Goal: Task Accomplishment & Management: Use online tool/utility

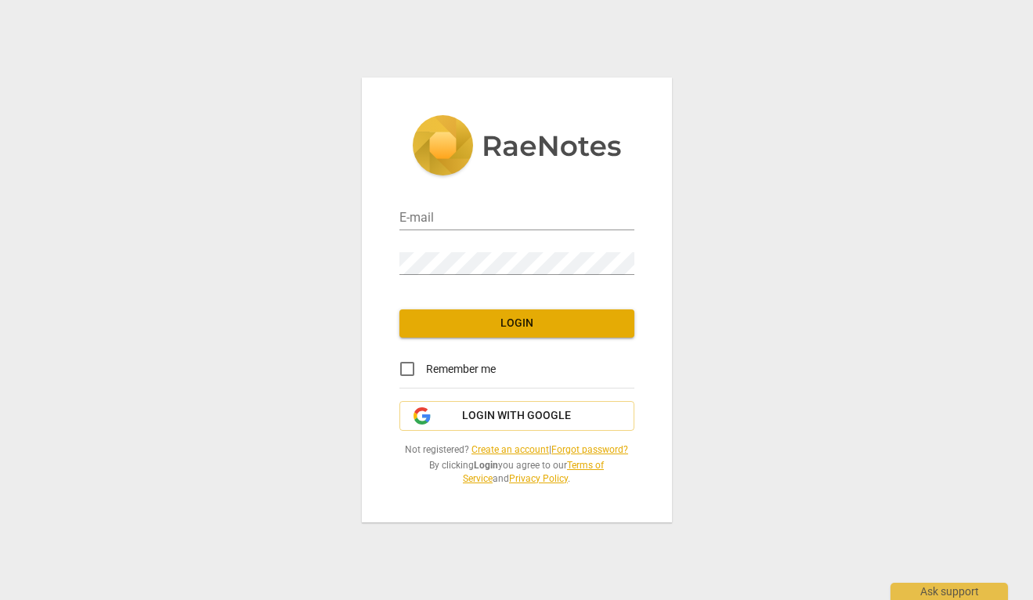
type input "[EMAIL_ADDRESS][DOMAIN_NAME]"
click at [407, 367] on input "Remember me" at bounding box center [408, 369] width 38 height 38
checkbox input "true"
click at [511, 333] on button "Login" at bounding box center [517, 323] width 235 height 28
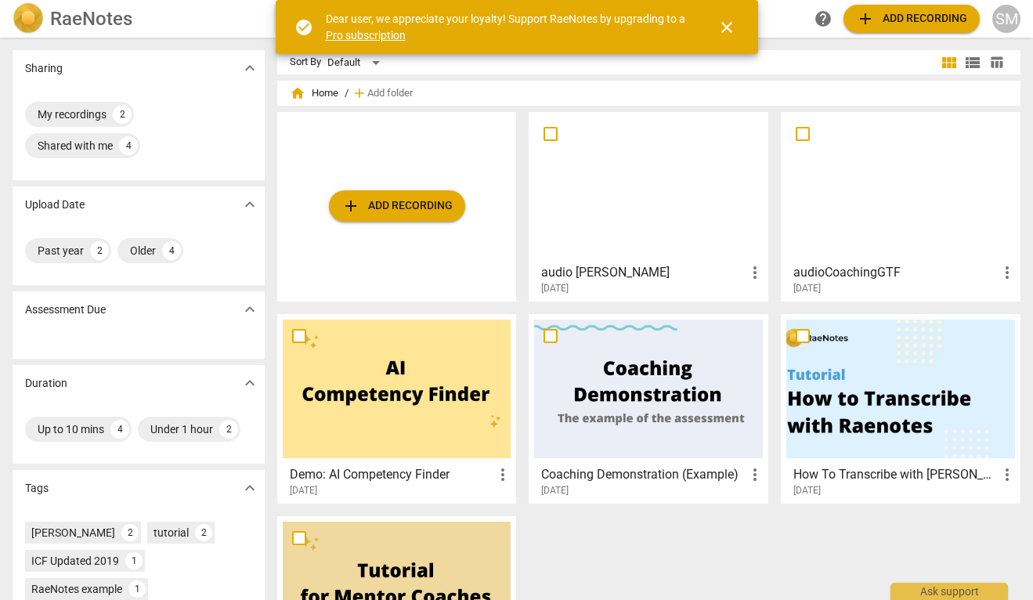
click at [632, 209] on div at bounding box center [648, 187] width 229 height 139
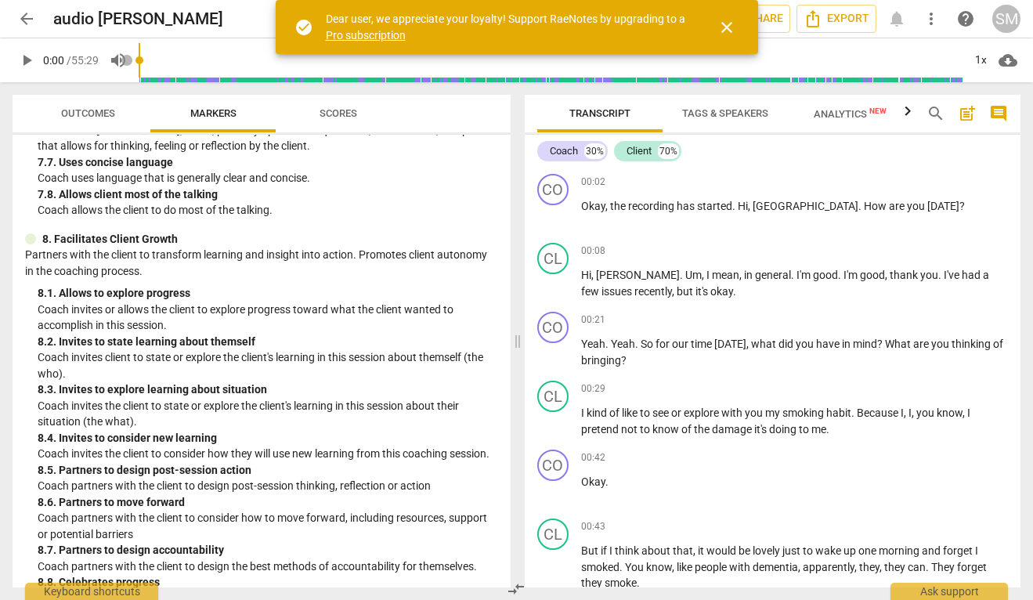
scroll to position [1644, 0]
click at [366, 34] on link "Pro subscription" at bounding box center [366, 35] width 80 height 13
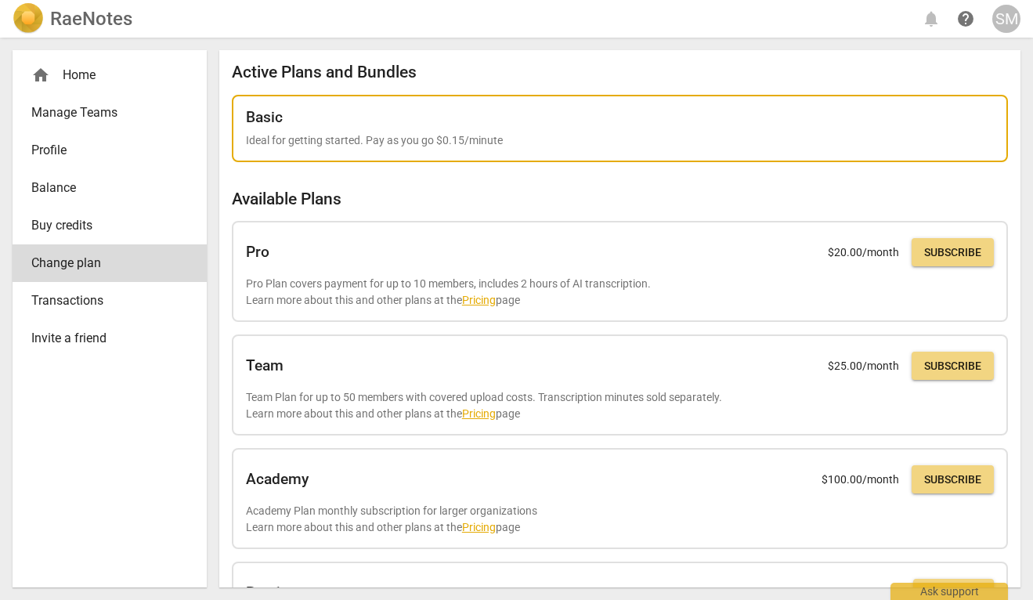
click at [475, 154] on div "Basic Ideal for getting started. Pay as you go $0.15/minute" at bounding box center [620, 129] width 776 height 68
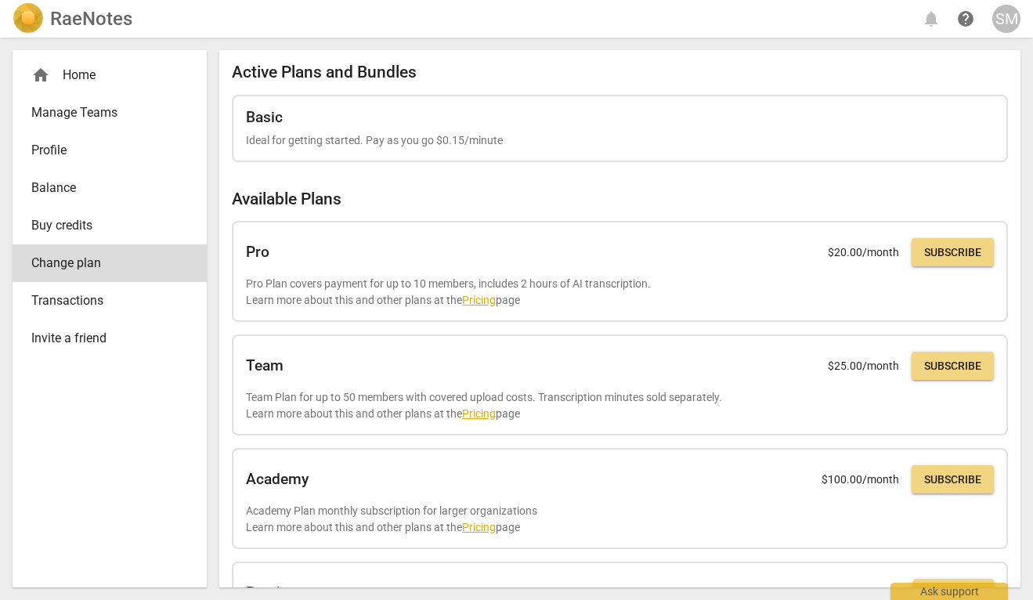
click at [89, 92] on div "home Home" at bounding box center [110, 75] width 194 height 38
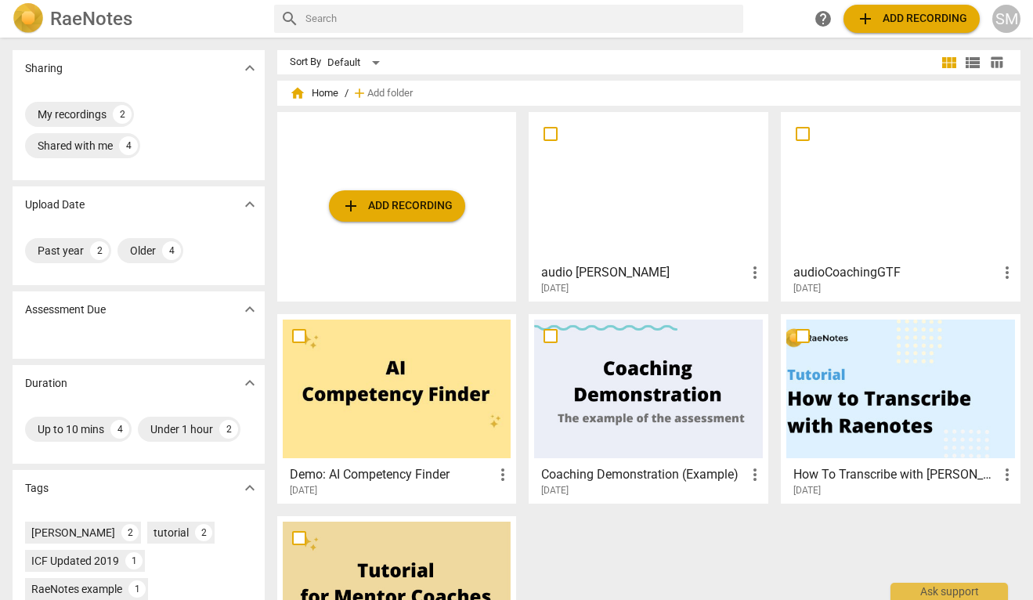
click at [644, 200] on div at bounding box center [648, 187] width 229 height 139
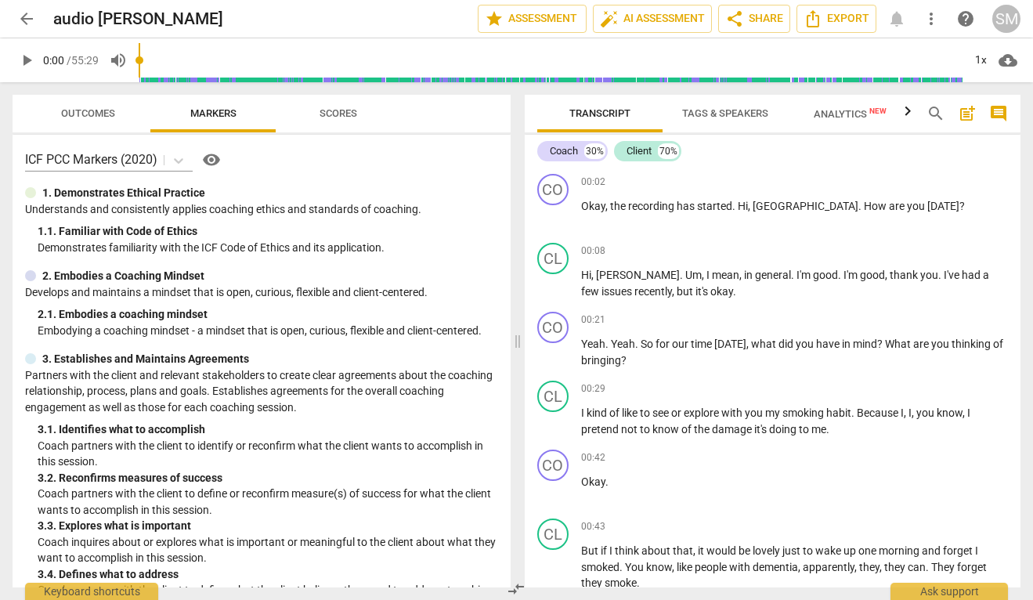
click at [212, 156] on span "visibility" at bounding box center [211, 159] width 19 height 19
click at [27, 23] on span "arrow_back" at bounding box center [26, 18] width 19 height 19
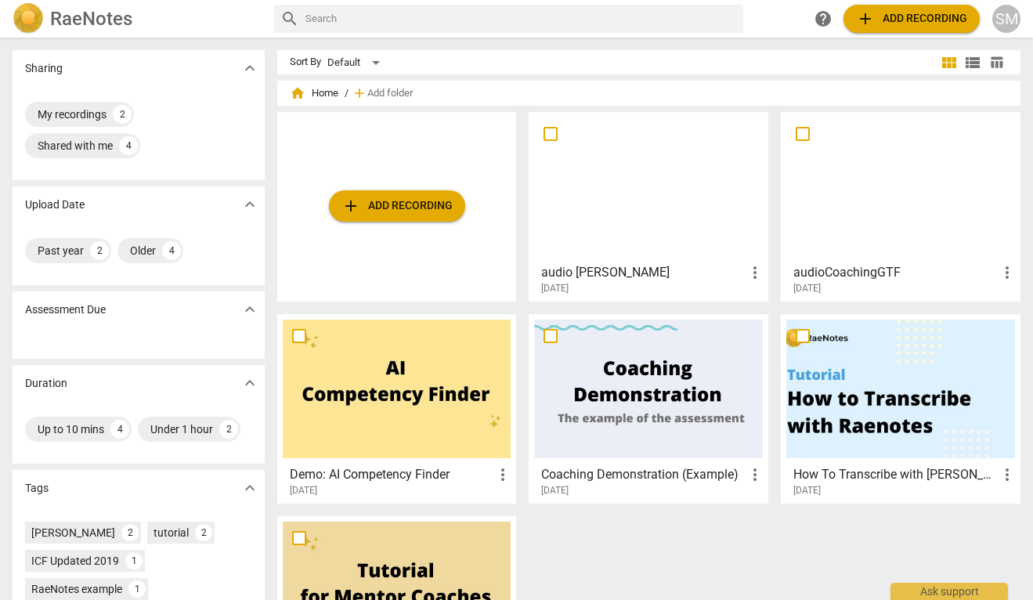
click at [894, 26] on span "add Add recording" at bounding box center [911, 18] width 111 height 19
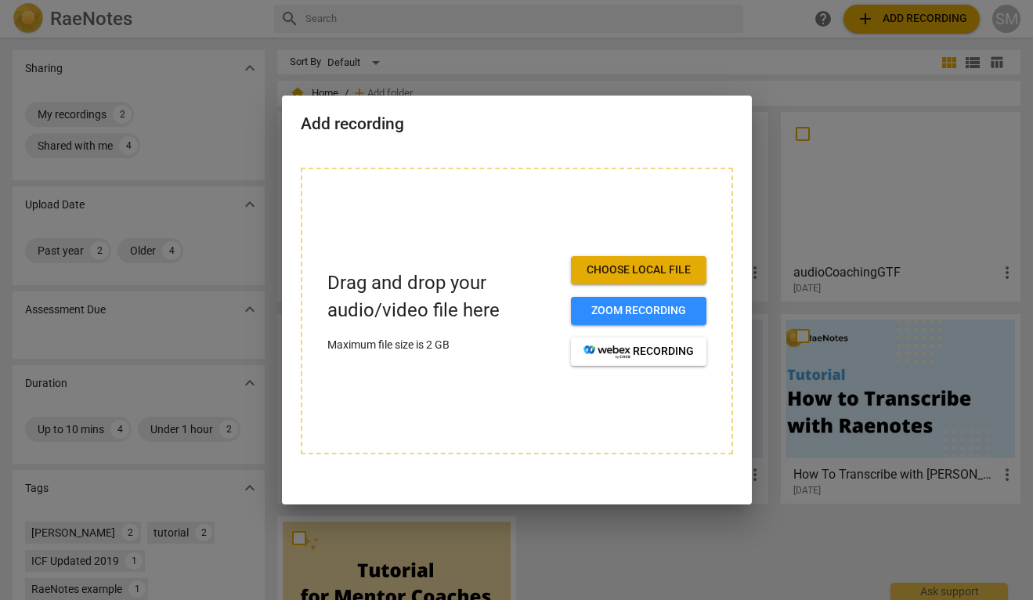
click at [657, 269] on span "Choose local file" at bounding box center [639, 270] width 110 height 16
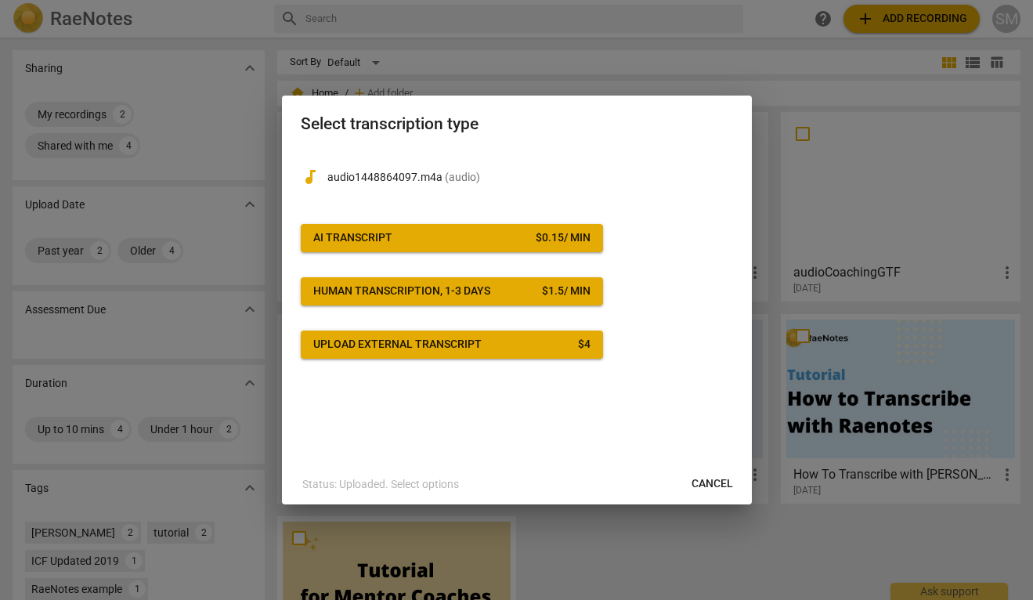
click at [488, 244] on span "AI Transcript $ 0.15 / min" at bounding box center [451, 238] width 277 height 16
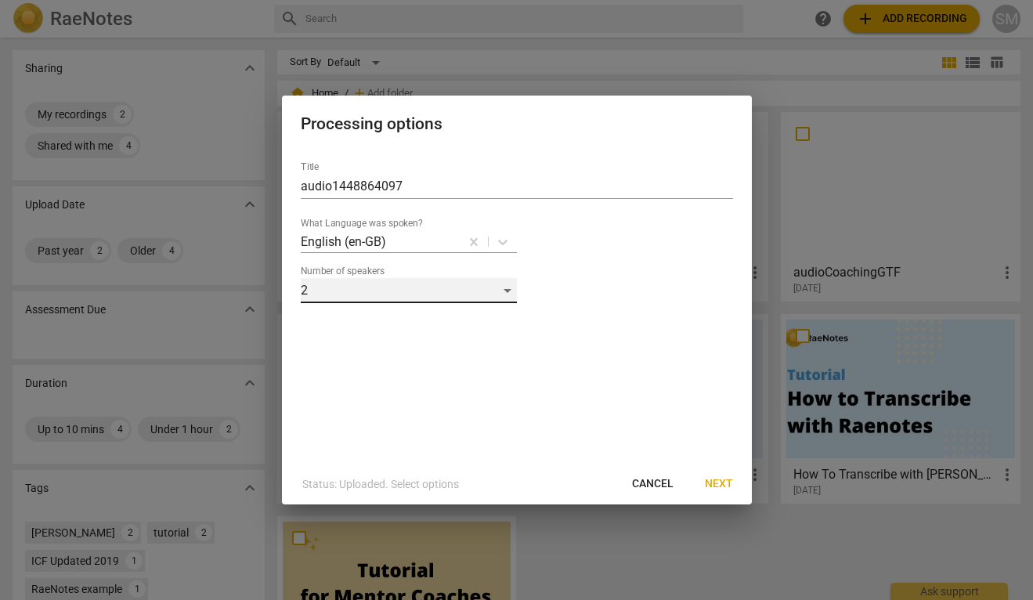
click at [506, 291] on div "2" at bounding box center [409, 290] width 216 height 25
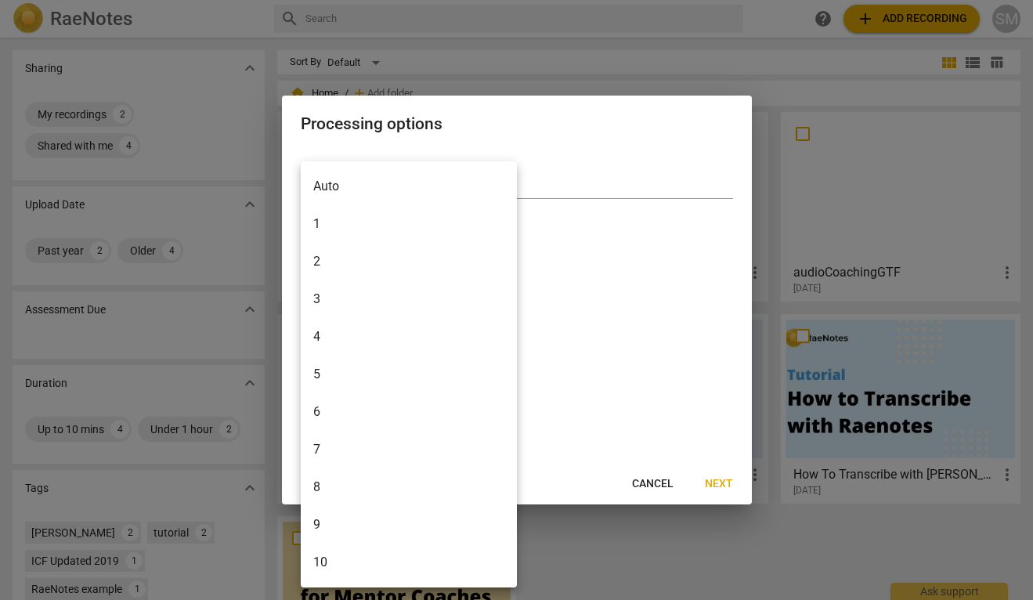
click at [413, 266] on li "2" at bounding box center [409, 262] width 216 height 38
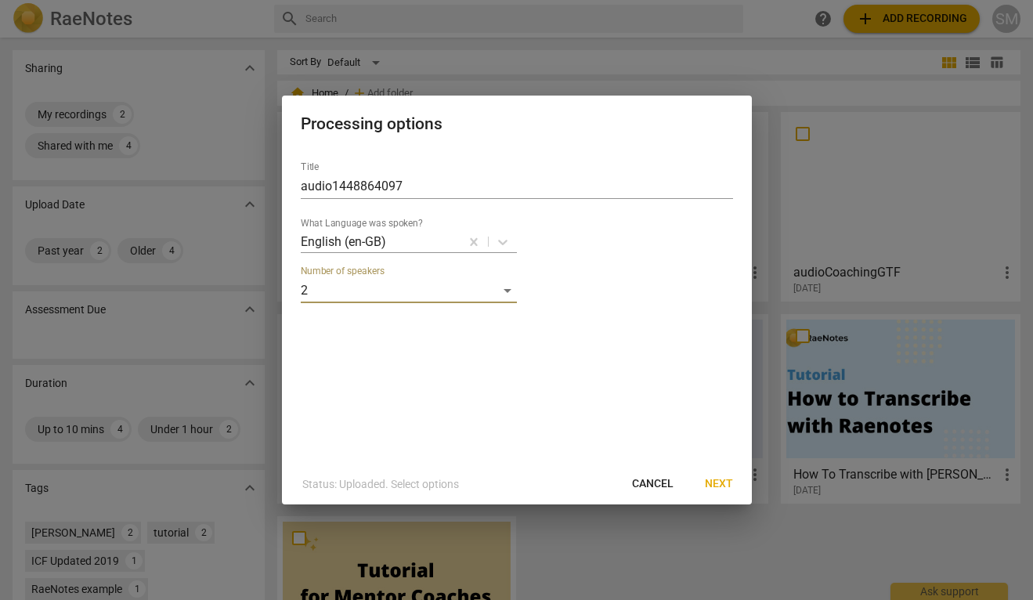
click at [711, 490] on span "Next" at bounding box center [719, 484] width 28 height 16
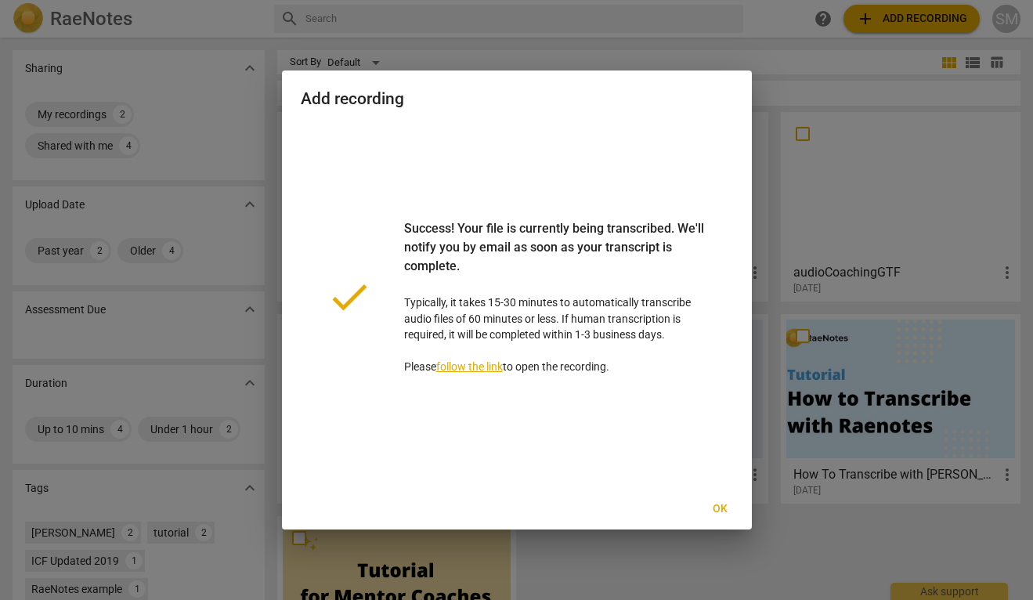
click at [474, 367] on link "follow the link" at bounding box center [469, 366] width 67 height 13
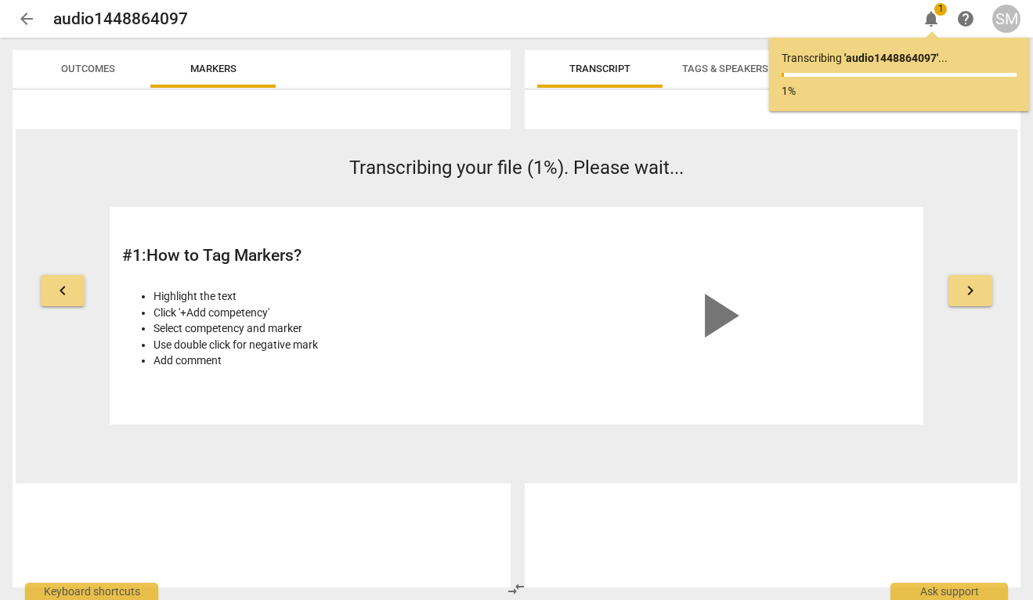
click at [718, 70] on span "Tags & Speakers" at bounding box center [725, 69] width 86 height 12
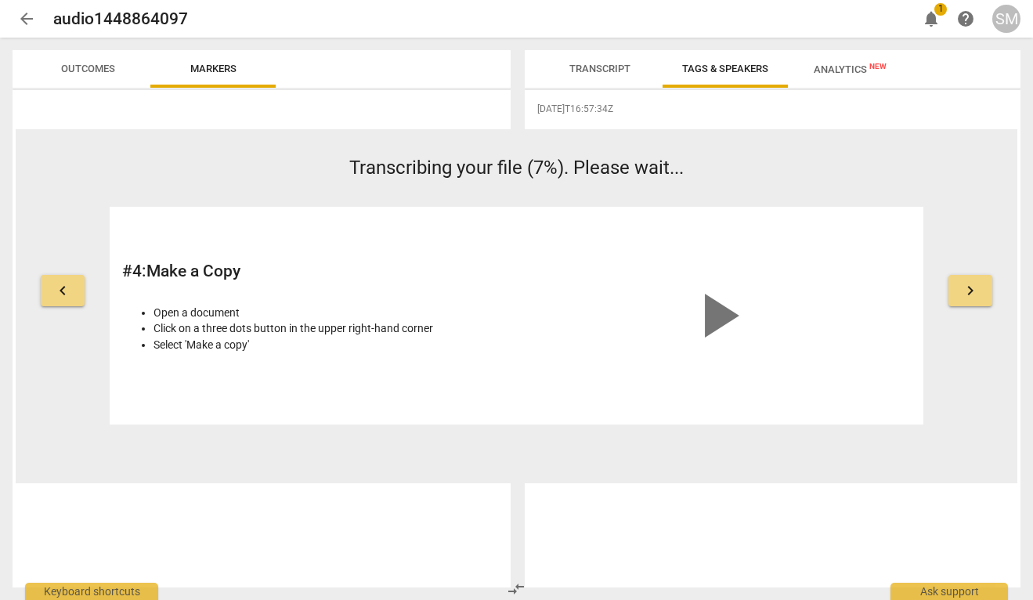
click at [610, 76] on span "Transcript" at bounding box center [600, 69] width 99 height 21
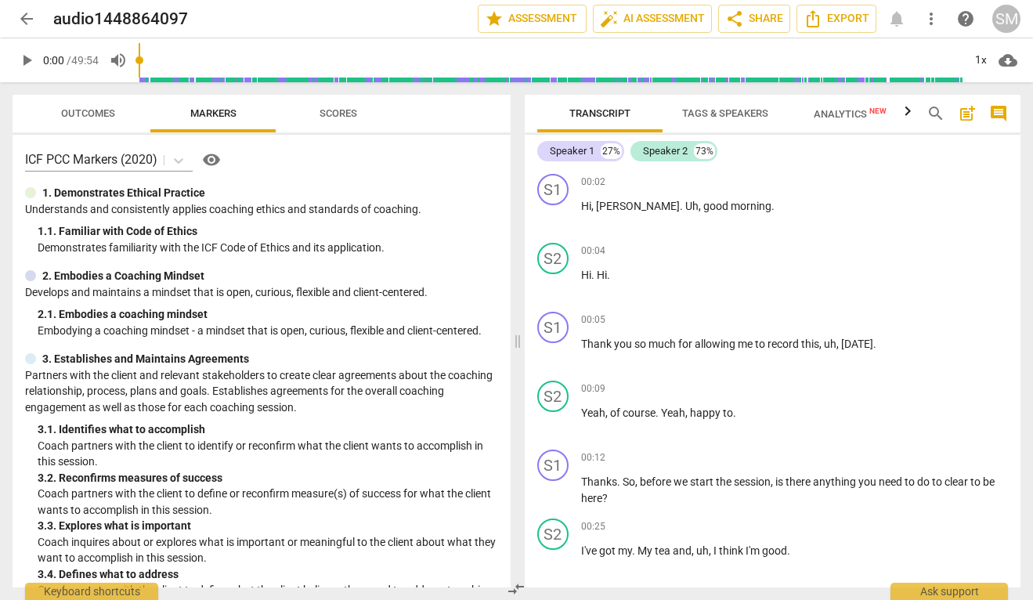
click at [320, 118] on span "Scores" at bounding box center [339, 113] width 38 height 12
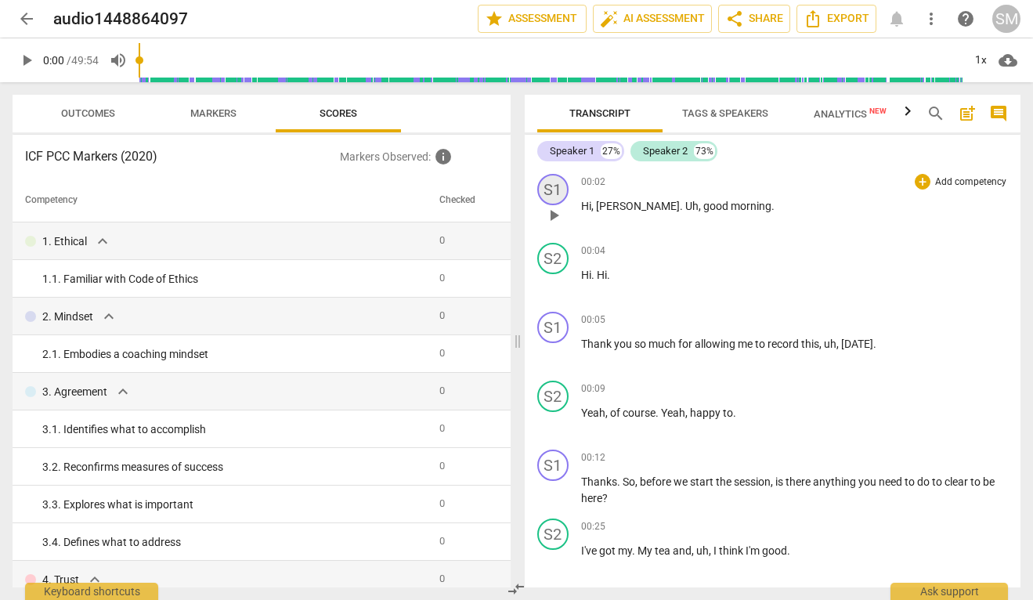
click at [548, 196] on div "S1" at bounding box center [552, 189] width 31 height 31
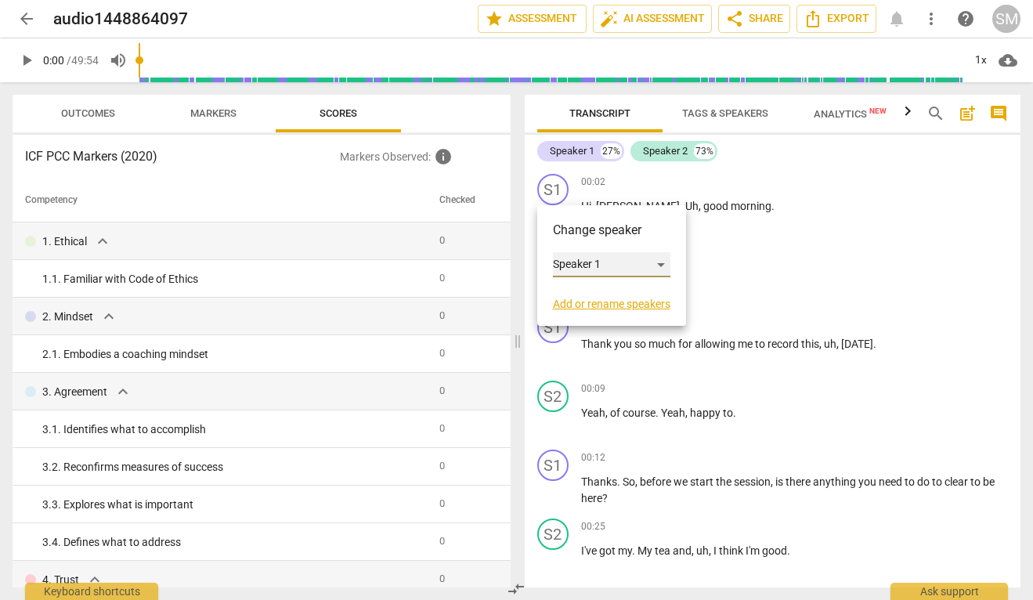
click at [662, 266] on div "Speaker 1" at bounding box center [612, 264] width 118 height 25
click at [626, 266] on li "Speaker 1" at bounding box center [612, 265] width 119 height 30
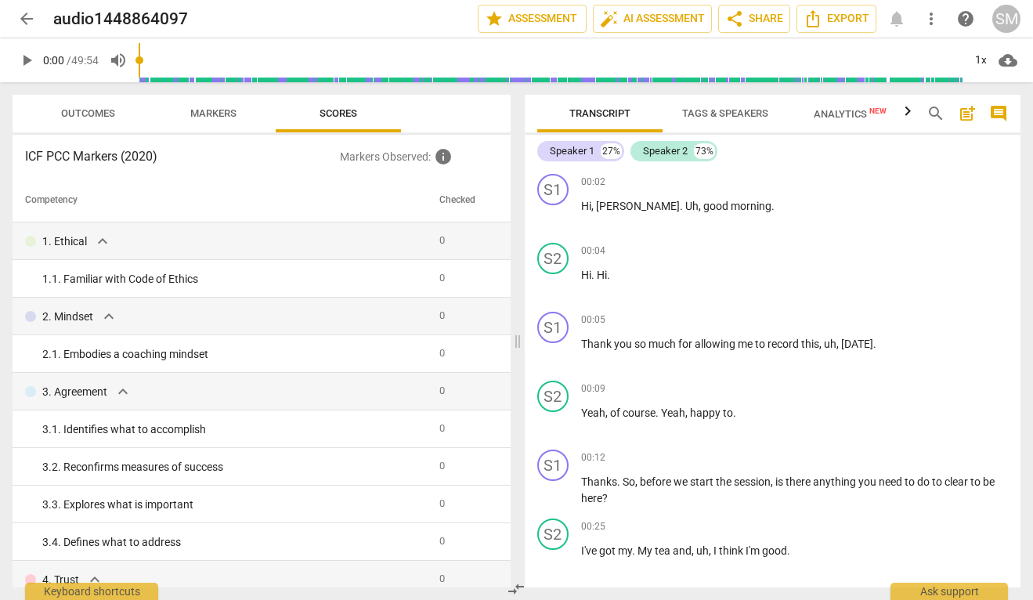
click at [698, 115] on span "Tags & Speakers" at bounding box center [725, 113] width 86 height 12
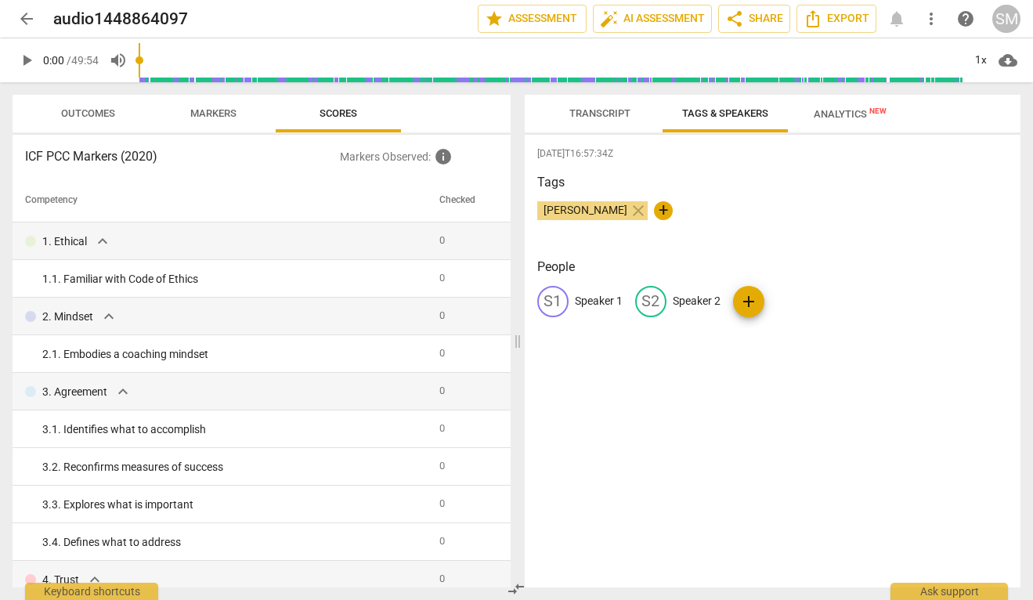
click at [573, 303] on div "S1 Speaker 1" at bounding box center [579, 301] width 85 height 31
type input "Coach"
click at [778, 302] on p "Speaker 2" at bounding box center [799, 301] width 48 height 16
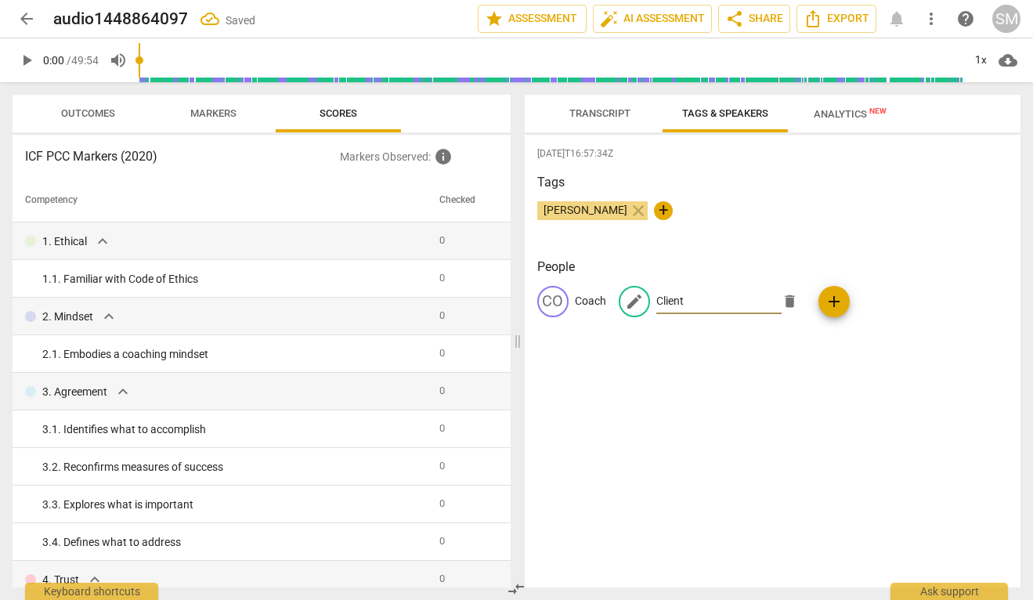
type input "Client"
click at [773, 369] on div "[DATE]T16:57:34Z Tags [PERSON_NAME] close + People CO Coach edit Client delete …" at bounding box center [773, 361] width 497 height 453
click at [620, 114] on span "Transcript" at bounding box center [600, 113] width 61 height 12
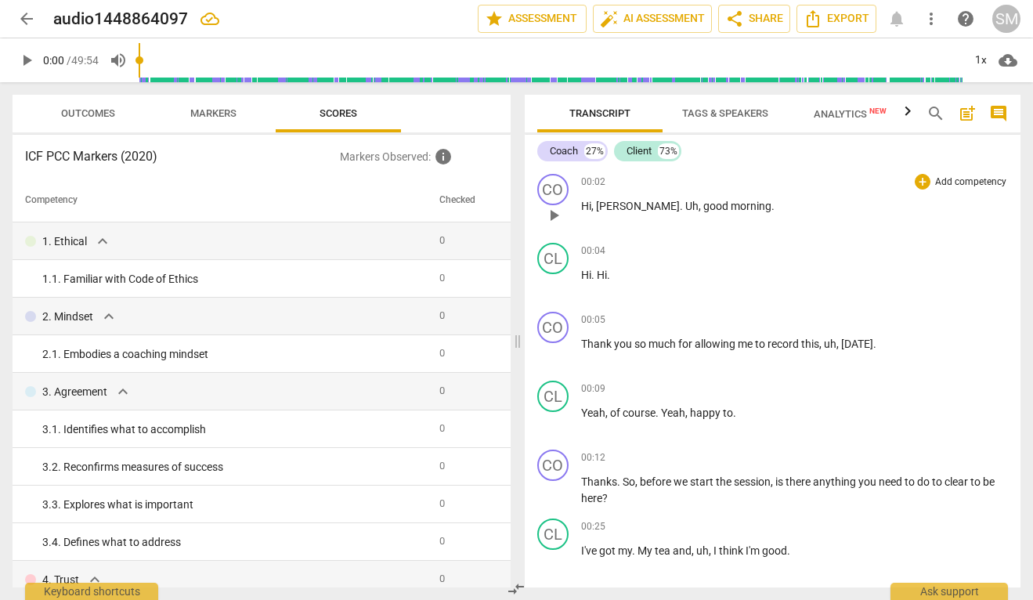
click at [704, 205] on span "good" at bounding box center [717, 206] width 27 height 13
click at [704, 206] on span "good" at bounding box center [717, 206] width 27 height 13
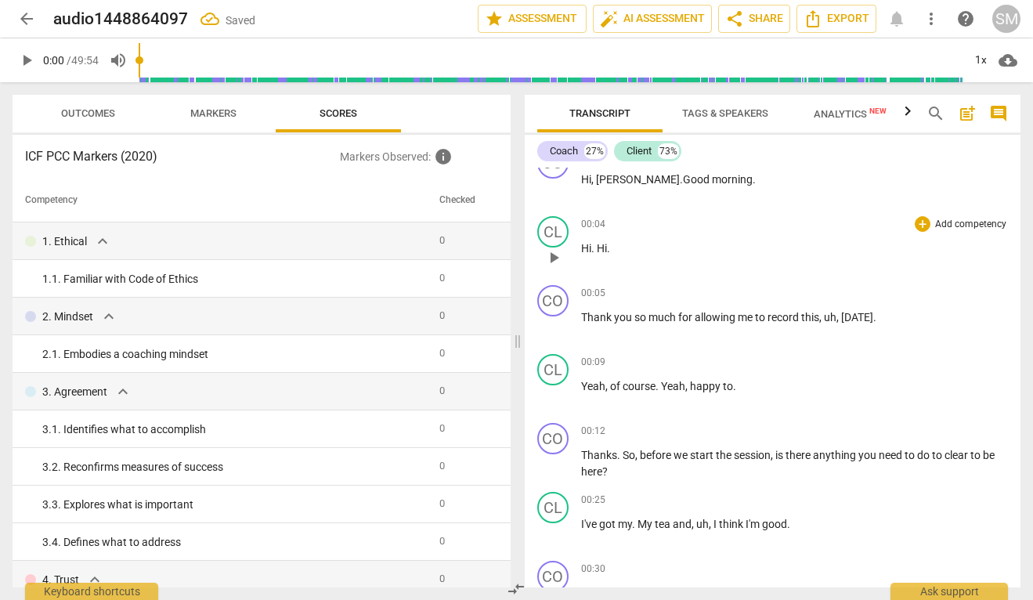
scroll to position [29, 0]
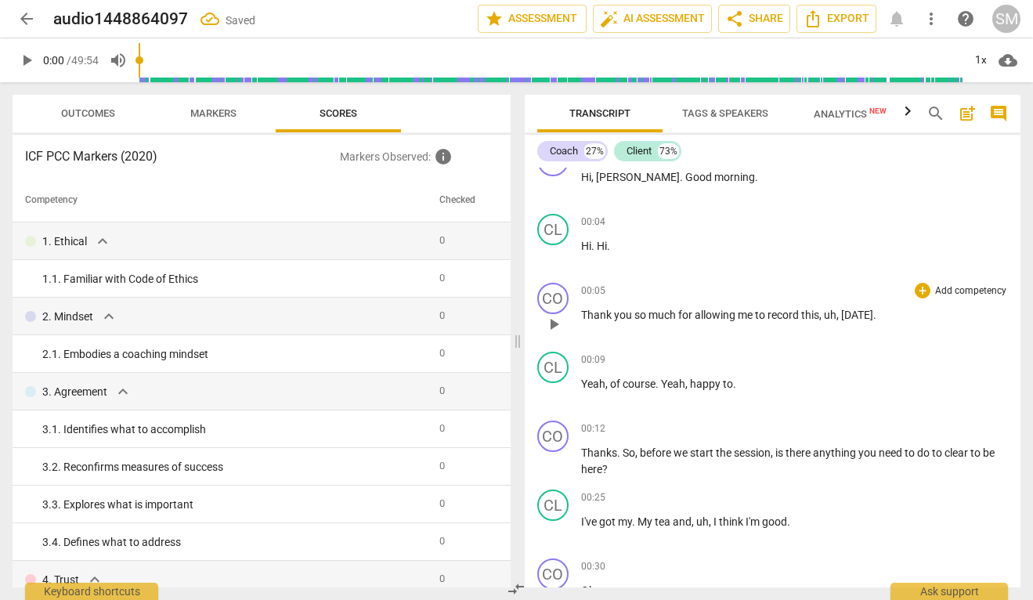
click at [839, 317] on span "," at bounding box center [839, 315] width 5 height 13
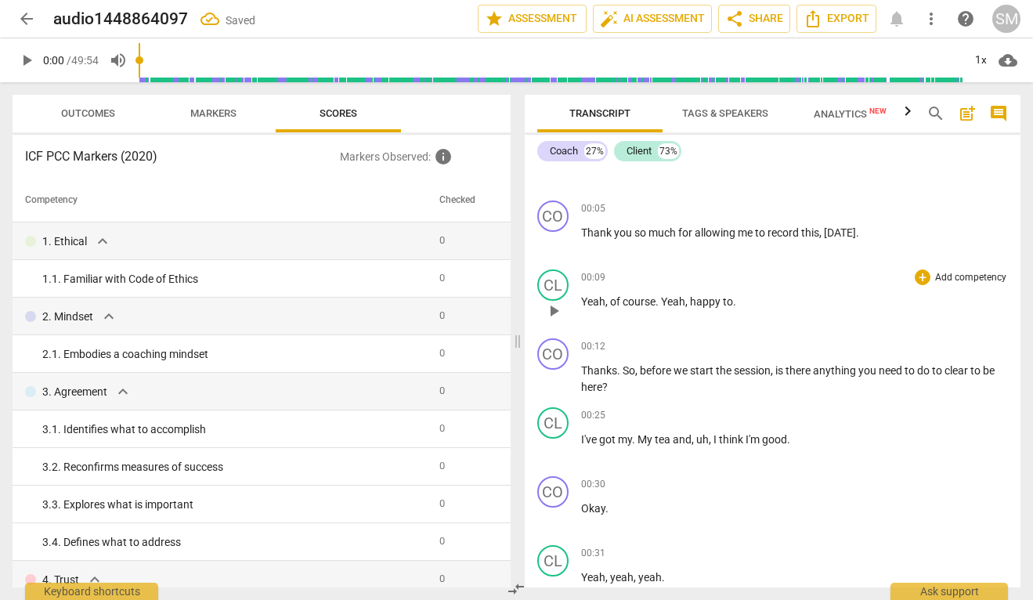
scroll to position [126, 0]
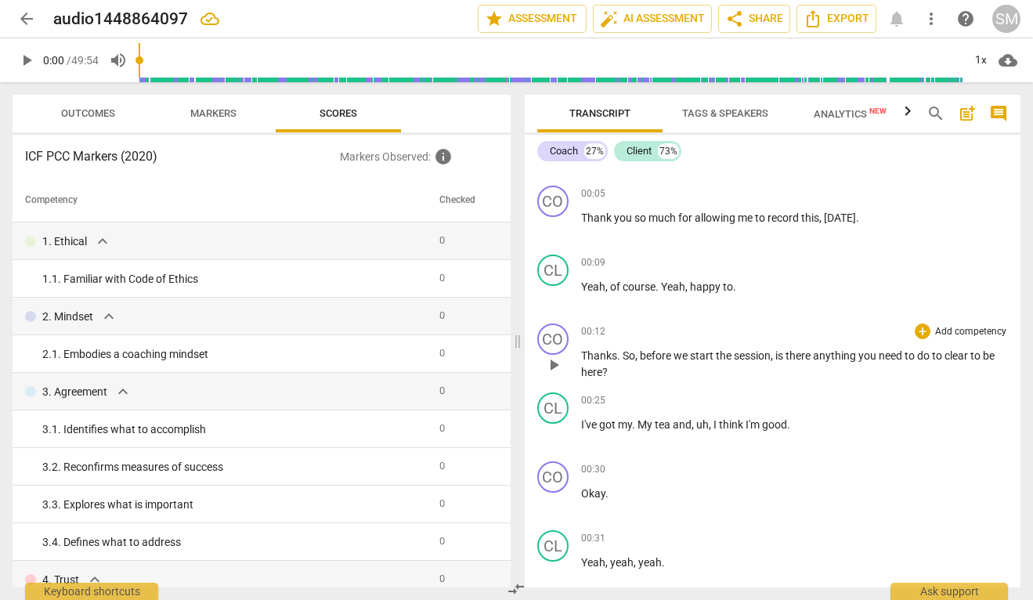
click at [932, 359] on span "do" at bounding box center [924, 355] width 15 height 13
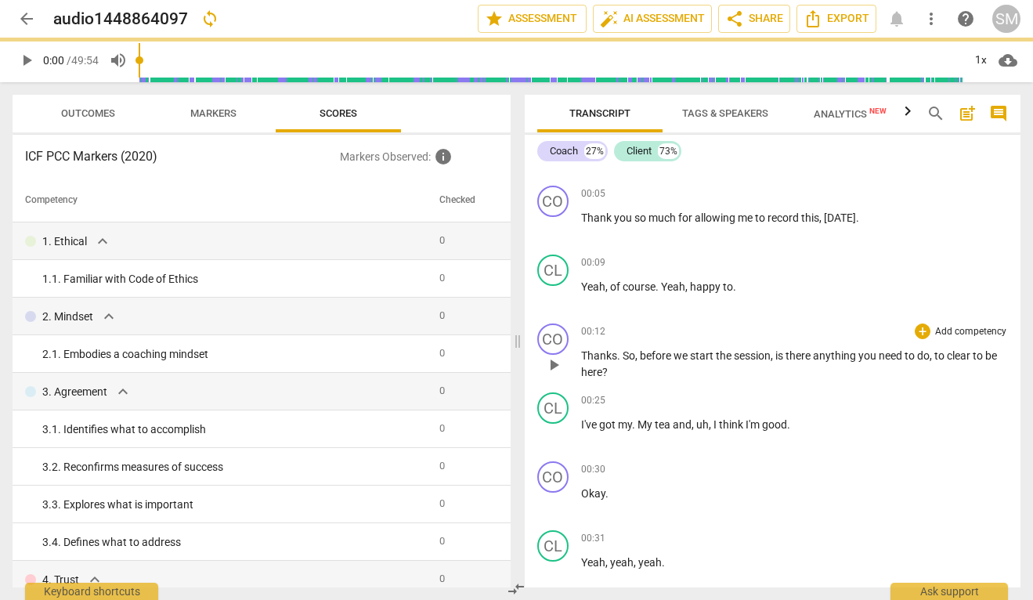
click at [973, 360] on span "clear" at bounding box center [960, 355] width 26 height 13
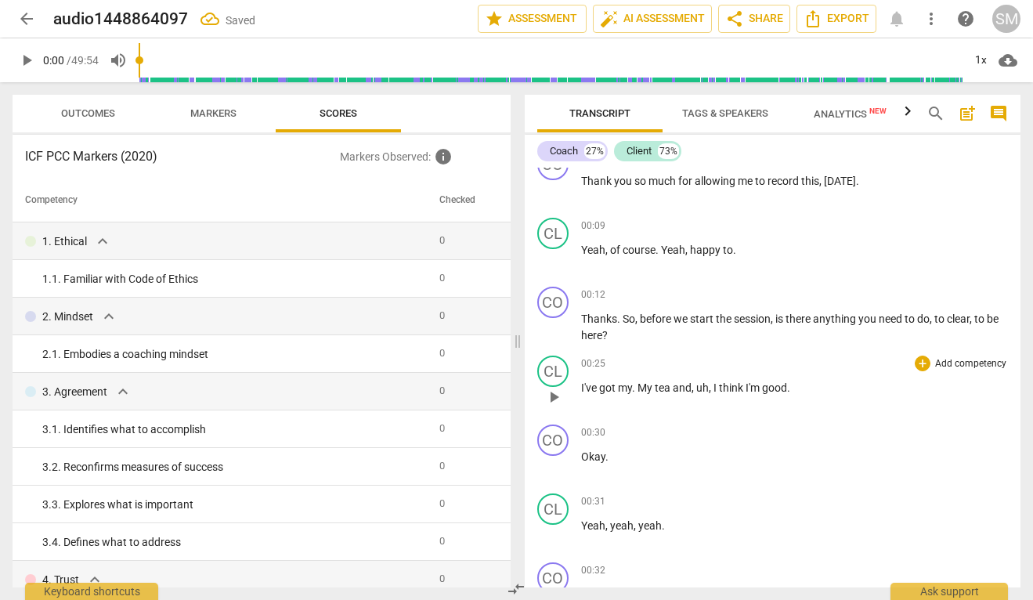
click at [713, 385] on span "," at bounding box center [711, 388] width 5 height 13
click at [638, 389] on span "My" at bounding box center [646, 388] width 17 height 13
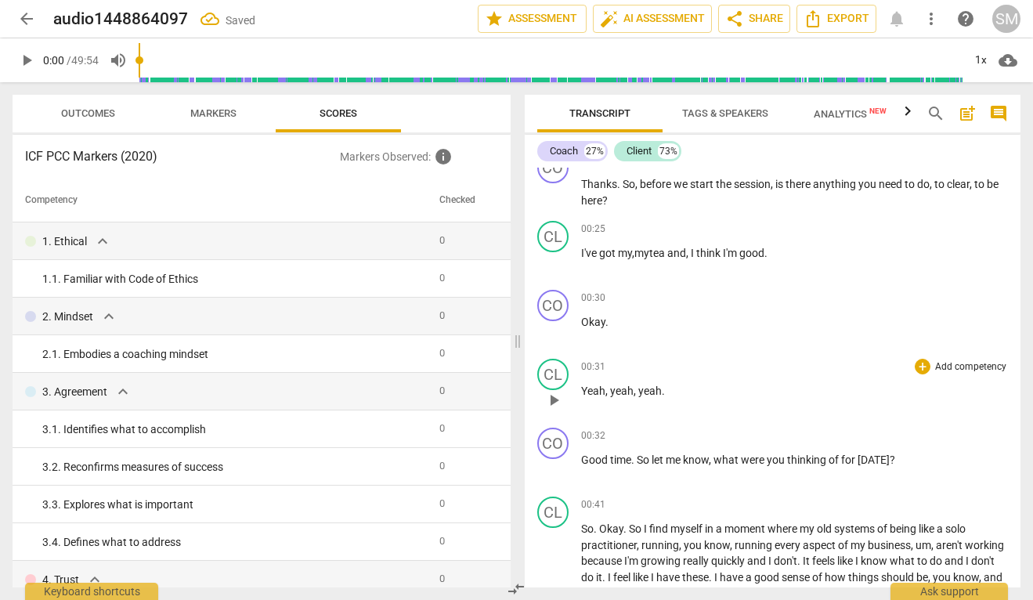
scroll to position [298, 0]
click at [600, 461] on span "Good" at bounding box center [595, 459] width 29 height 13
click at [552, 467] on span "play_arrow" at bounding box center [553, 468] width 19 height 19
click at [621, 468] on div "00:32 + Add competency keyboard_arrow_right Good time . So let me know , what w…" at bounding box center [795, 455] width 428 height 56
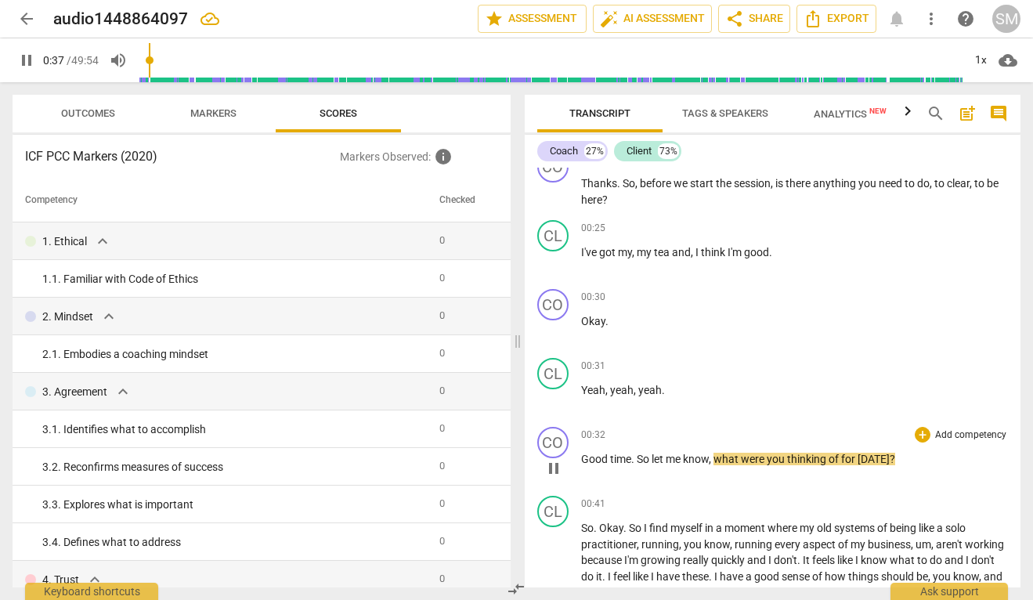
click at [559, 462] on span "pause" at bounding box center [553, 468] width 19 height 19
type input "38"
click at [630, 460] on span "time" at bounding box center [620, 459] width 21 height 13
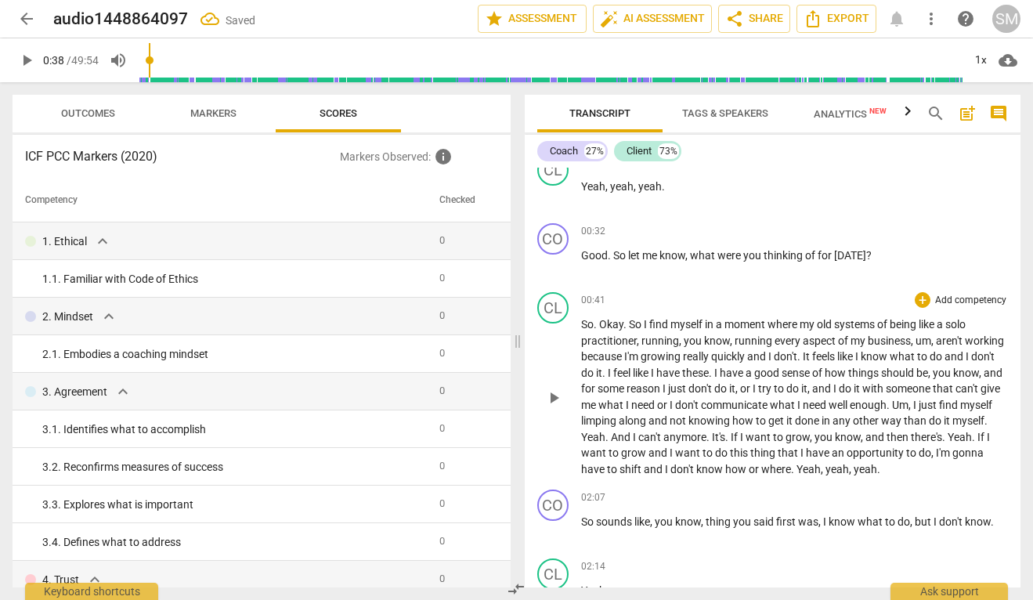
scroll to position [504, 0]
click at [929, 343] on span "um" at bounding box center [924, 339] width 16 height 13
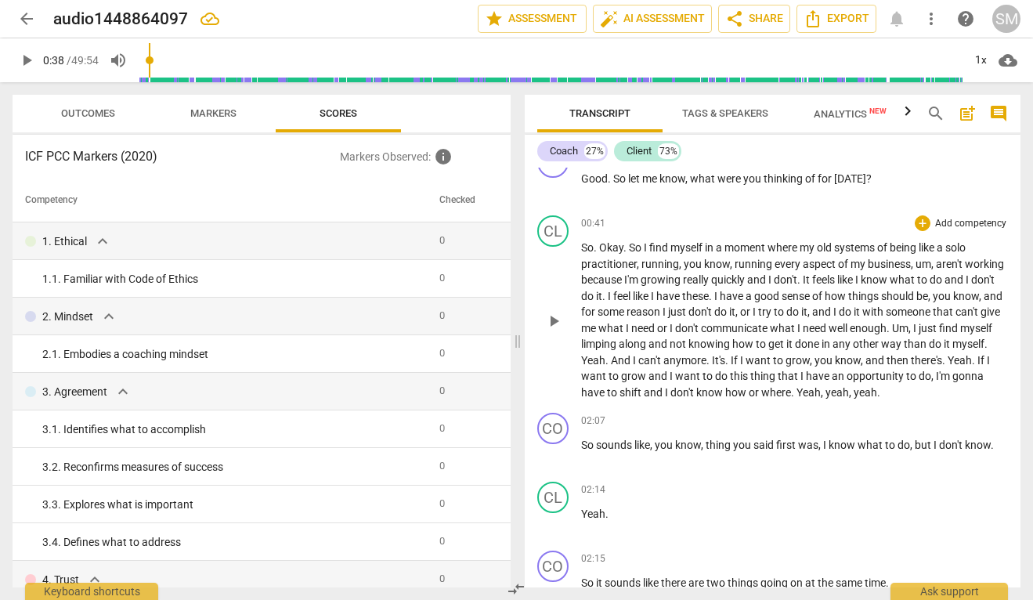
scroll to position [591, 0]
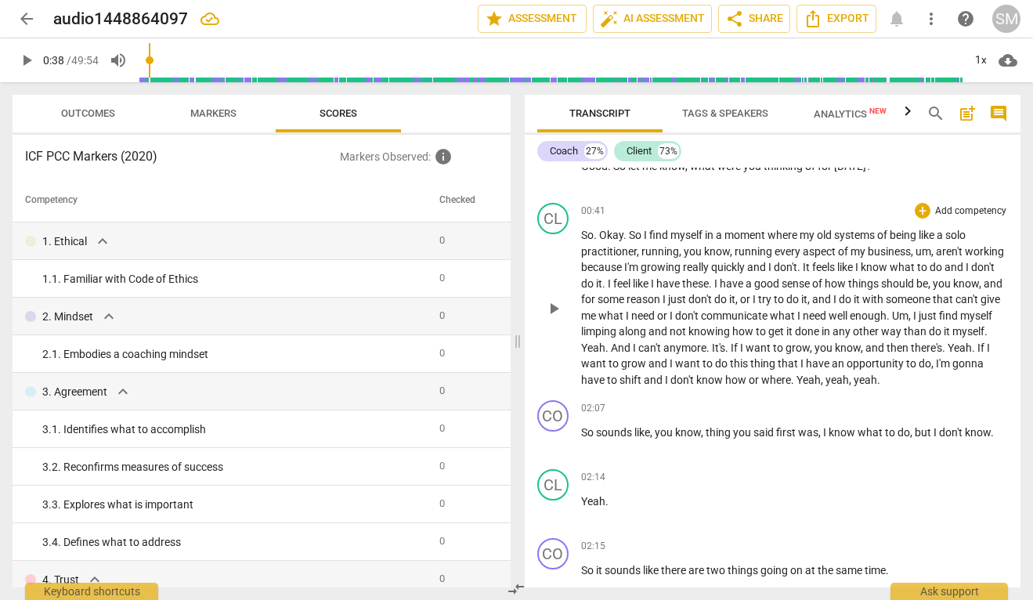
click at [913, 322] on span "I" at bounding box center [915, 315] width 5 height 13
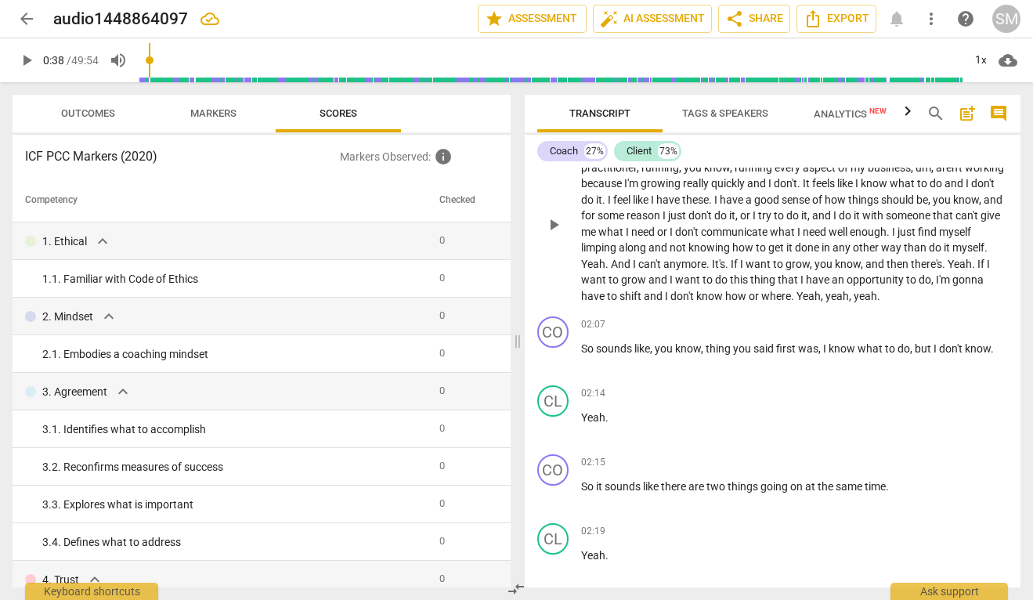
scroll to position [676, 0]
click at [707, 354] on span "thing" at bounding box center [719, 348] width 27 height 13
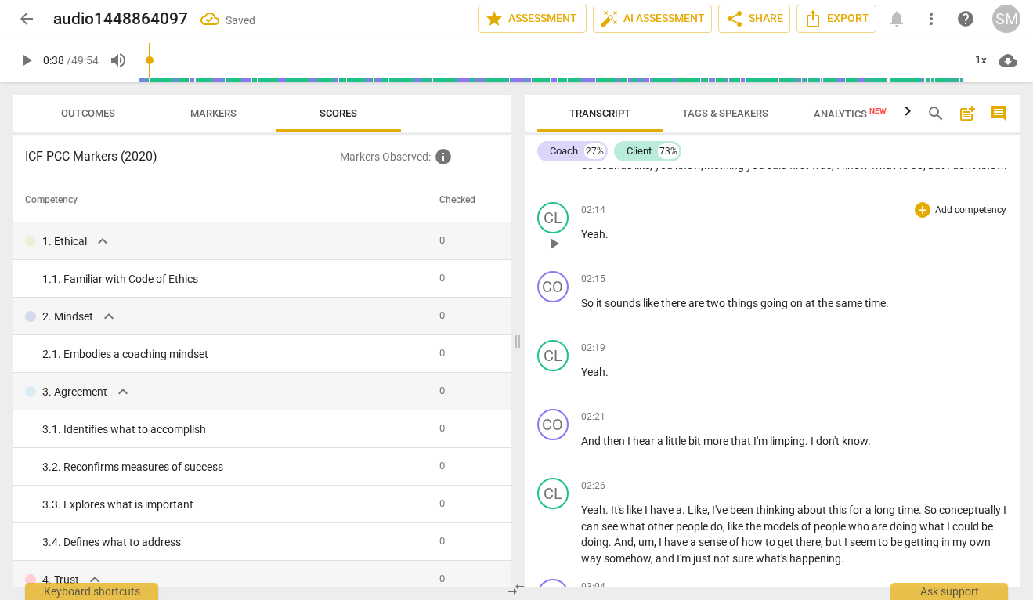
scroll to position [881, 0]
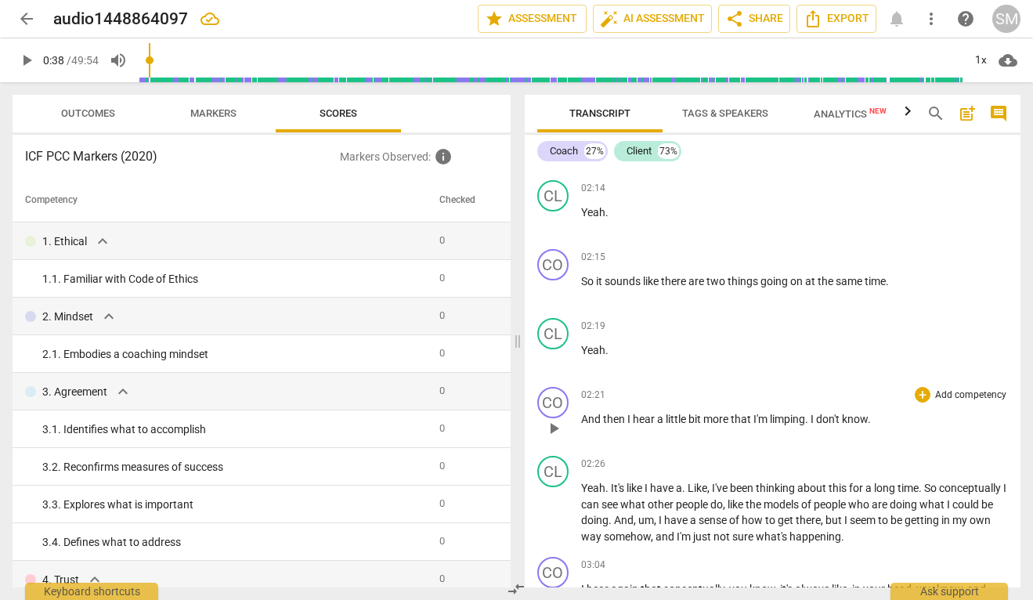
click at [555, 438] on span "play_arrow" at bounding box center [553, 428] width 19 height 19
click at [556, 438] on span "pause" at bounding box center [553, 428] width 19 height 19
type input "146"
click at [750, 425] on span "that" at bounding box center [742, 419] width 23 height 13
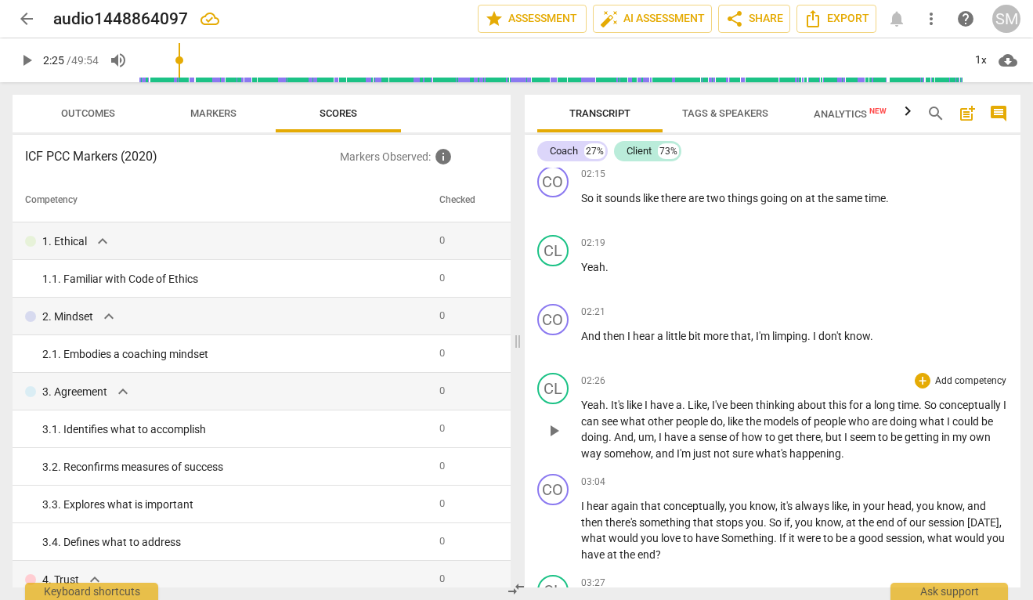
scroll to position [968, 0]
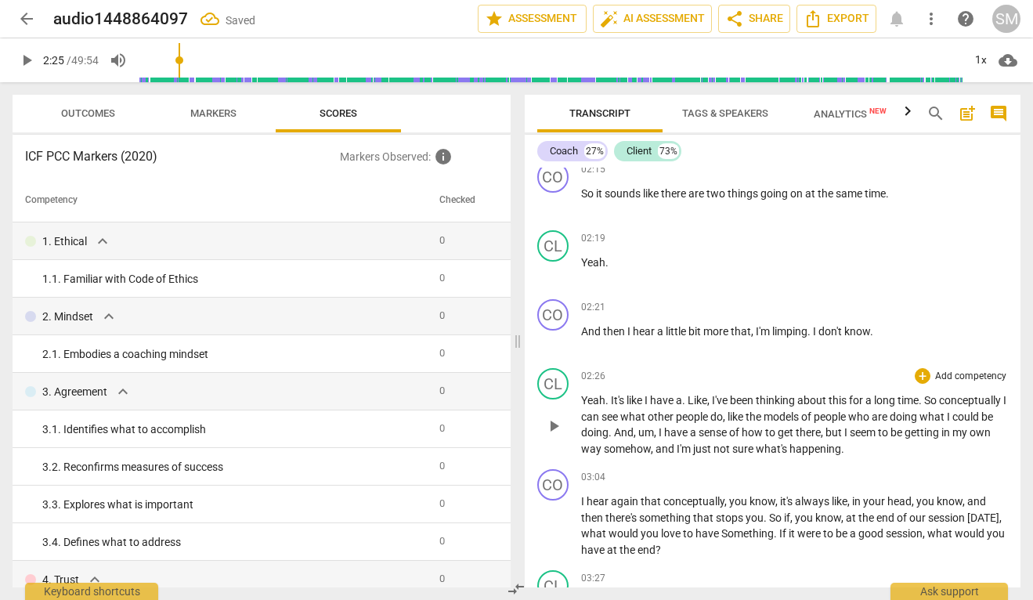
click at [553, 436] on span "play_arrow" at bounding box center [553, 426] width 19 height 19
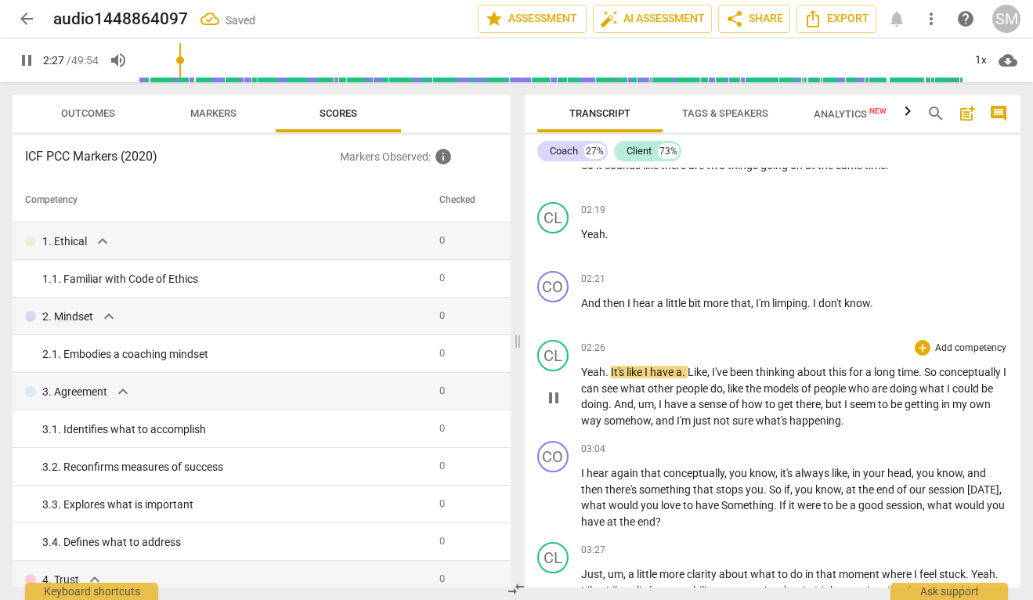
scroll to position [1008, 0]
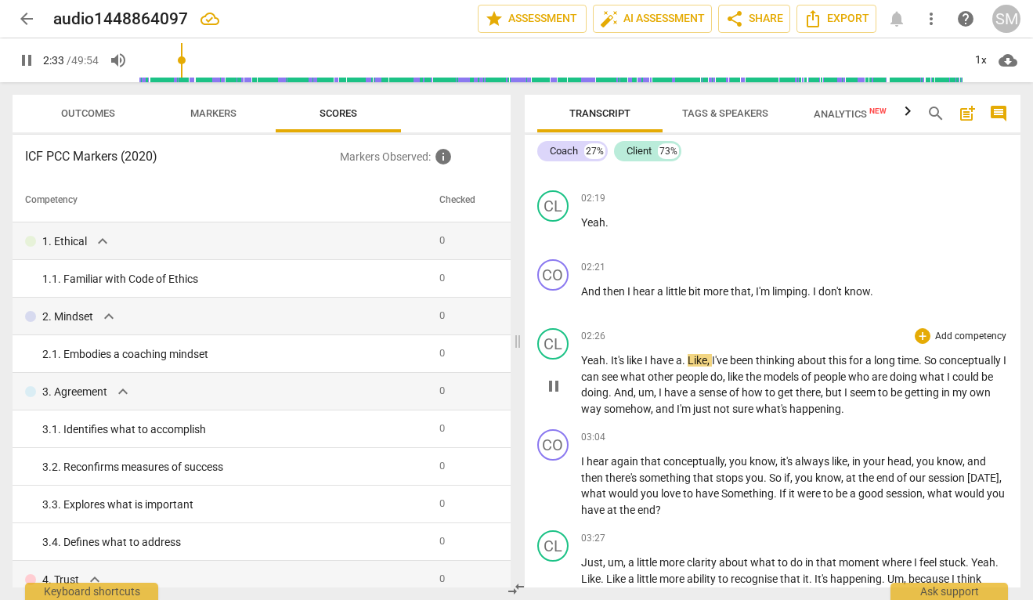
click at [642, 367] on span "like" at bounding box center [636, 360] width 18 height 13
type input "155"
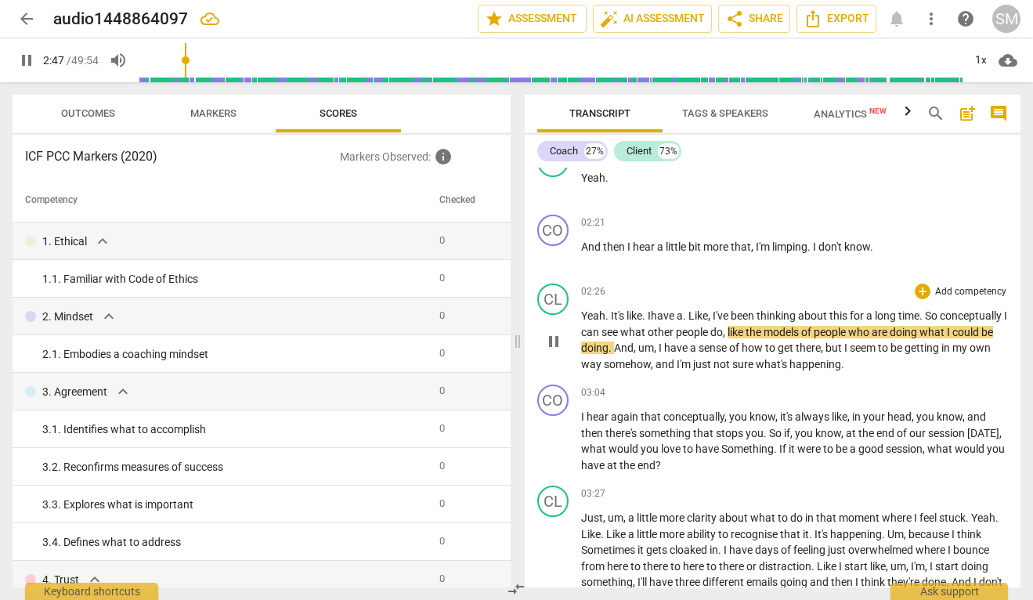
scroll to position [1054, 0]
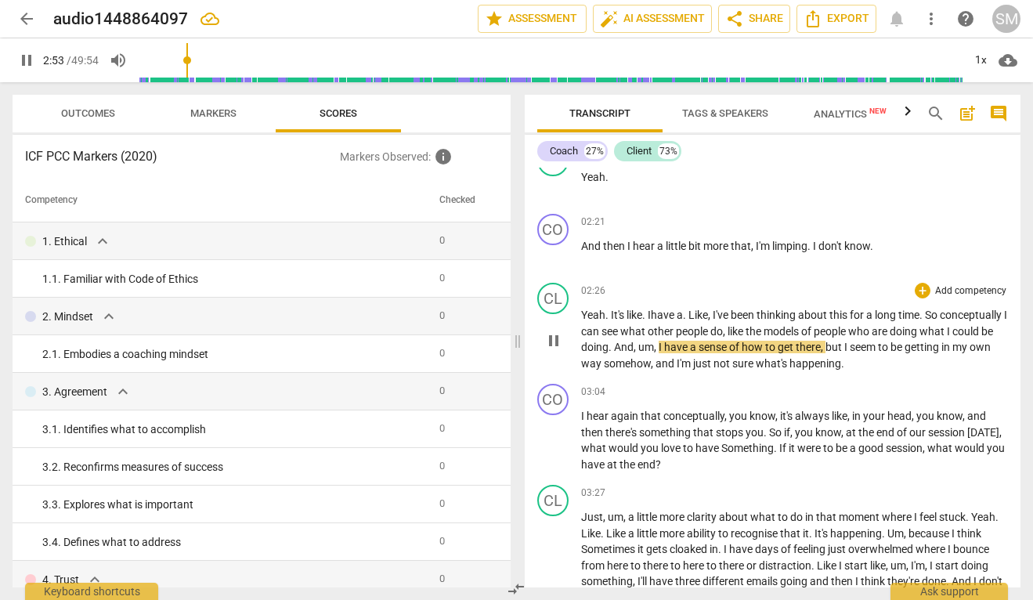
click at [654, 353] on span "um" at bounding box center [646, 347] width 16 height 13
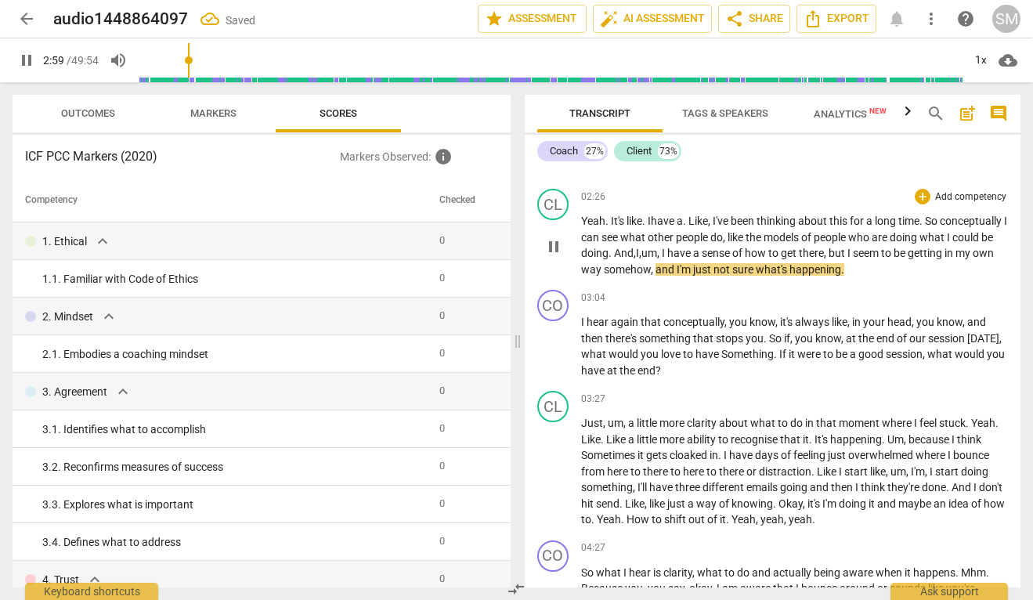
scroll to position [1155, 0]
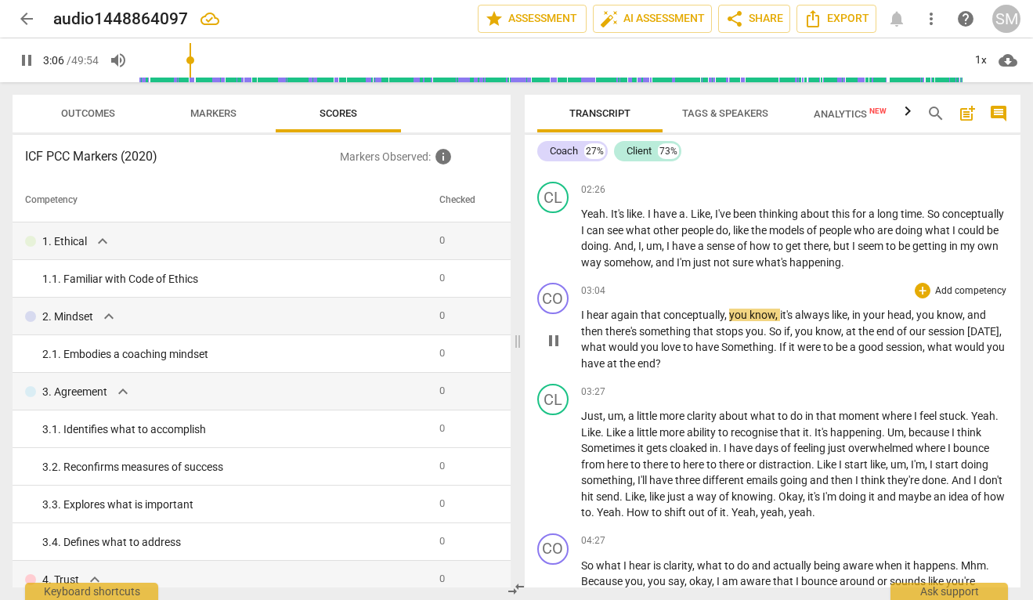
click at [582, 321] on span "I" at bounding box center [583, 315] width 5 height 13
type input "188"
click at [558, 350] on span "pause" at bounding box center [553, 340] width 19 height 19
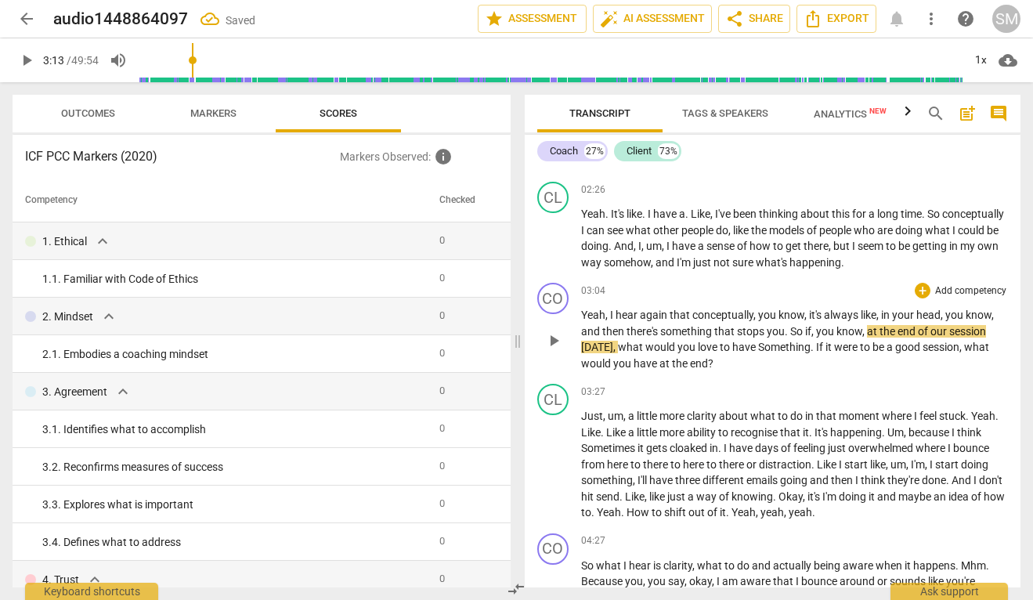
type input "194"
click at [791, 338] on span "So" at bounding box center [797, 331] width 15 height 13
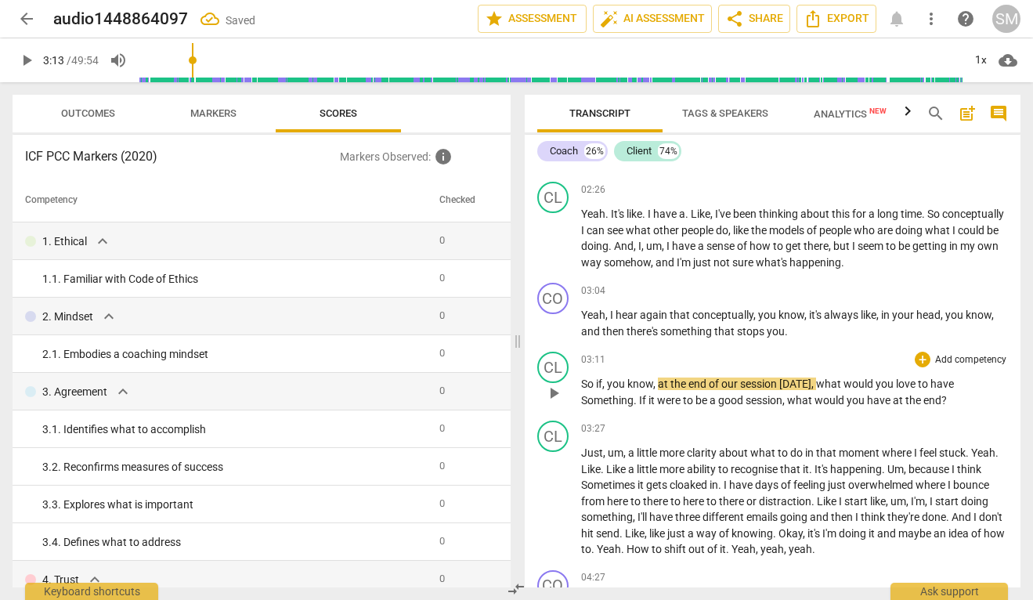
click at [581, 390] on span "So" at bounding box center [588, 384] width 15 height 13
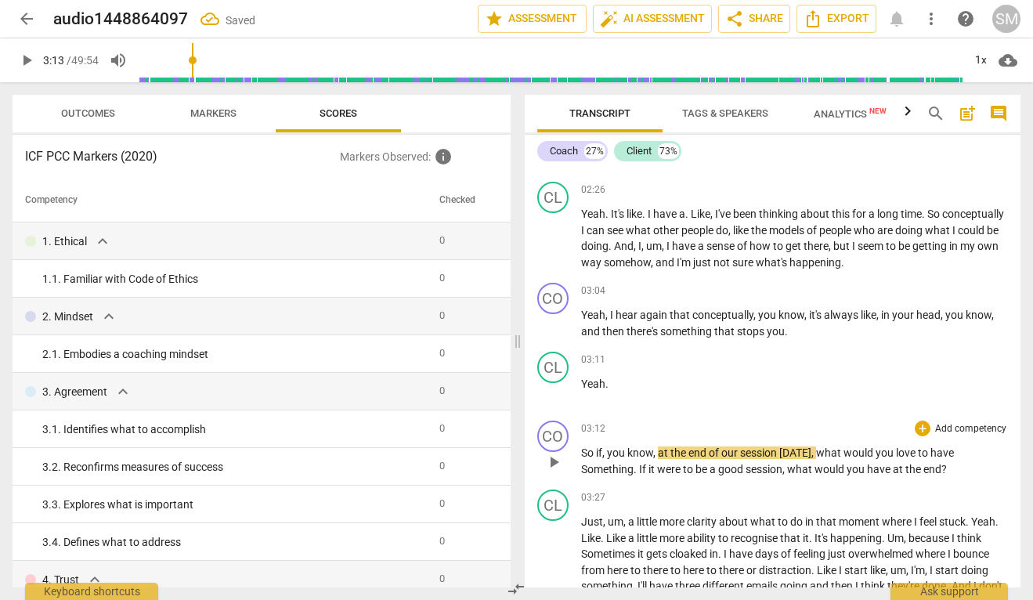
click at [607, 459] on span "you" at bounding box center [617, 453] width 20 height 13
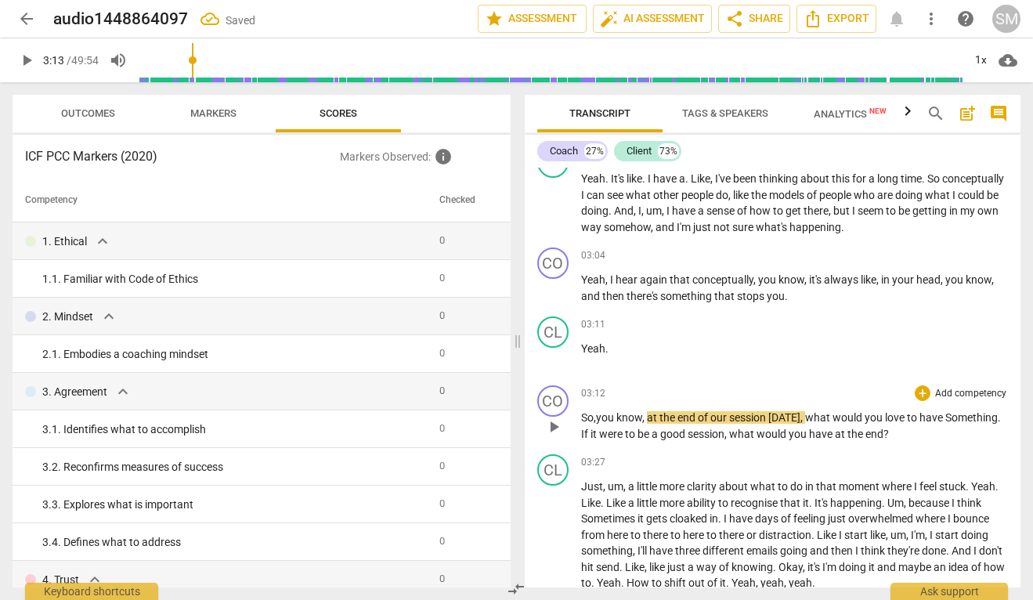
scroll to position [1193, 0]
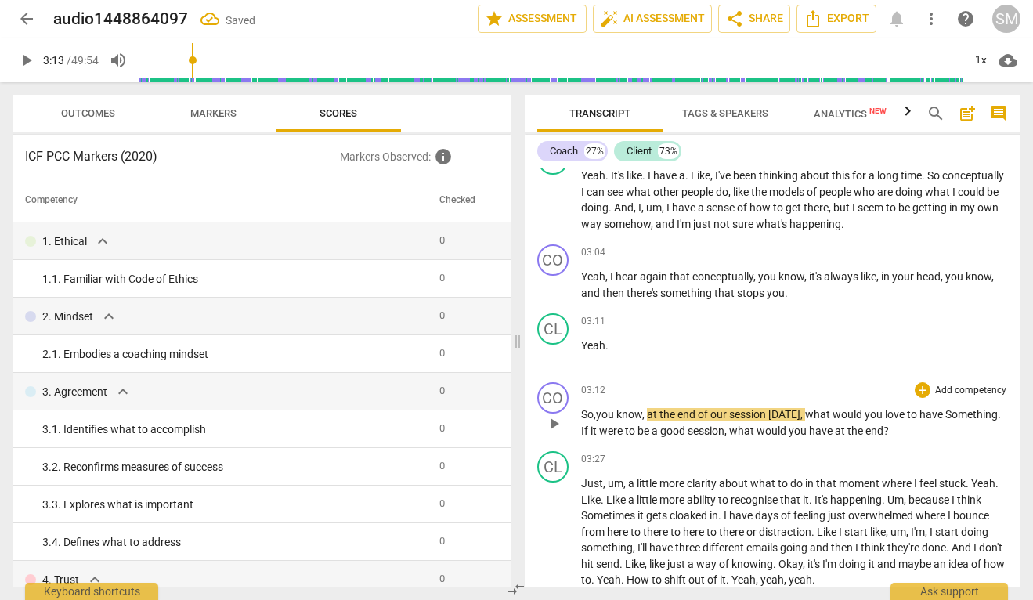
click at [555, 433] on span "play_arrow" at bounding box center [553, 423] width 19 height 19
click at [942, 421] on span "have" at bounding box center [935, 414] width 26 height 13
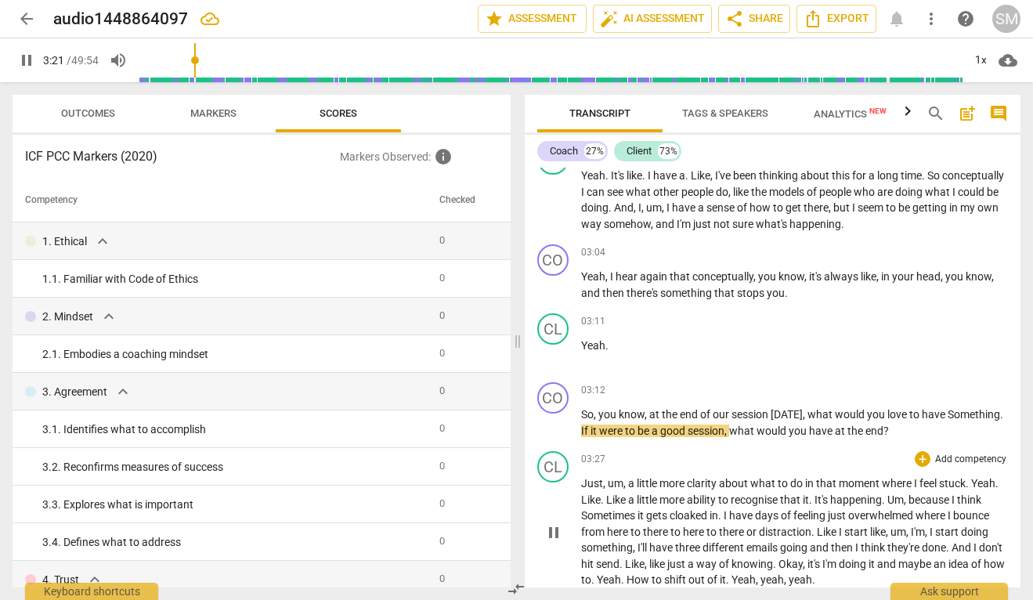
type input "202"
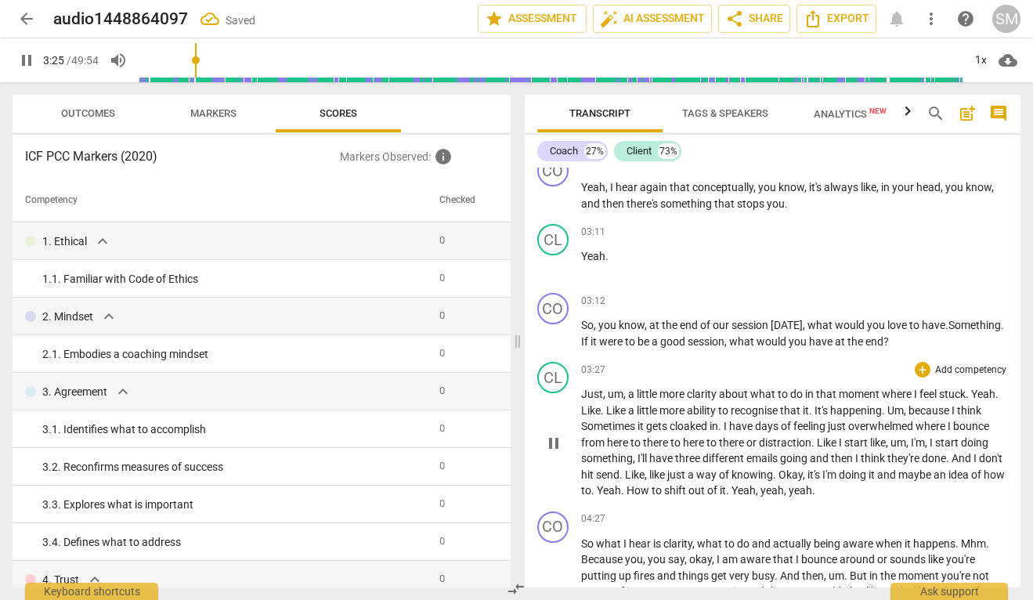
scroll to position [1286, 0]
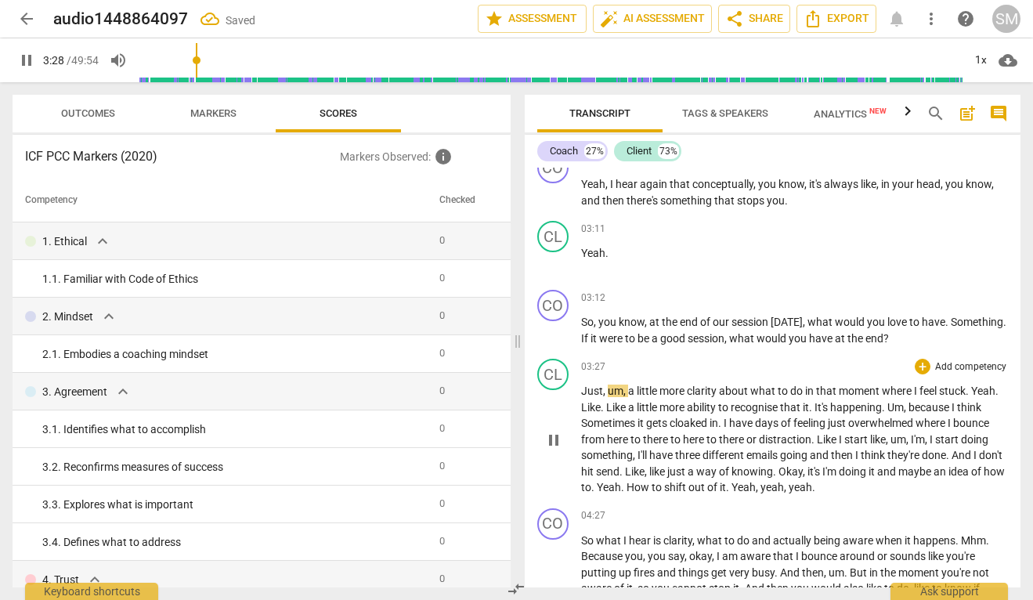
click at [582, 397] on span "Just" at bounding box center [592, 391] width 22 height 13
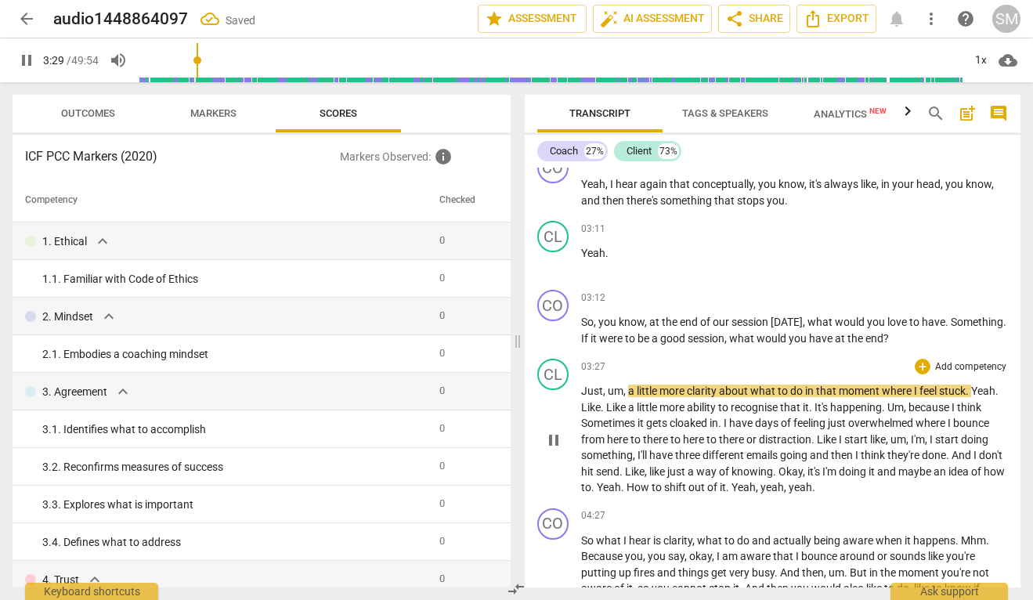
type input "210"
click at [658, 397] on span "," at bounding box center [660, 391] width 5 height 13
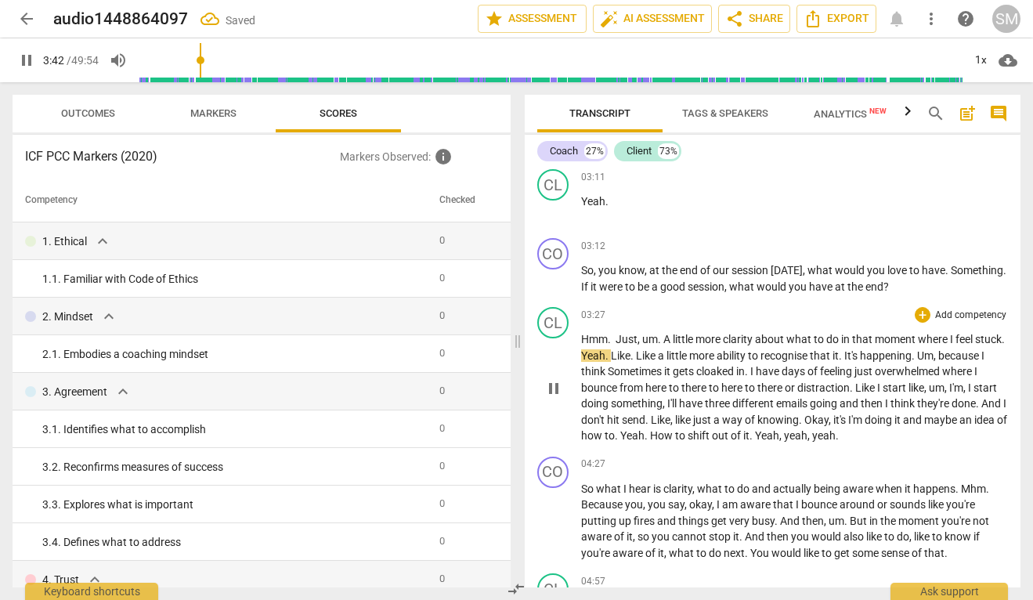
scroll to position [1354, 0]
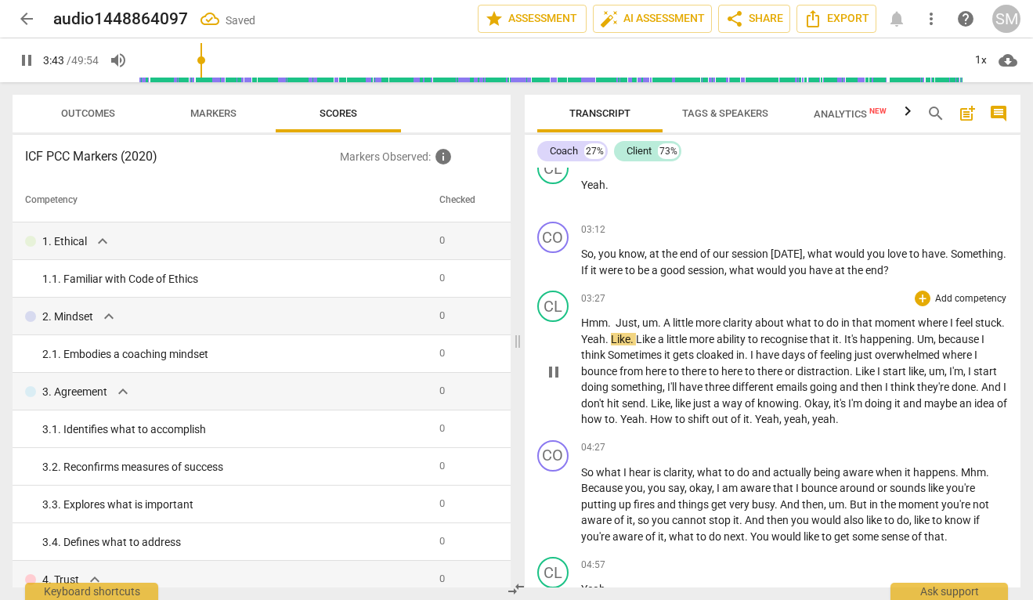
click at [606, 345] on span "Yeah" at bounding box center [593, 339] width 24 height 13
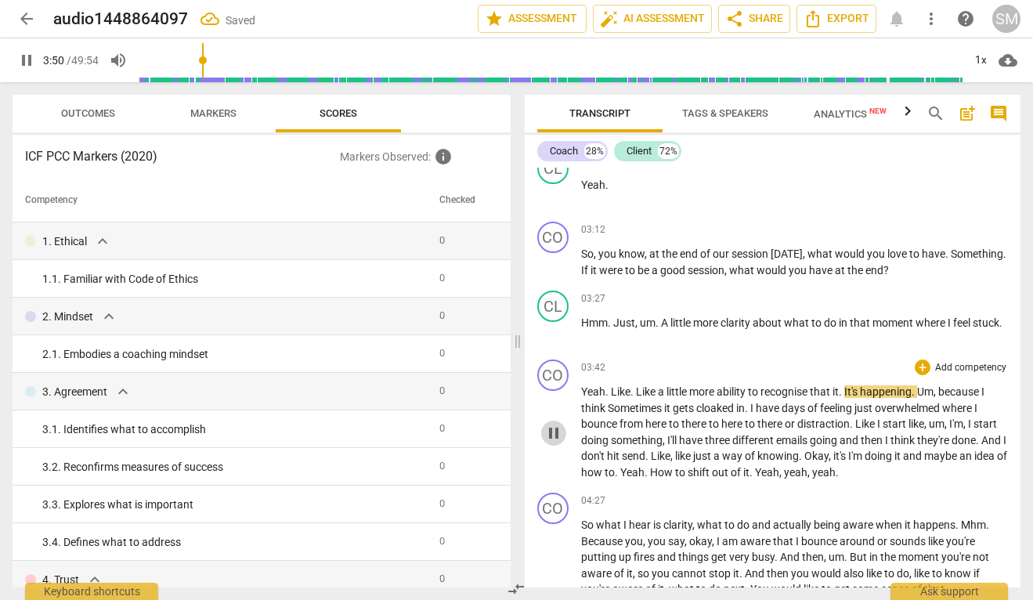
click at [552, 439] on span "pause" at bounding box center [553, 433] width 19 height 19
click at [594, 374] on span "03:42" at bounding box center [593, 367] width 24 height 13
click at [552, 443] on span "pause" at bounding box center [553, 433] width 19 height 19
click at [587, 374] on span "03:42" at bounding box center [593, 367] width 24 height 13
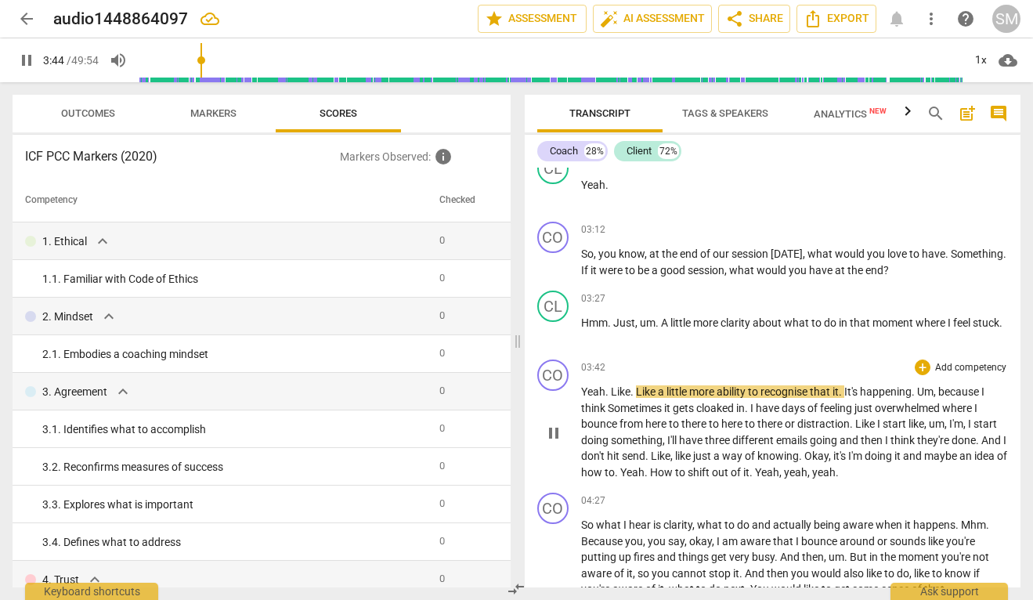
click at [612, 398] on span "Like" at bounding box center [621, 391] width 20 height 13
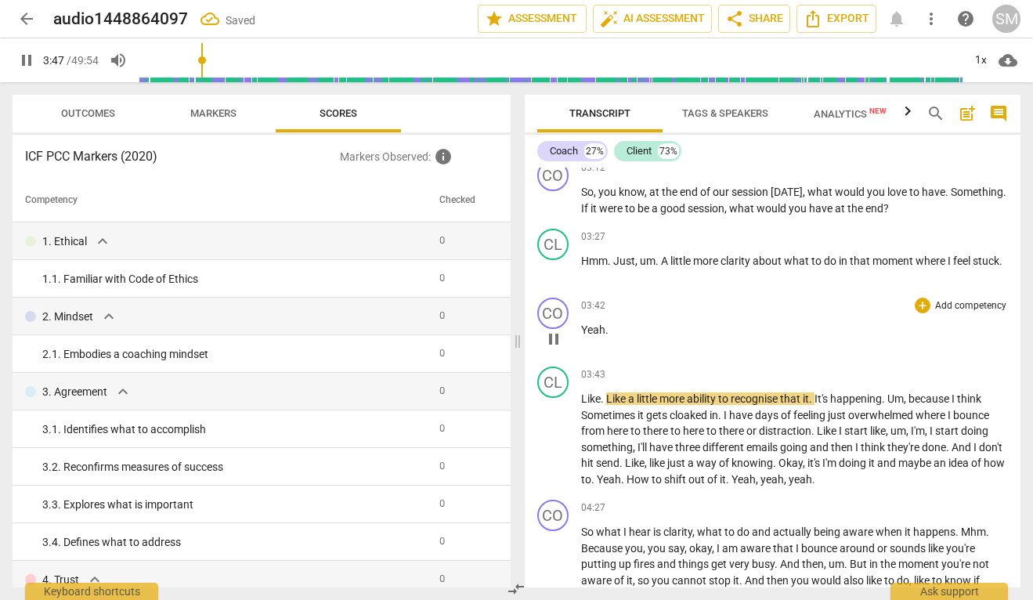
scroll to position [1427, 0]
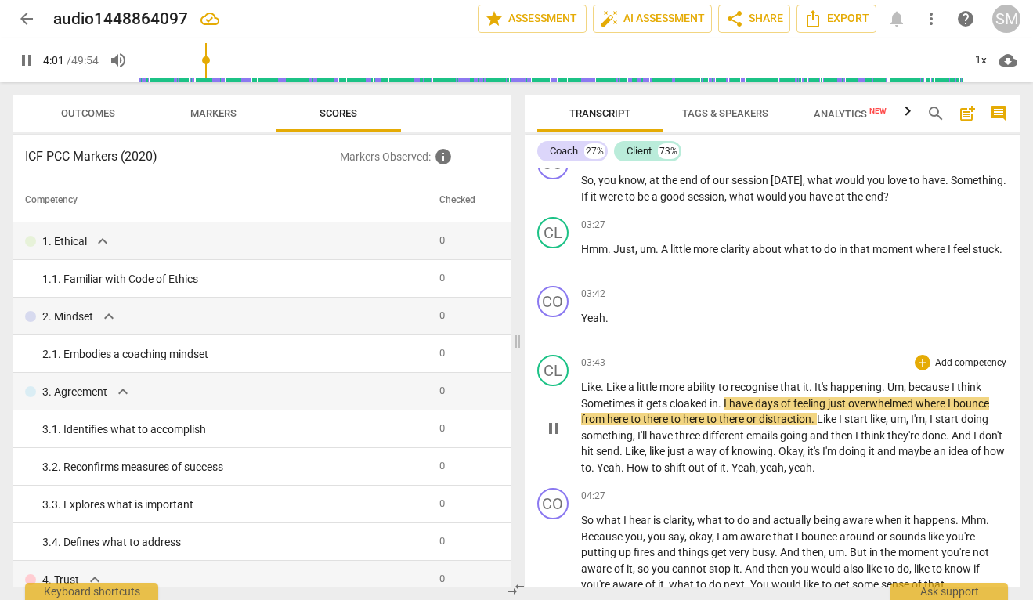
click at [741, 425] on span "there" at bounding box center [732, 419] width 27 height 13
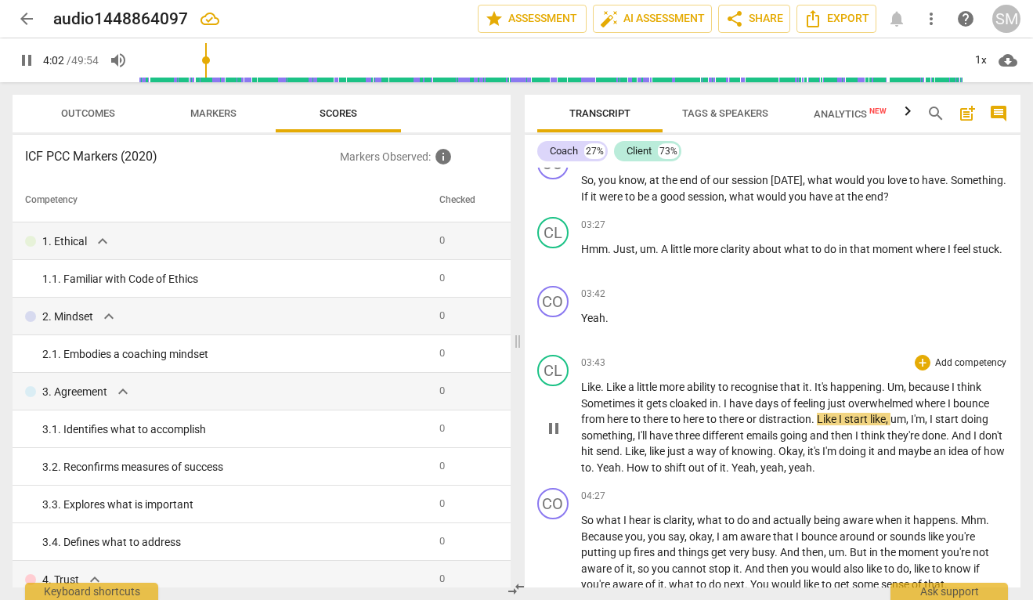
type input "243"
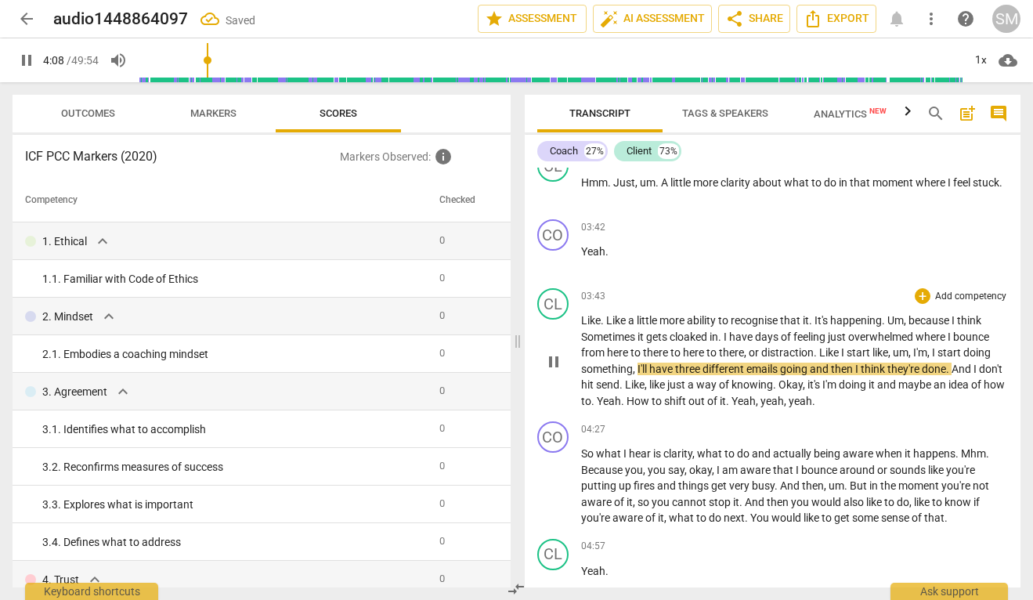
scroll to position [1497, 0]
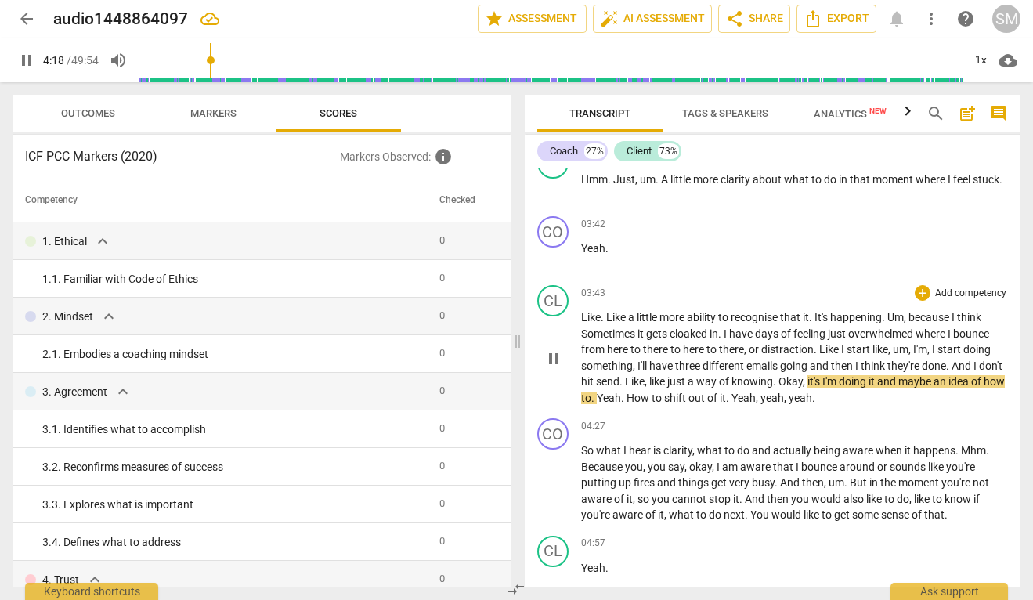
click at [803, 388] on span "Okay" at bounding box center [791, 381] width 24 height 13
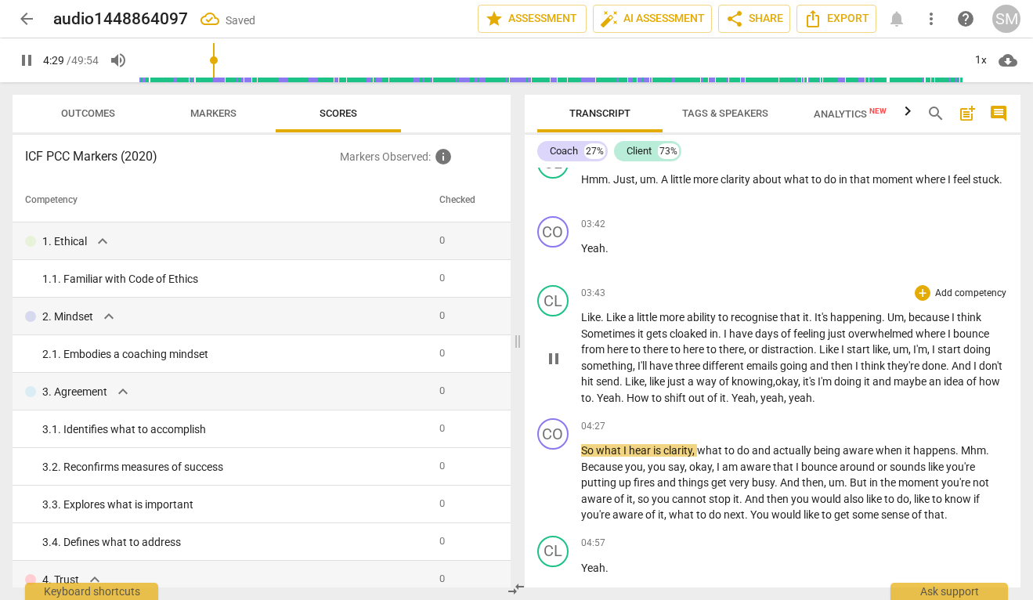
click at [562, 368] on span "pause" at bounding box center [553, 358] width 19 height 19
type input "270"
click at [597, 404] on span "." at bounding box center [593, 398] width 5 height 13
click at [652, 404] on span "How" at bounding box center [639, 398] width 25 height 13
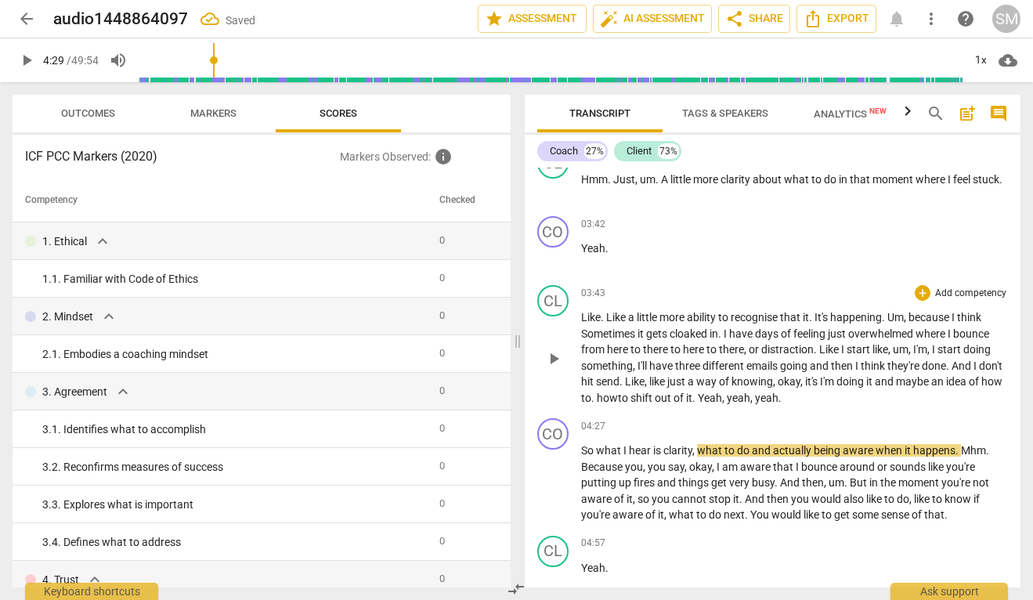
click at [722, 404] on span "Yeah" at bounding box center [710, 398] width 24 height 13
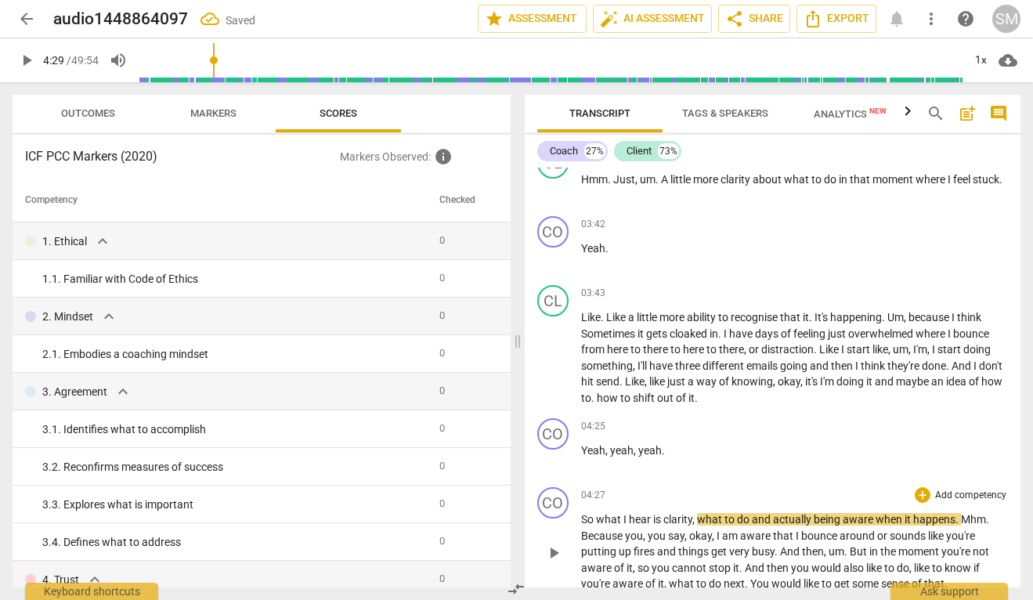
click at [584, 526] on span "So" at bounding box center [588, 519] width 15 height 13
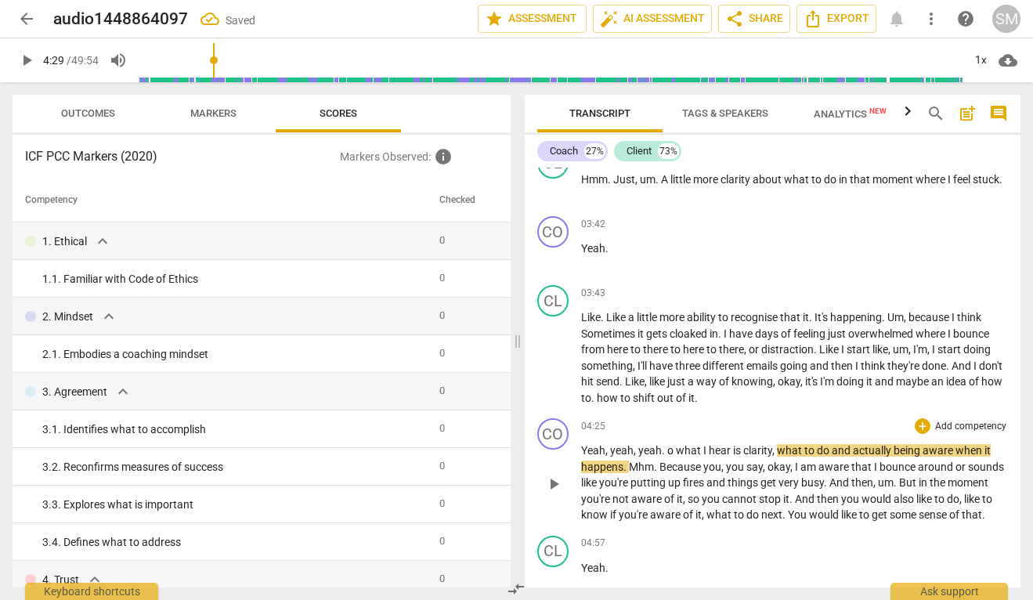
click at [667, 457] on span "o" at bounding box center [671, 450] width 9 height 13
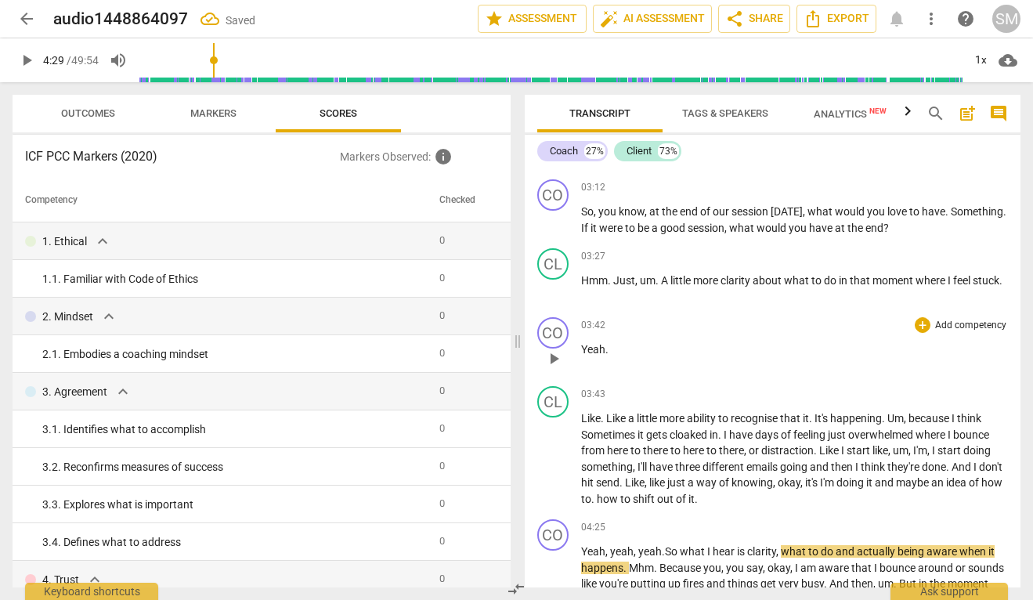
scroll to position [1392, 0]
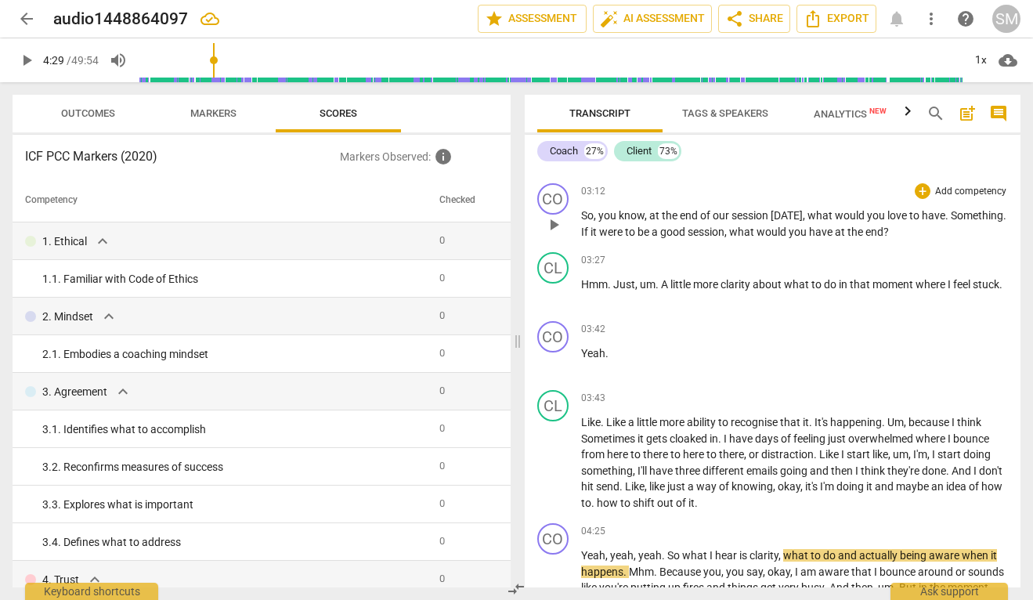
click at [946, 222] on span "." at bounding box center [948, 215] width 5 height 13
click at [1004, 222] on span "." at bounding box center [1005, 215] width 3 height 13
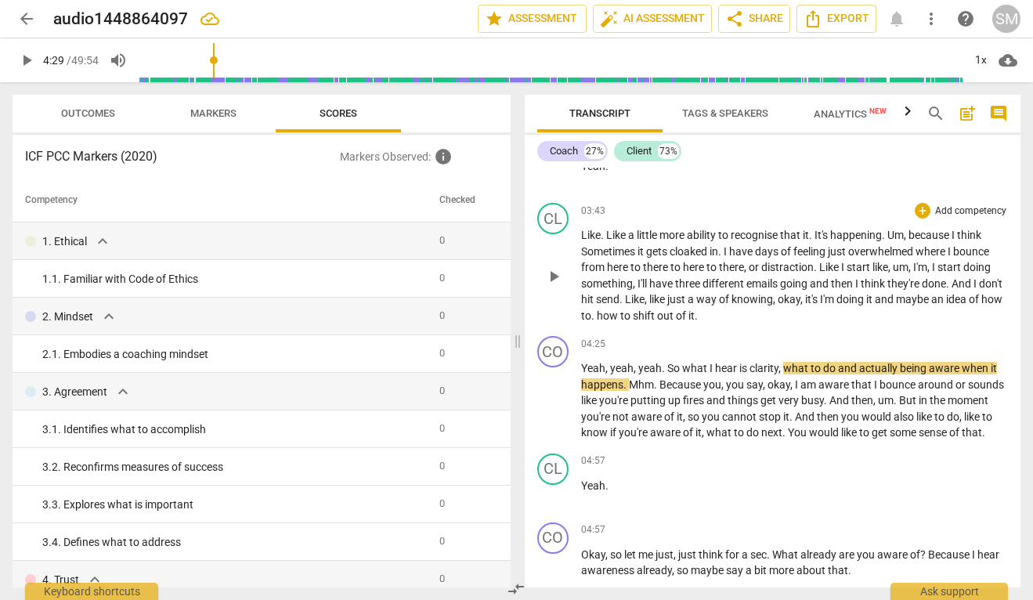
scroll to position [1591, 0]
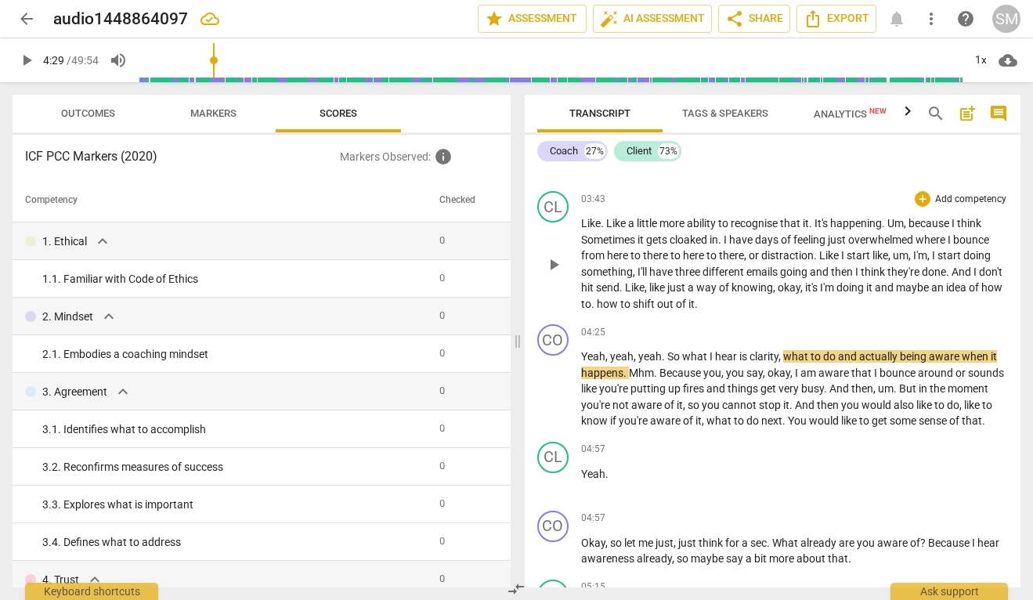
click at [597, 310] on span "." at bounding box center [593, 304] width 5 height 13
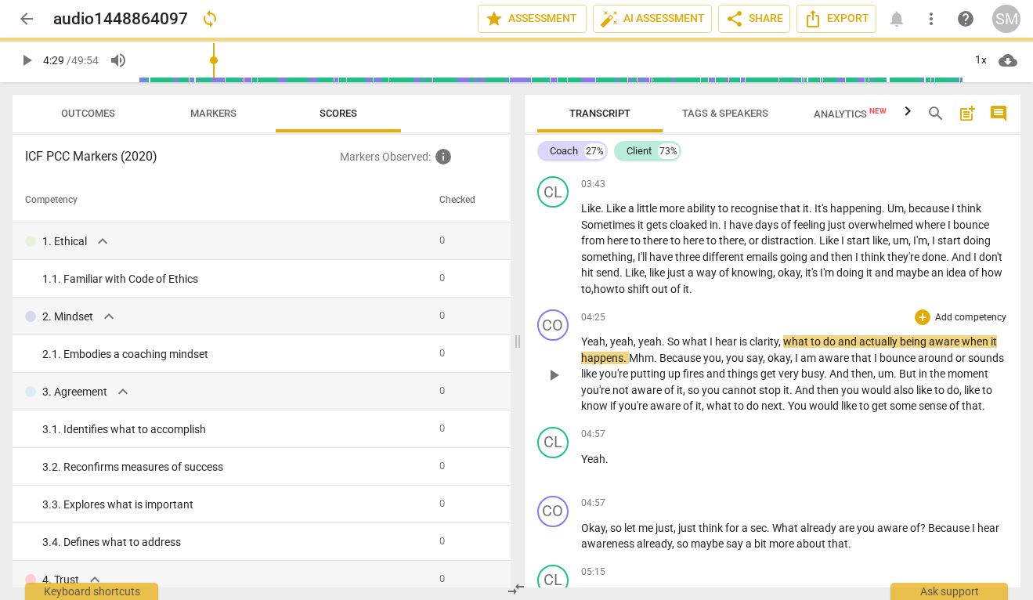
scroll to position [1644, 0]
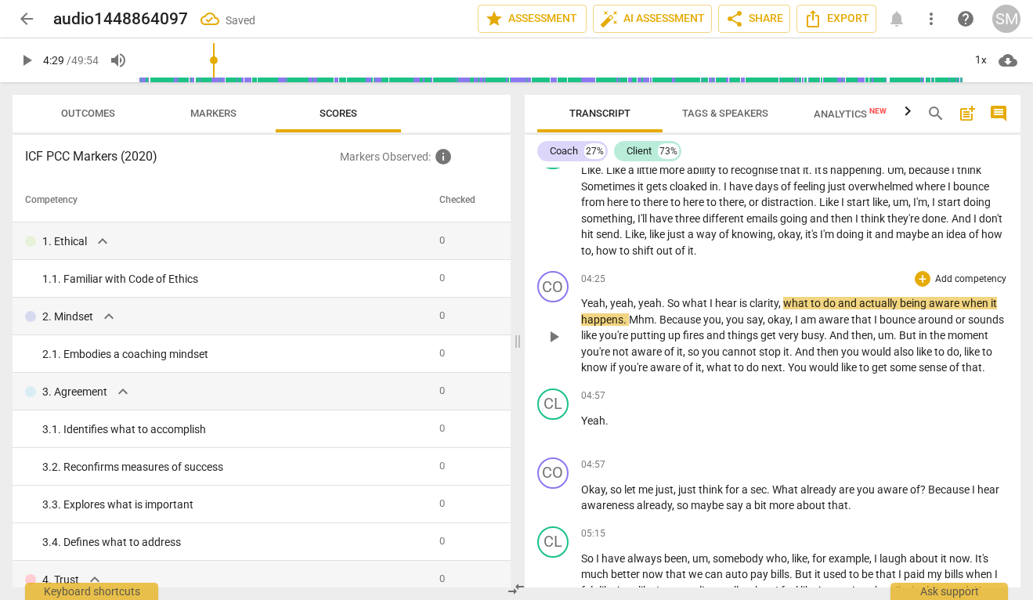
click at [836, 309] on span "do" at bounding box center [830, 303] width 15 height 13
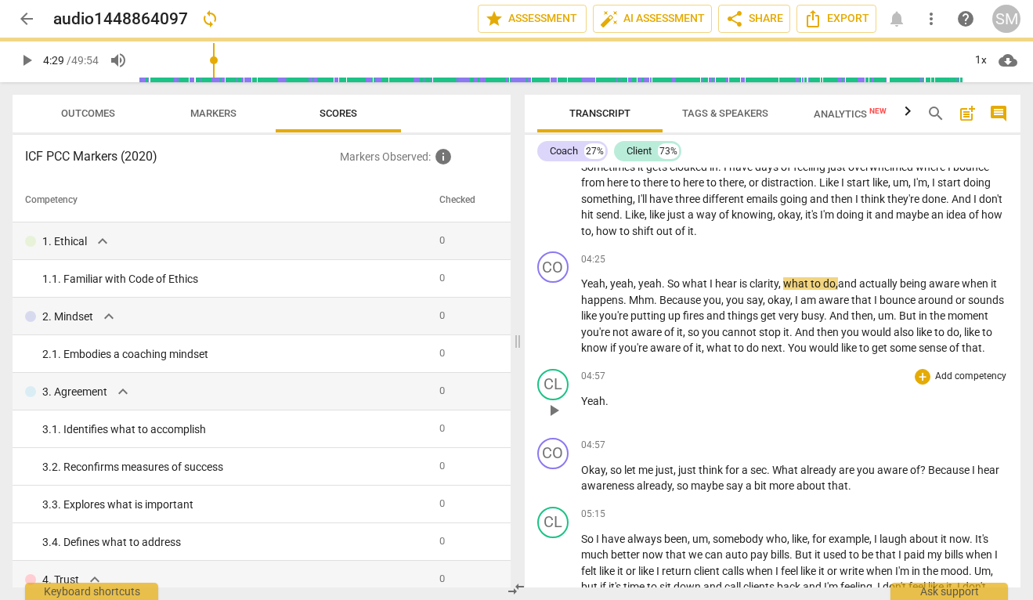
scroll to position [1666, 0]
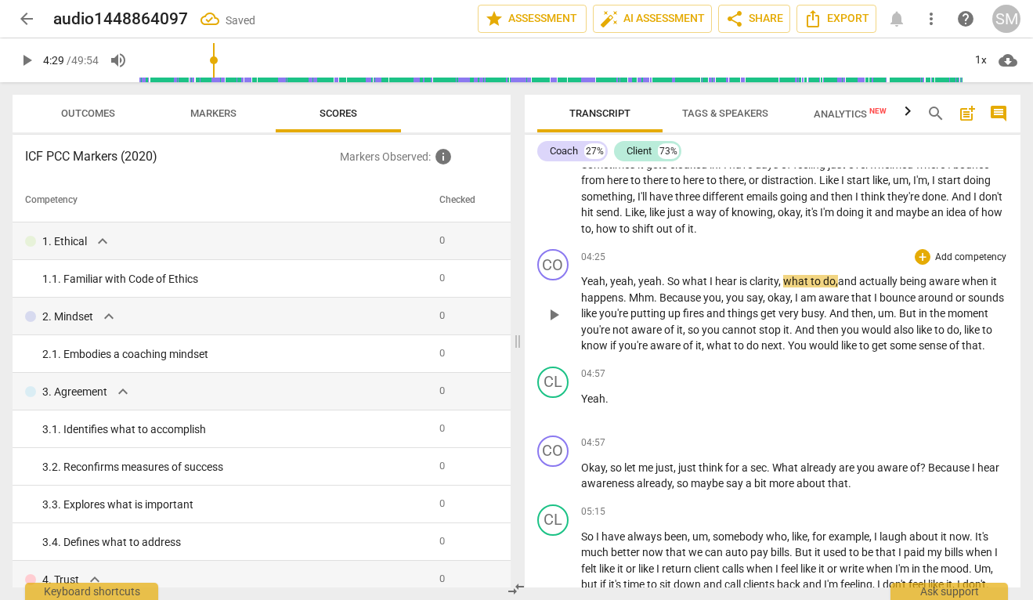
click at [556, 324] on span "play_arrow" at bounding box center [553, 315] width 19 height 19
click at [552, 324] on span "pause" at bounding box center [553, 315] width 19 height 19
type input "277"
click at [630, 304] on span "Mhm" at bounding box center [641, 297] width 25 height 13
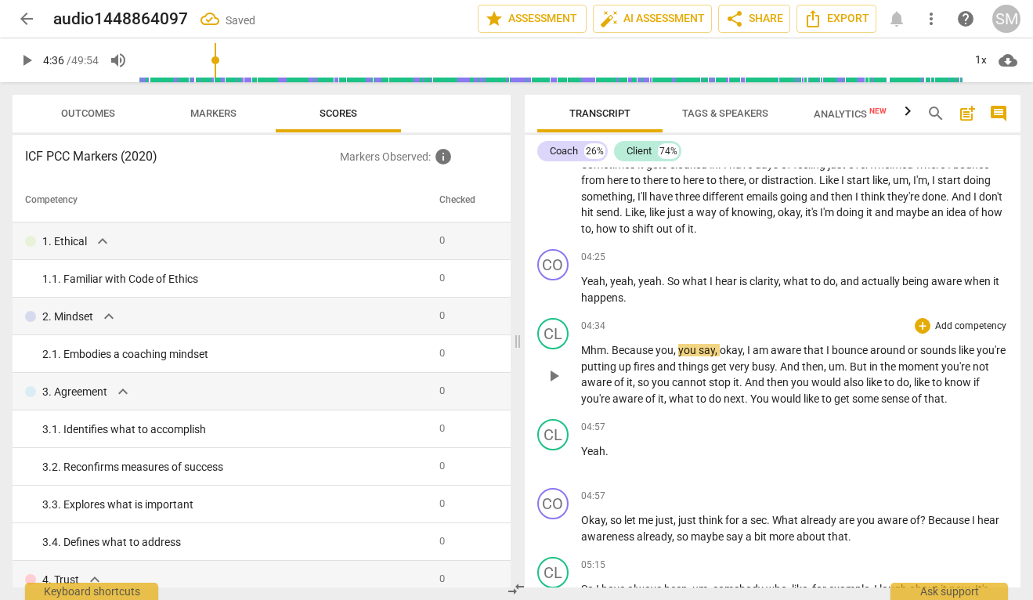
click at [613, 356] on span "Because" at bounding box center [634, 350] width 44 height 13
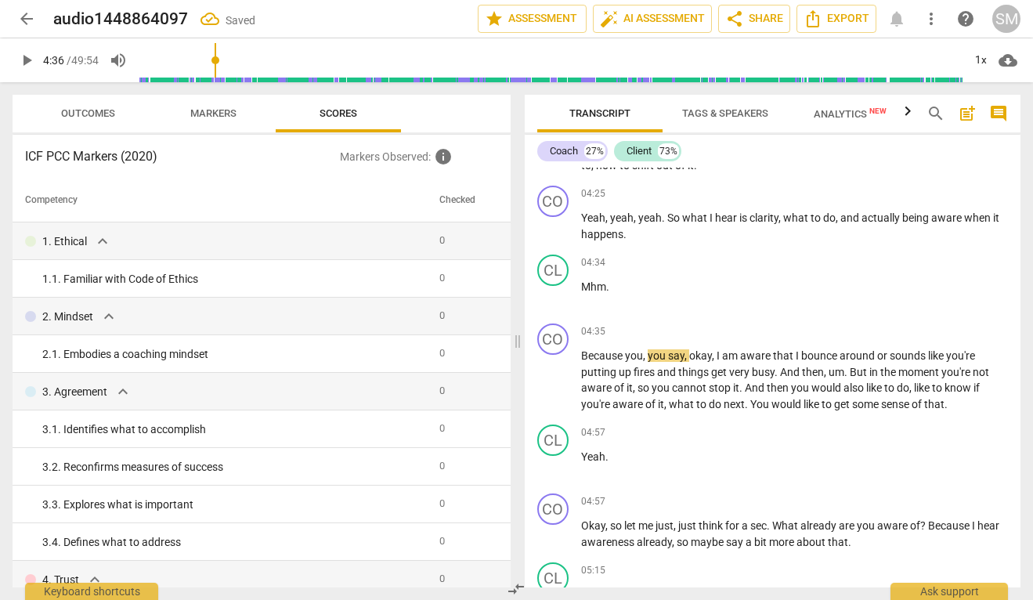
scroll to position [1745, 0]
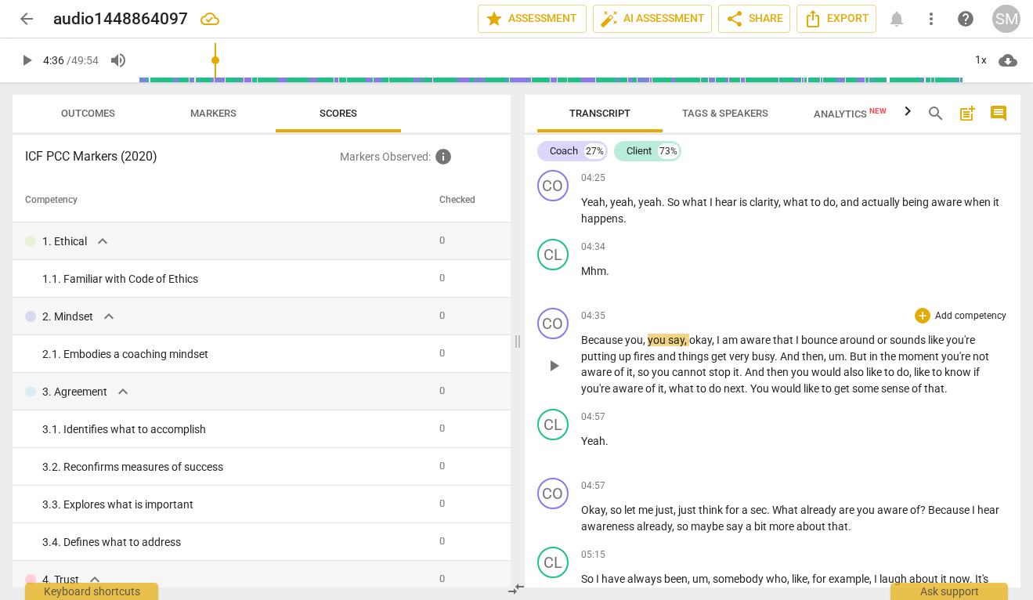
click at [630, 363] on span "up" at bounding box center [626, 356] width 15 height 13
click at [971, 378] on span "know" at bounding box center [959, 372] width 29 height 13
click at [560, 375] on span "play_arrow" at bounding box center [553, 365] width 19 height 19
click at [748, 378] on span "And" at bounding box center [756, 372] width 22 height 13
click at [556, 375] on span "pause" at bounding box center [553, 365] width 19 height 19
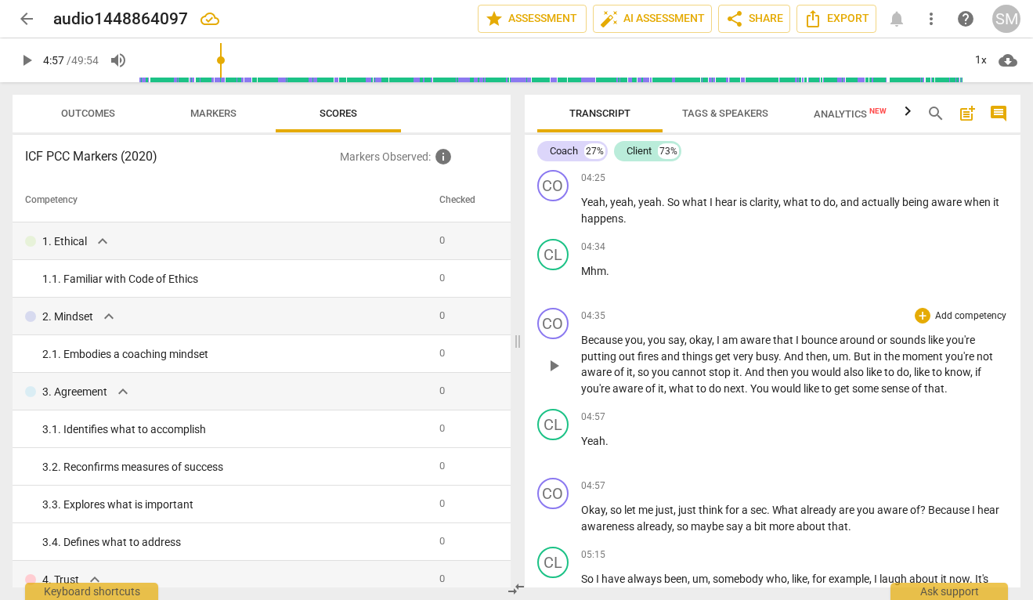
type input "297"
click at [745, 378] on span "And" at bounding box center [756, 372] width 22 height 13
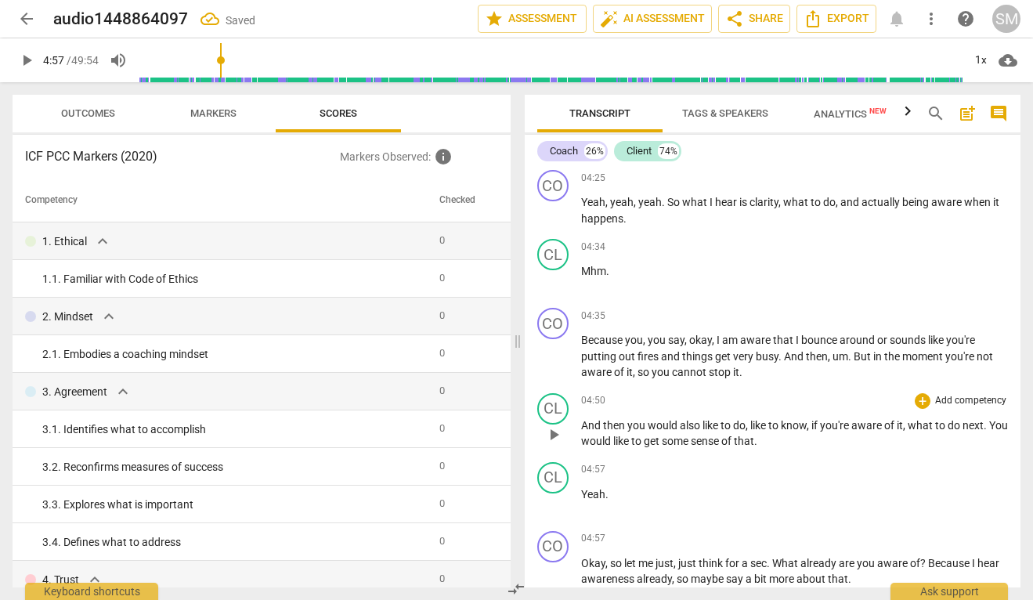
click at [581, 432] on span "And" at bounding box center [592, 425] width 22 height 13
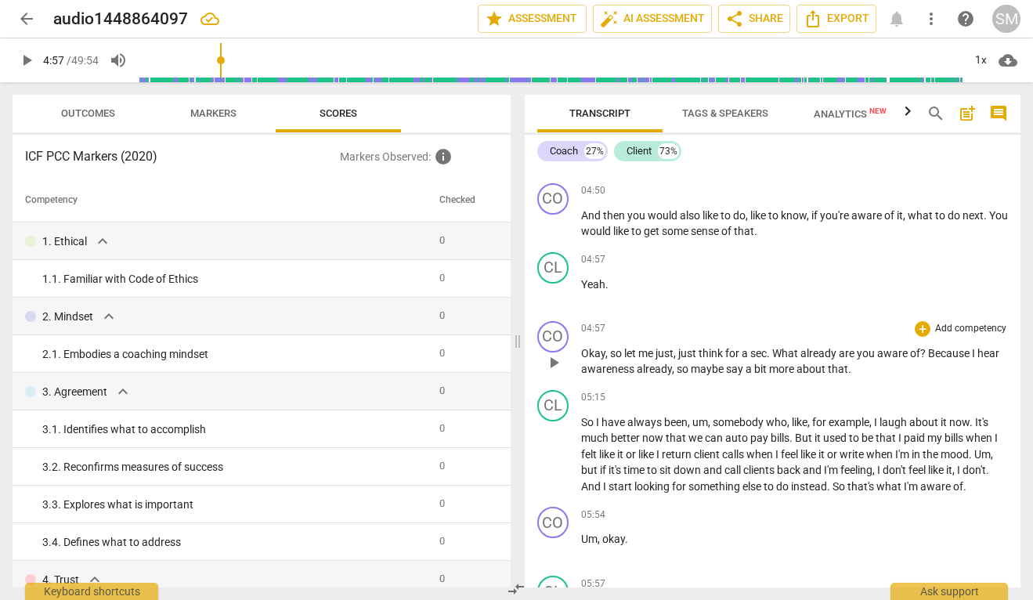
scroll to position [2037, 0]
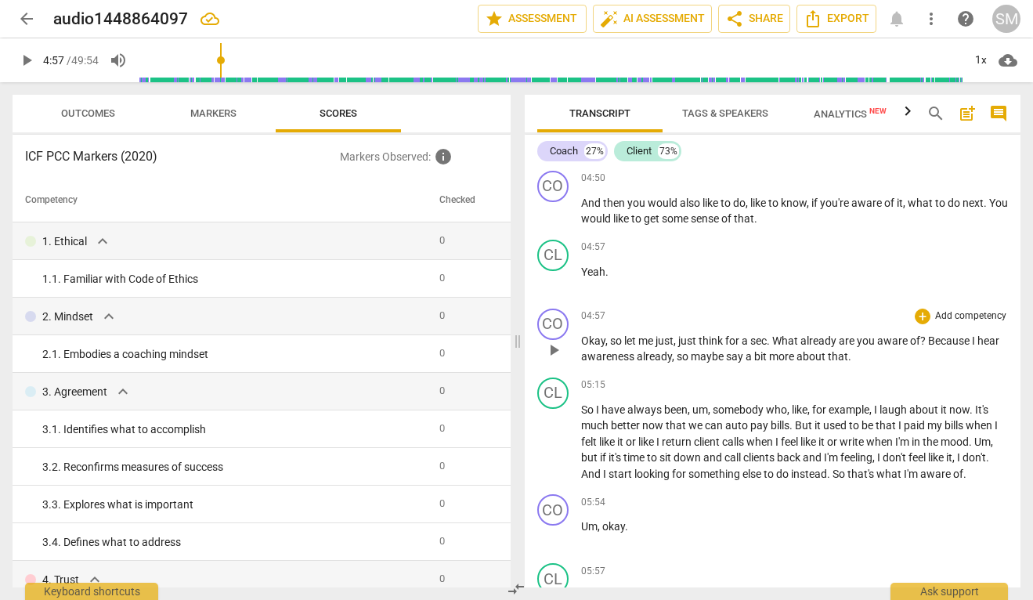
click at [555, 360] on span "play_arrow" at bounding box center [553, 350] width 19 height 19
click at [620, 347] on span "so" at bounding box center [617, 341] width 14 height 13
type input "304"
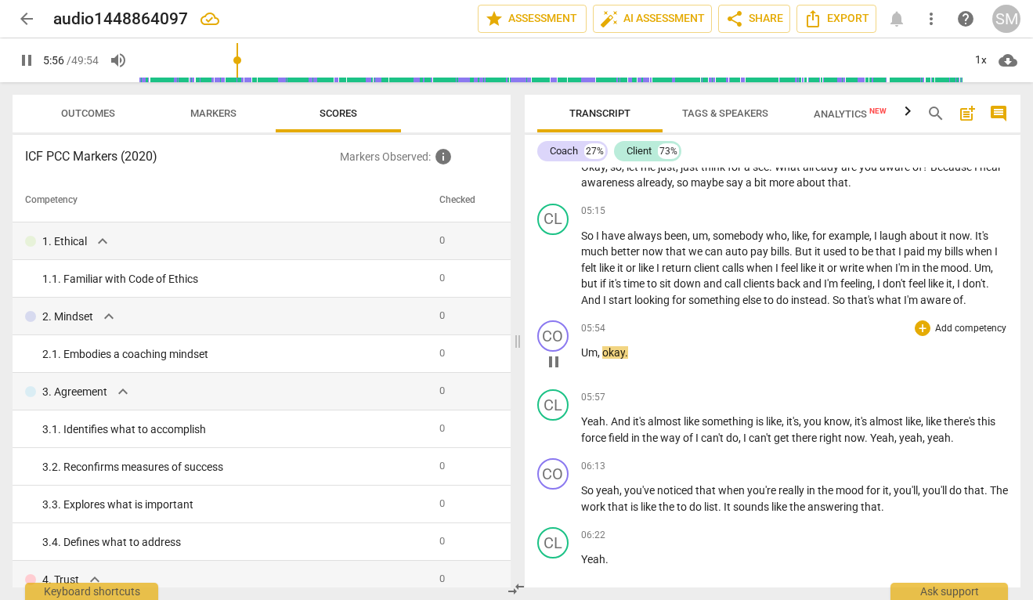
scroll to position [2212, 0]
click at [546, 371] on span "pause" at bounding box center [553, 361] width 19 height 19
click at [581, 358] on span "Um" at bounding box center [589, 351] width 16 height 13
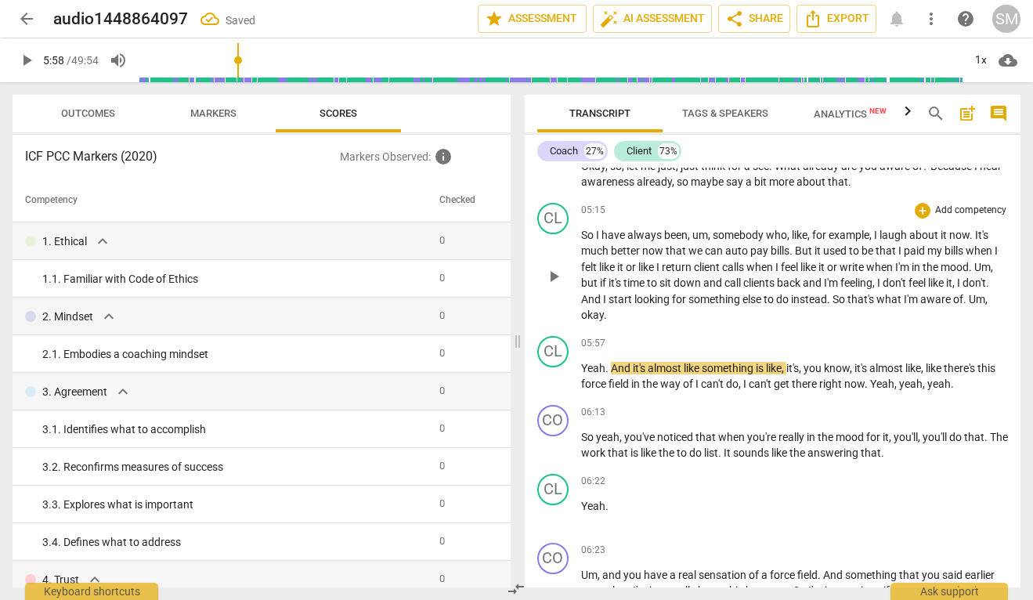
click at [603, 321] on span "okay" at bounding box center [592, 315] width 23 height 13
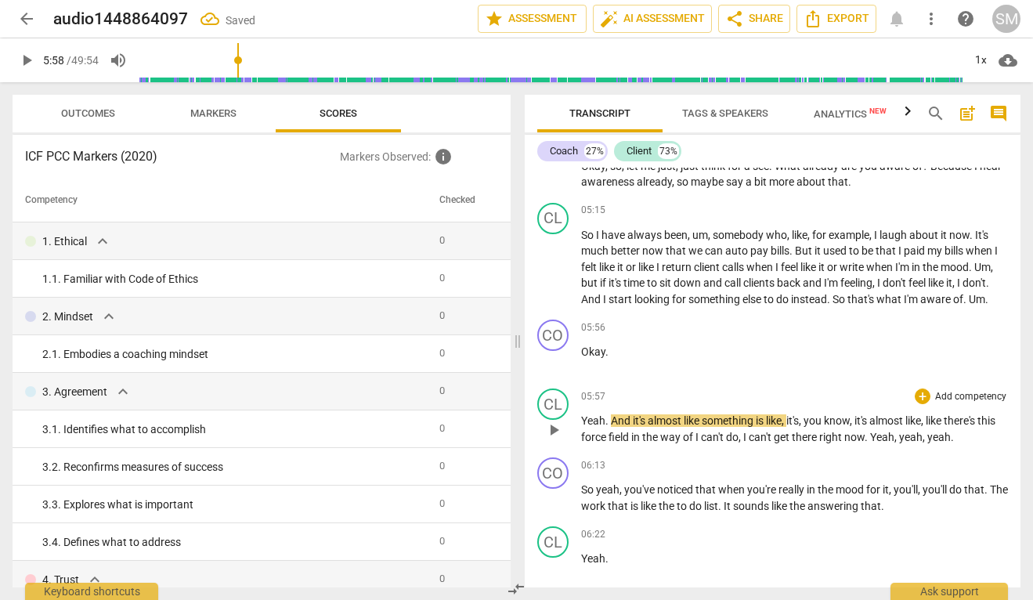
click at [559, 439] on span "play_arrow" at bounding box center [553, 430] width 19 height 19
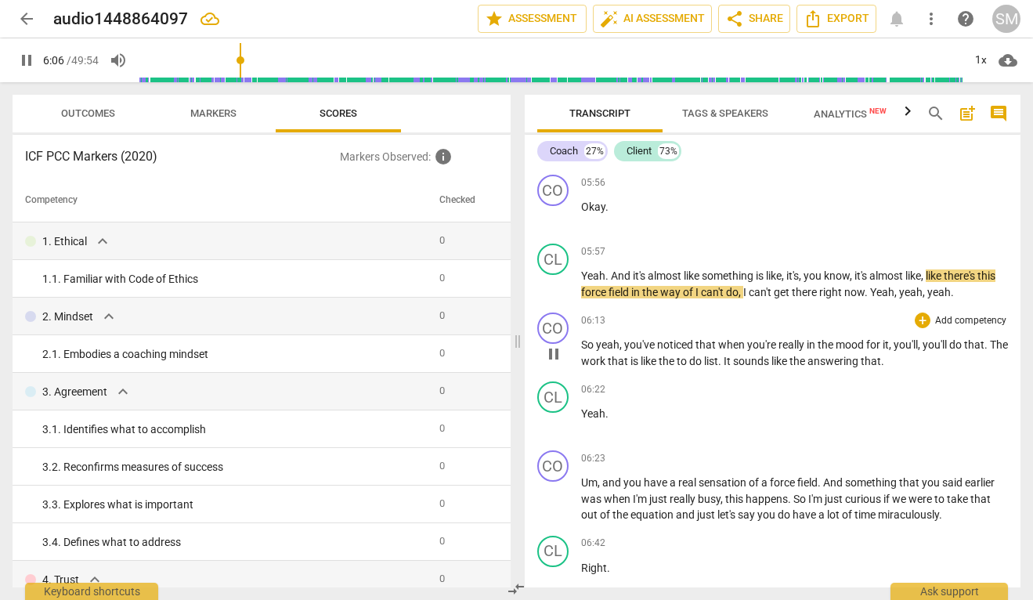
scroll to position [2363, 0]
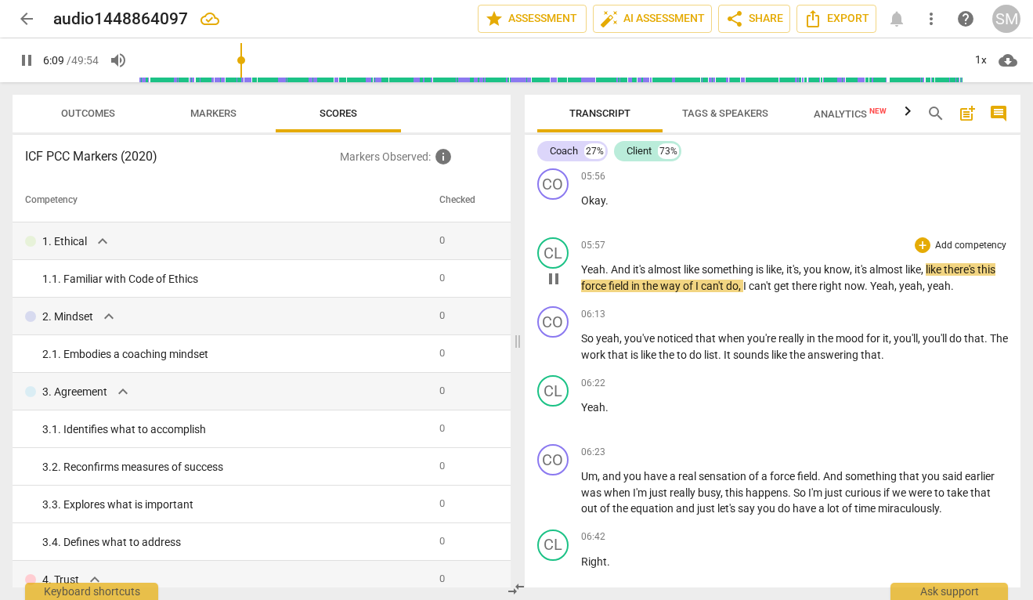
click at [696, 292] on span "of" at bounding box center [689, 286] width 13 height 13
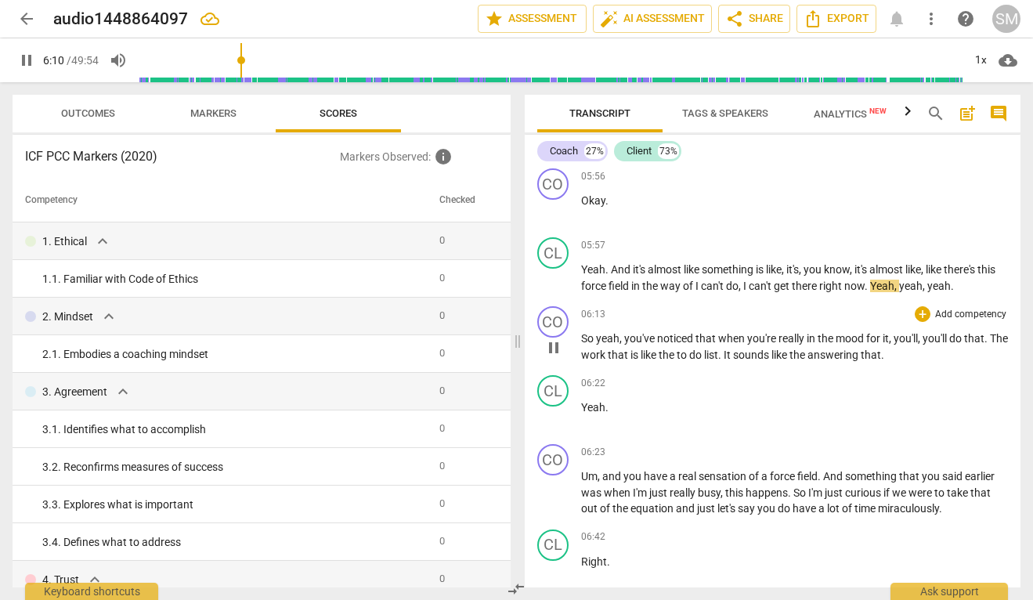
type input "371"
click at [897, 292] on span "Yeah" at bounding box center [885, 286] width 24 height 13
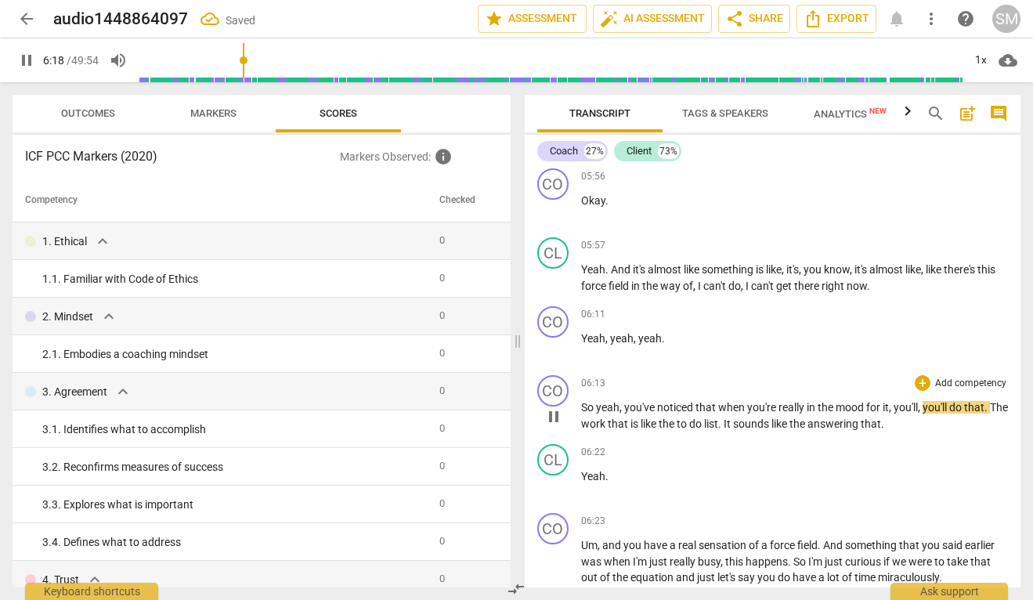
click at [584, 414] on span "So" at bounding box center [588, 407] width 15 height 13
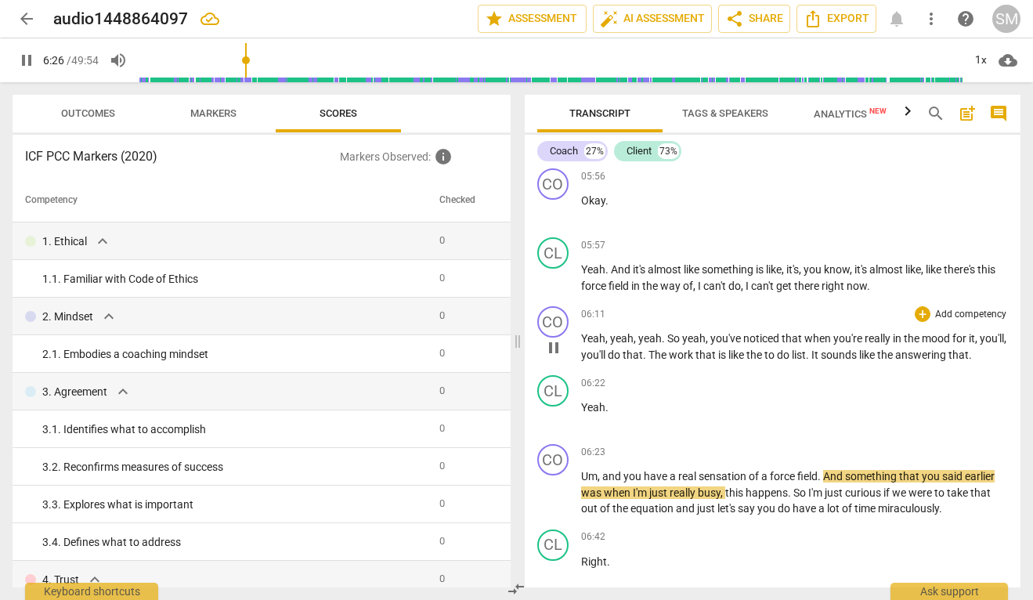
click at [877, 361] on span "like" at bounding box center [868, 355] width 18 height 13
type input "387"
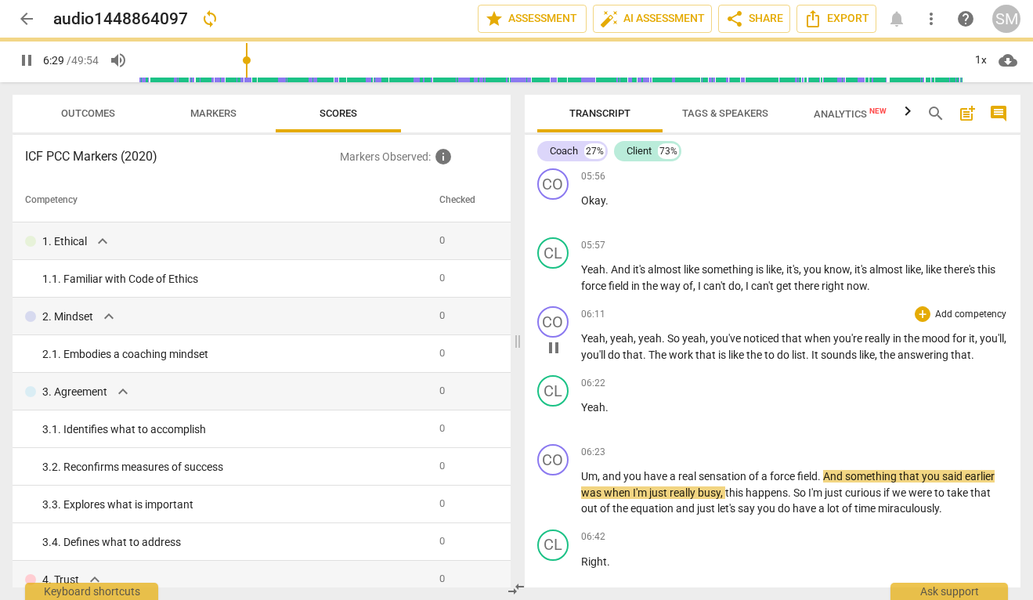
click at [971, 361] on span "." at bounding box center [972, 355] width 3 height 13
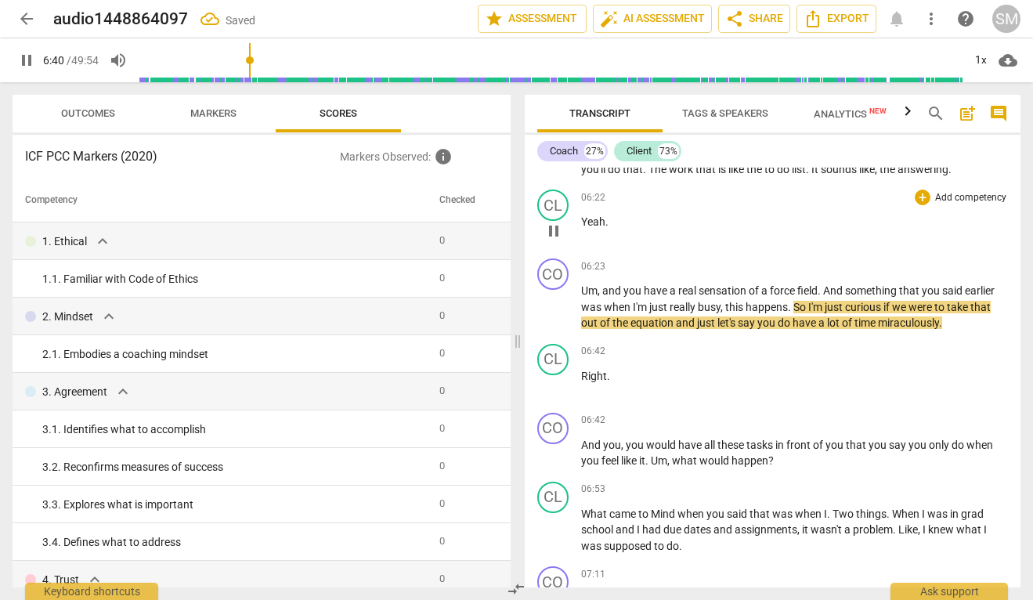
scroll to position [2552, 0]
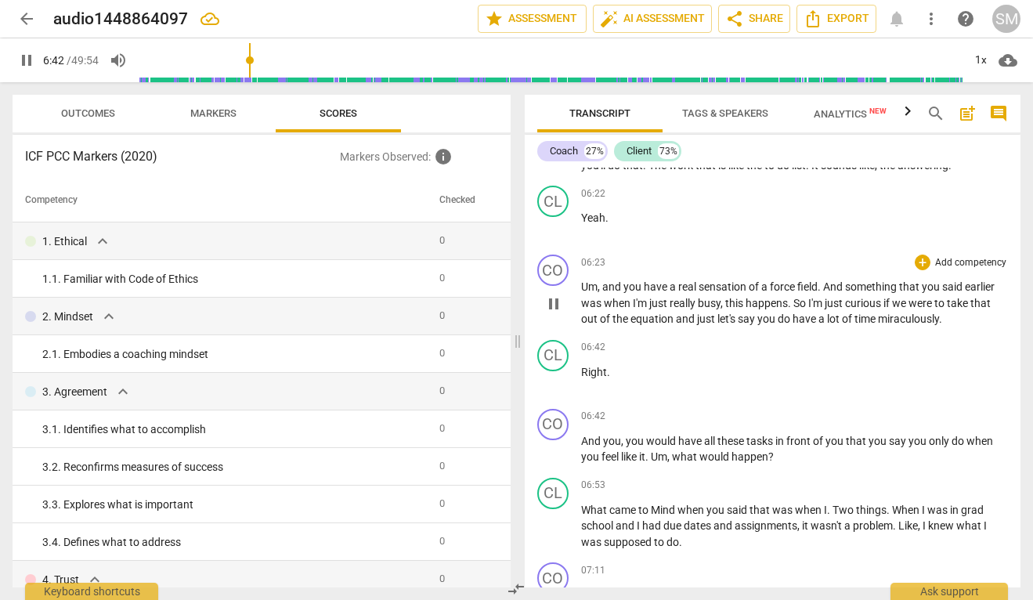
click at [878, 325] on span "time" at bounding box center [867, 319] width 24 height 13
type input "403"
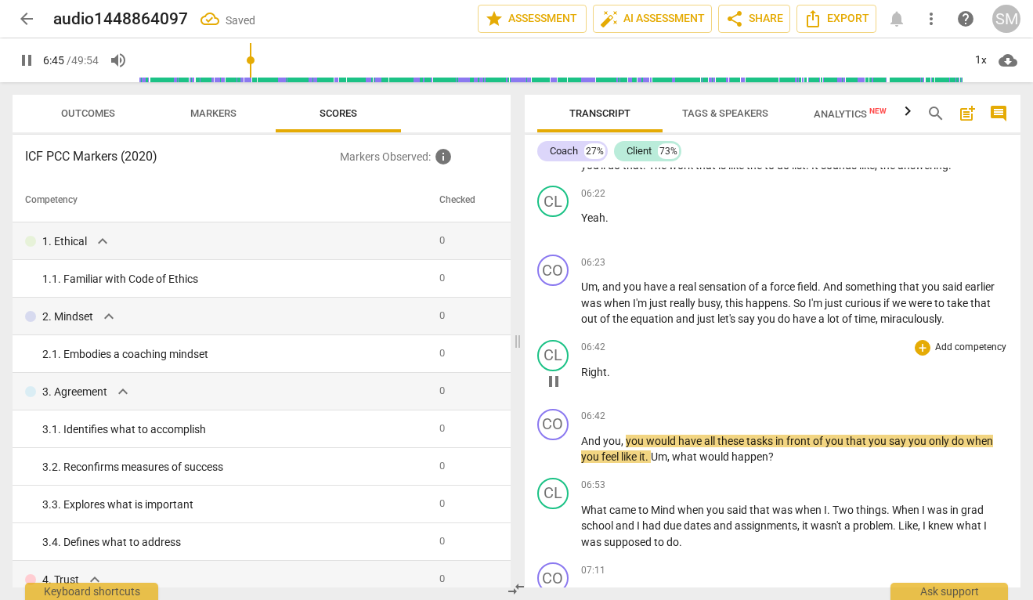
scroll to position [2609, 0]
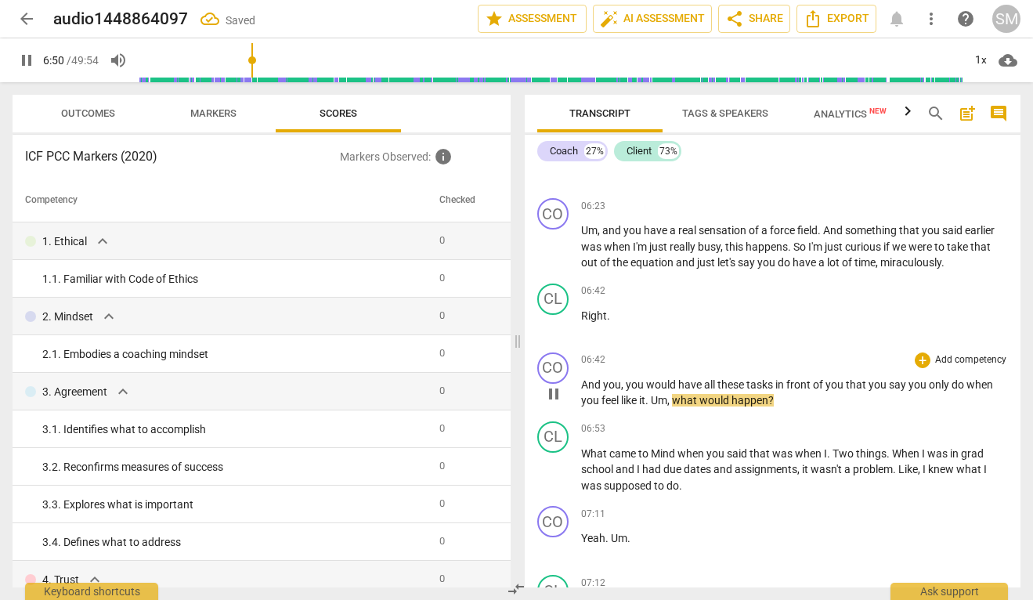
click at [678, 407] on span "what" at bounding box center [685, 400] width 27 height 13
type input "411"
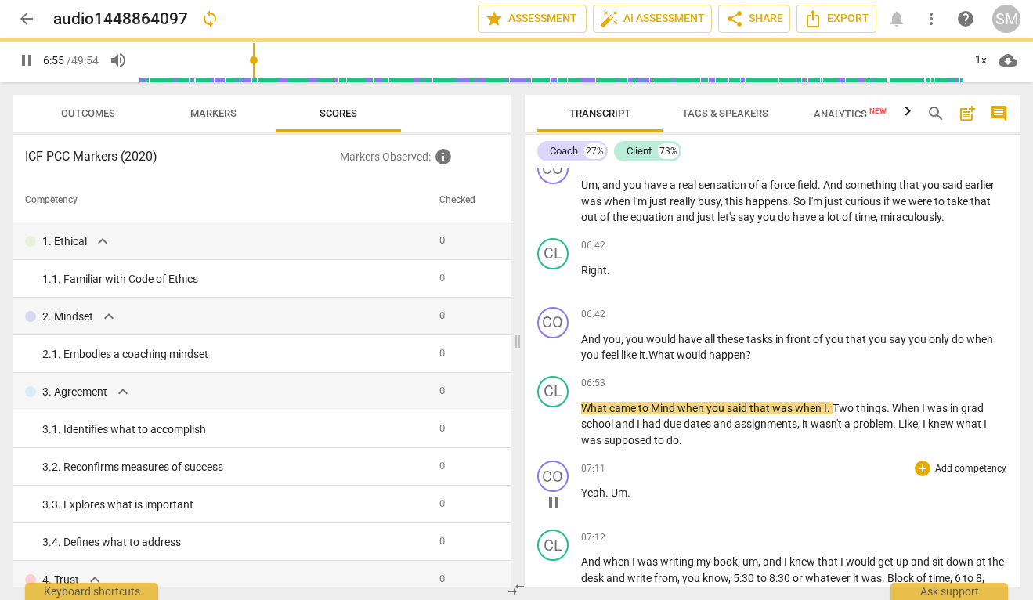
scroll to position [2700, 0]
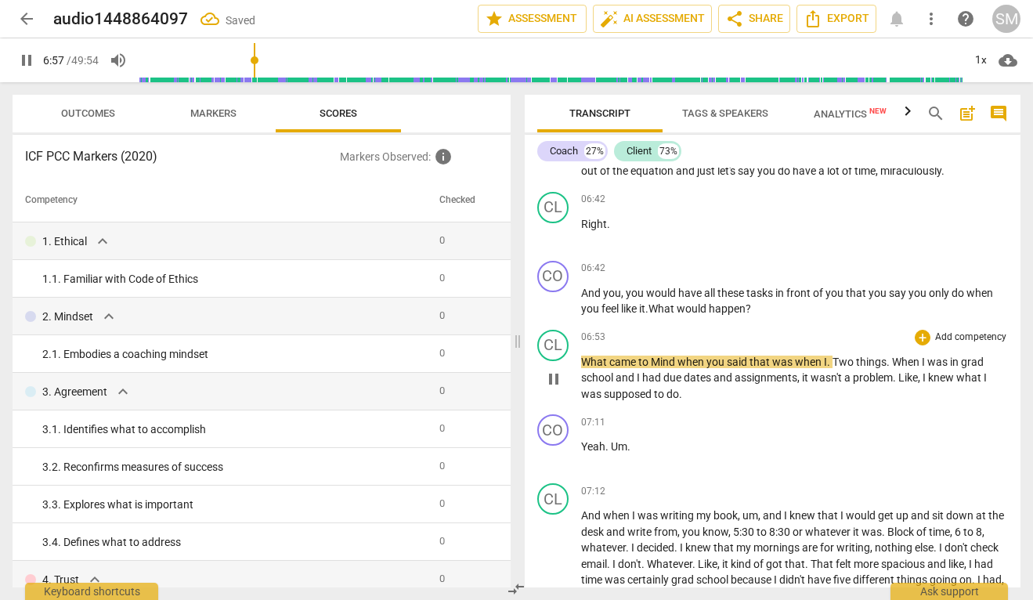
click at [659, 368] on span "Mind" at bounding box center [664, 362] width 27 height 13
type input "418"
click at [792, 368] on span "was" at bounding box center [781, 362] width 23 height 13
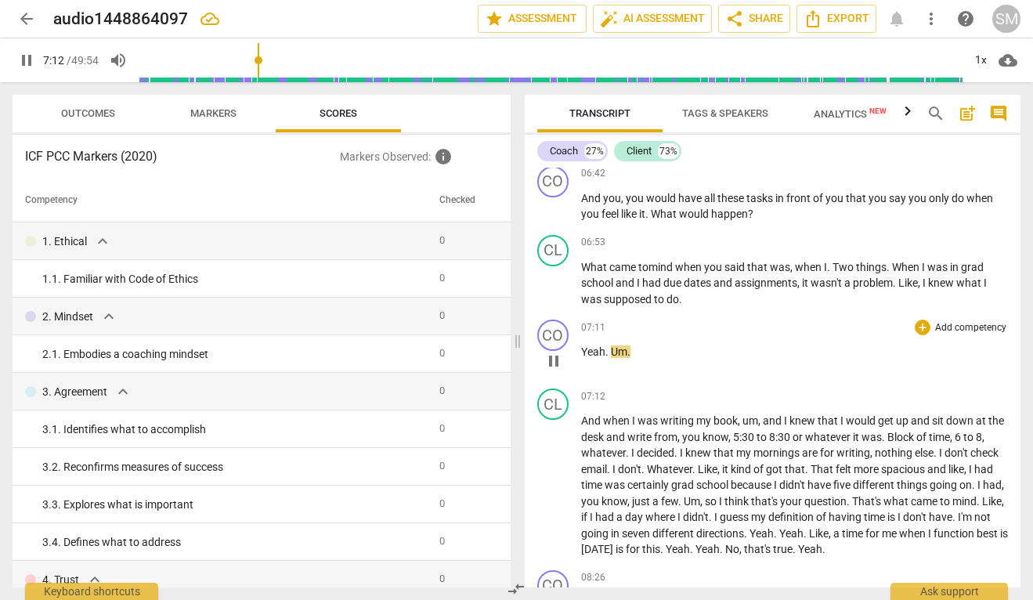
scroll to position [2803, 0]
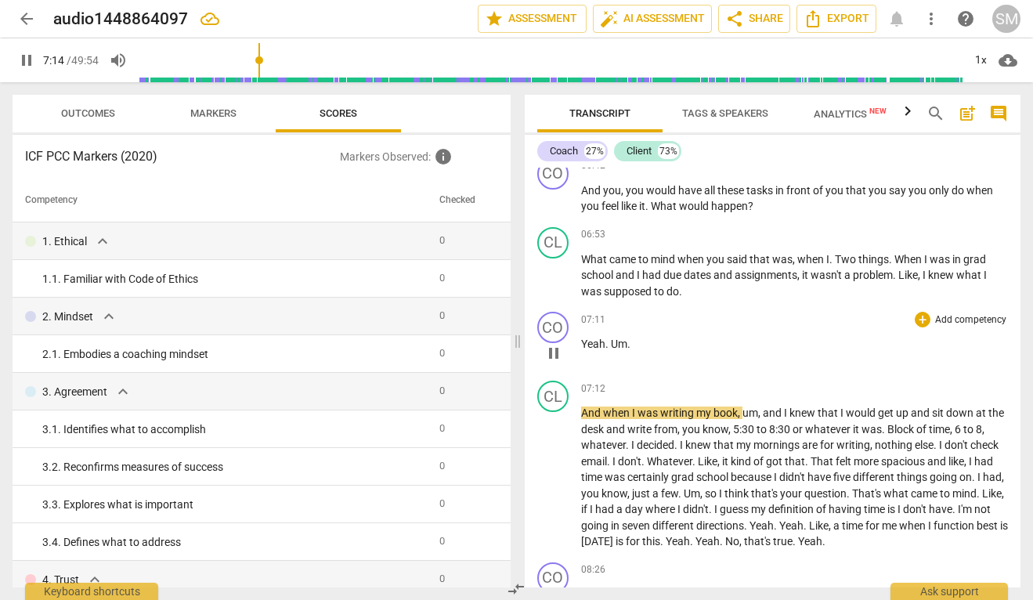
click at [628, 350] on span "." at bounding box center [629, 344] width 3 height 13
type input "435"
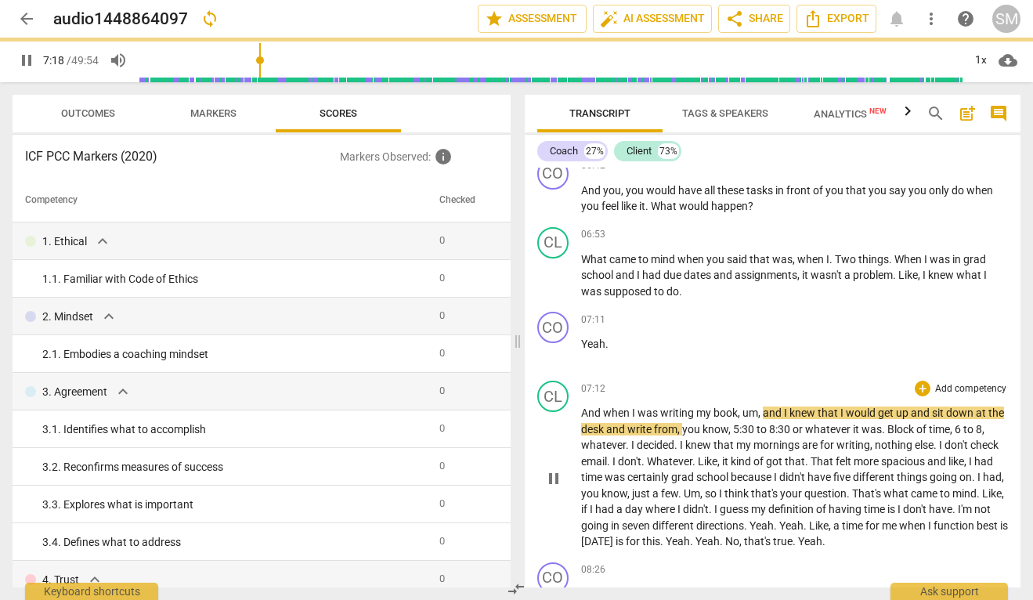
click at [583, 419] on span "And" at bounding box center [592, 413] width 22 height 13
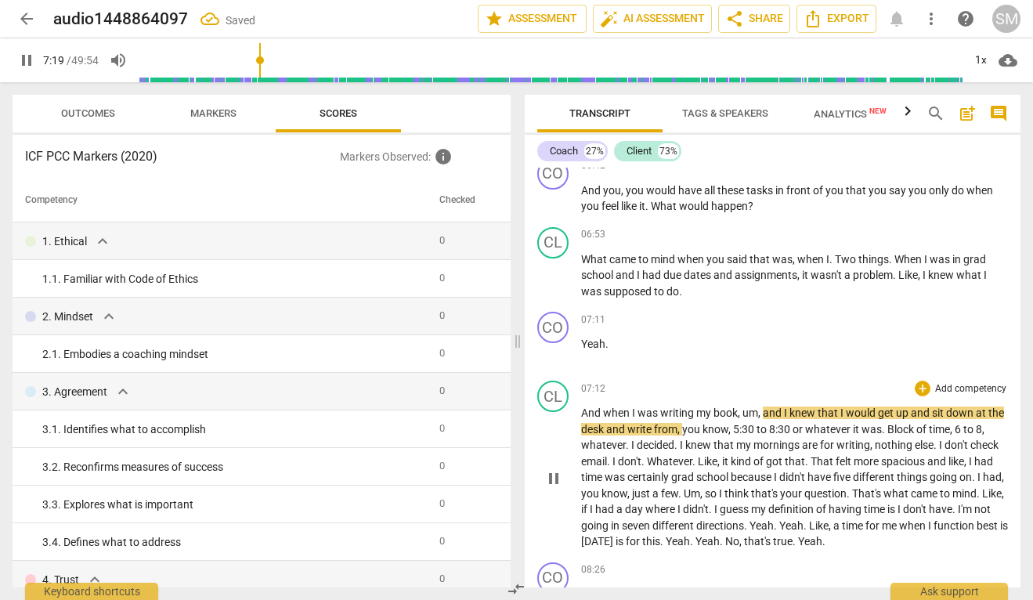
type input "439"
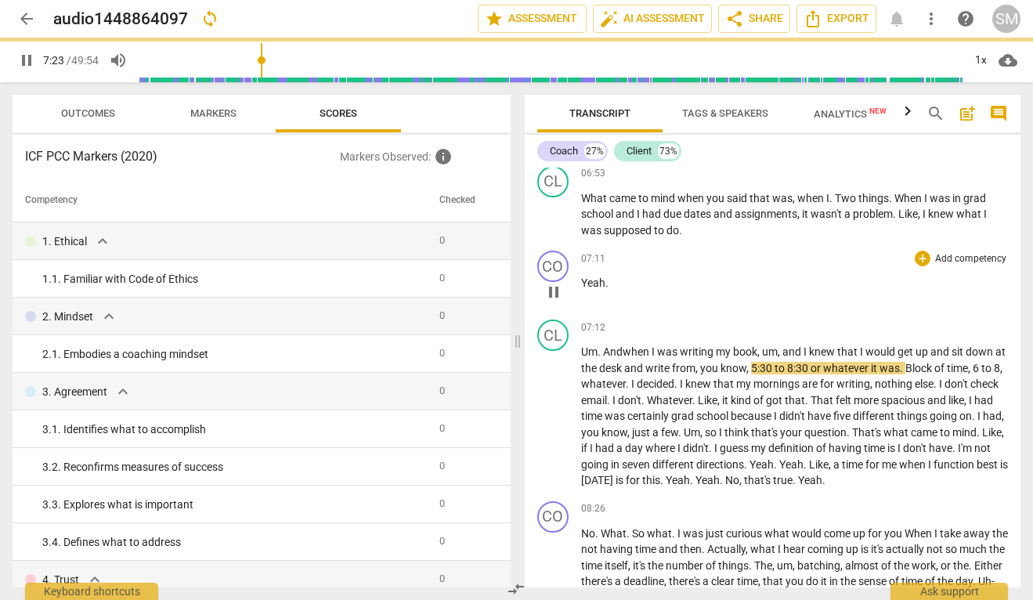
scroll to position [2884, 0]
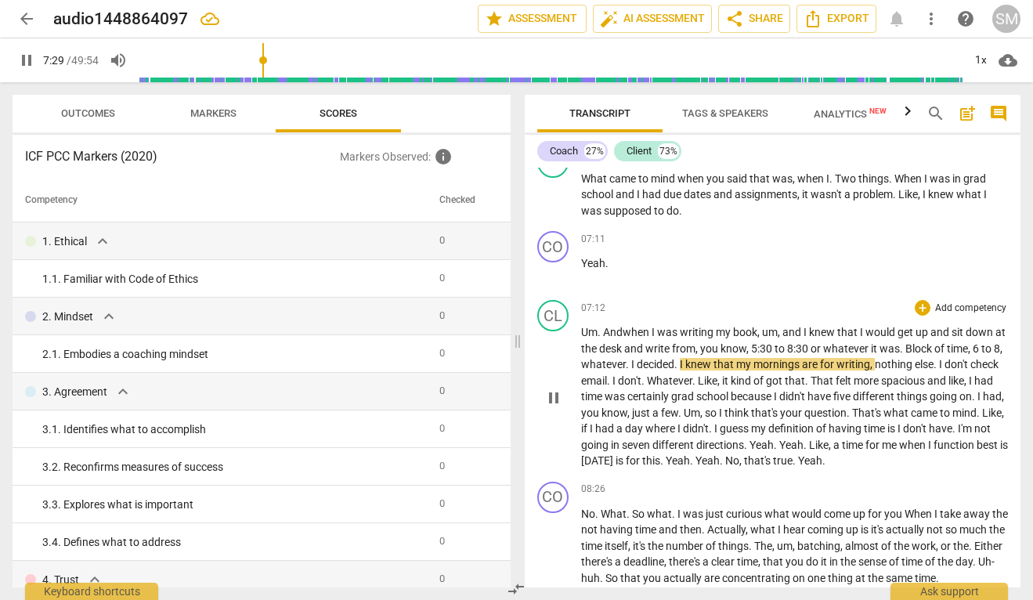
click at [612, 371] on span "whatever" at bounding box center [603, 364] width 45 height 13
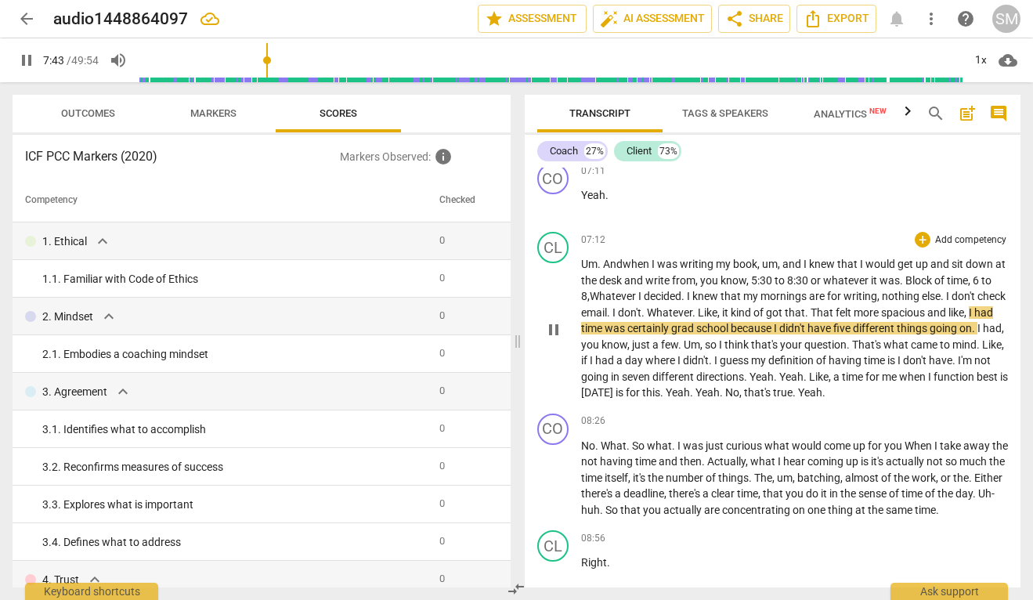
scroll to position [2957, 0]
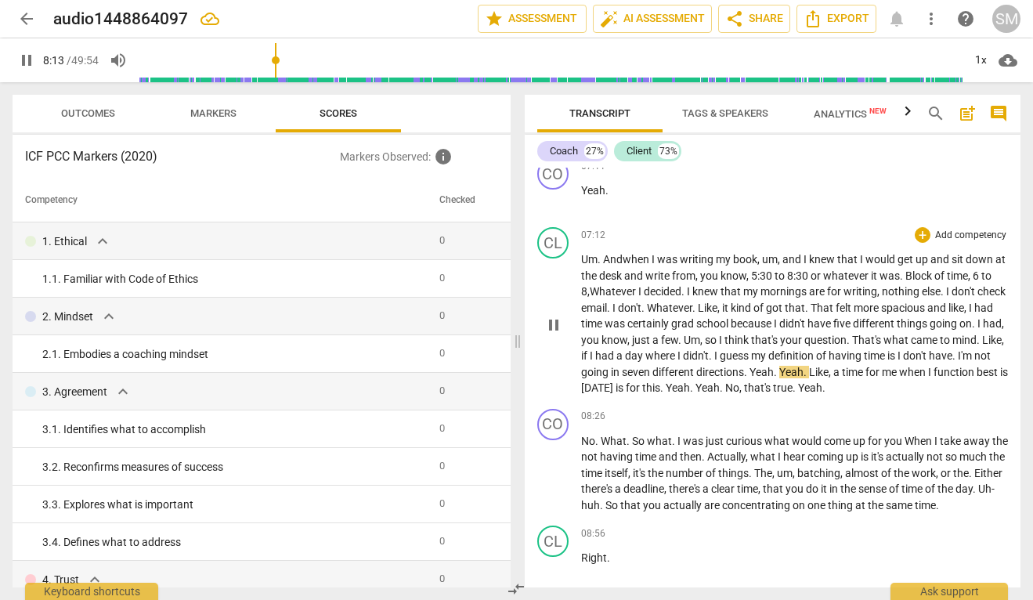
click at [750, 378] on span "." at bounding box center [746, 372] width 5 height 13
click at [774, 378] on span "Yeah" at bounding box center [762, 372] width 24 height 13
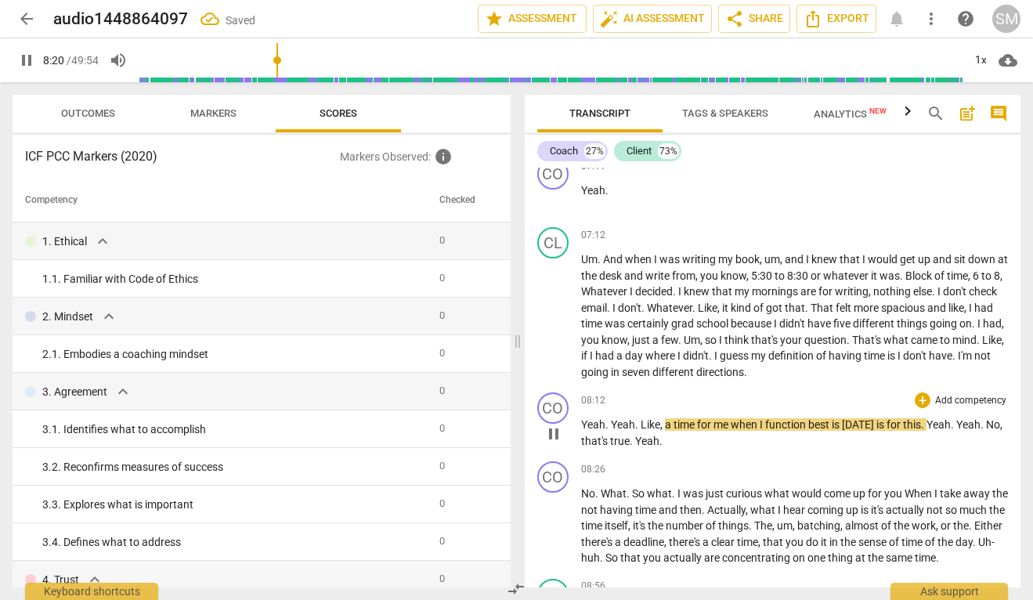
click at [641, 431] on span "Like" at bounding box center [651, 424] width 20 height 13
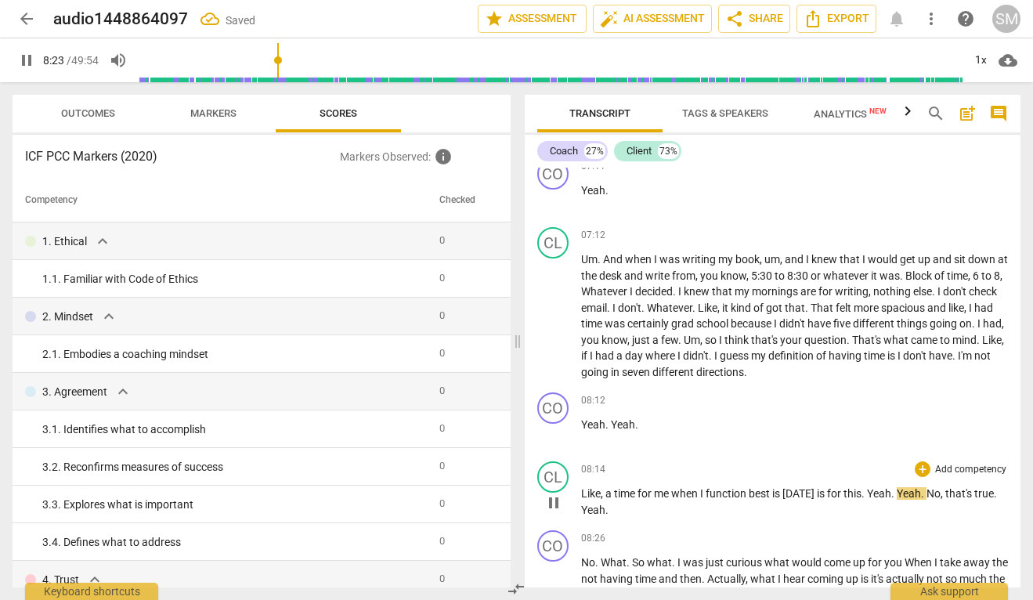
click at [616, 500] on span "time" at bounding box center [626, 493] width 24 height 13
type input "505"
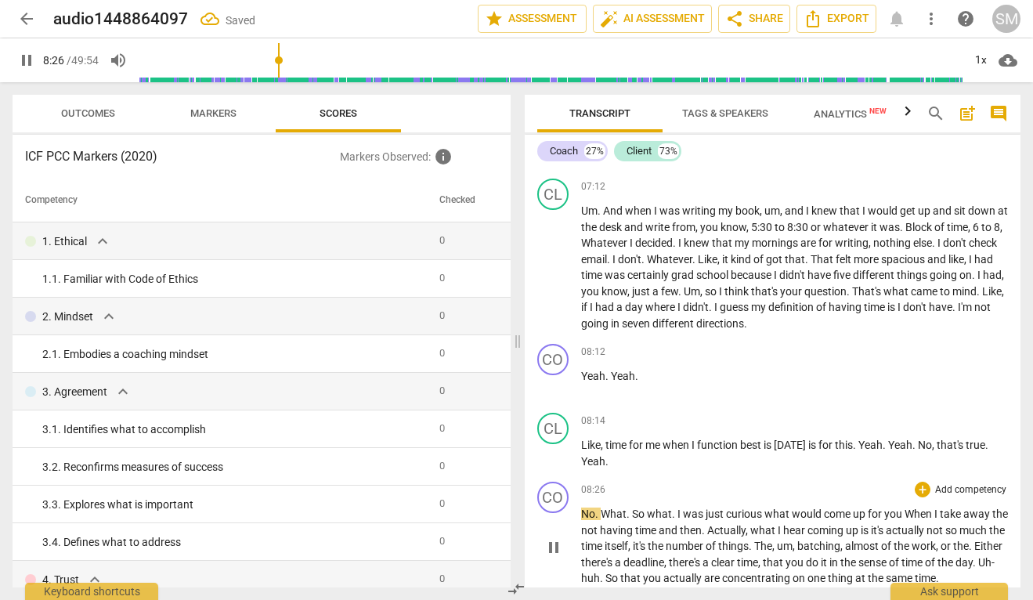
scroll to position [3044, 0]
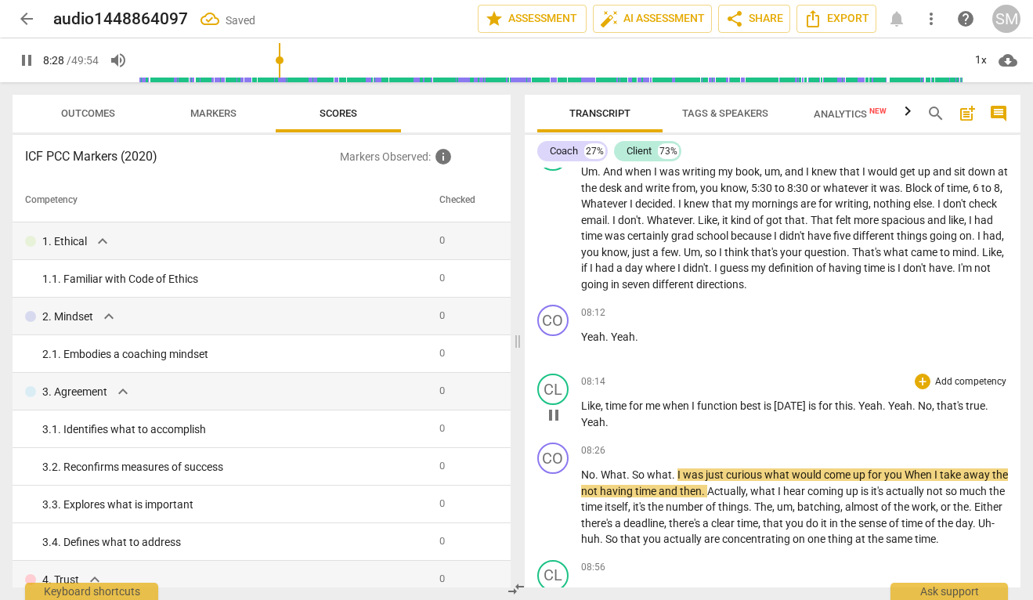
click at [859, 412] on span "Yeah" at bounding box center [871, 406] width 24 height 13
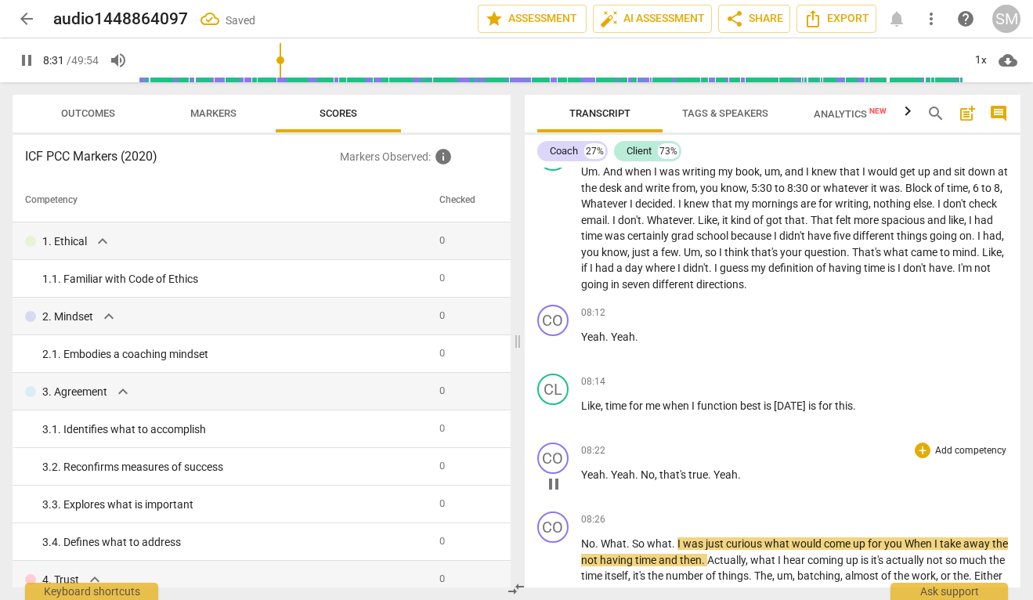
click at [642, 481] on span "No" at bounding box center [648, 474] width 14 height 13
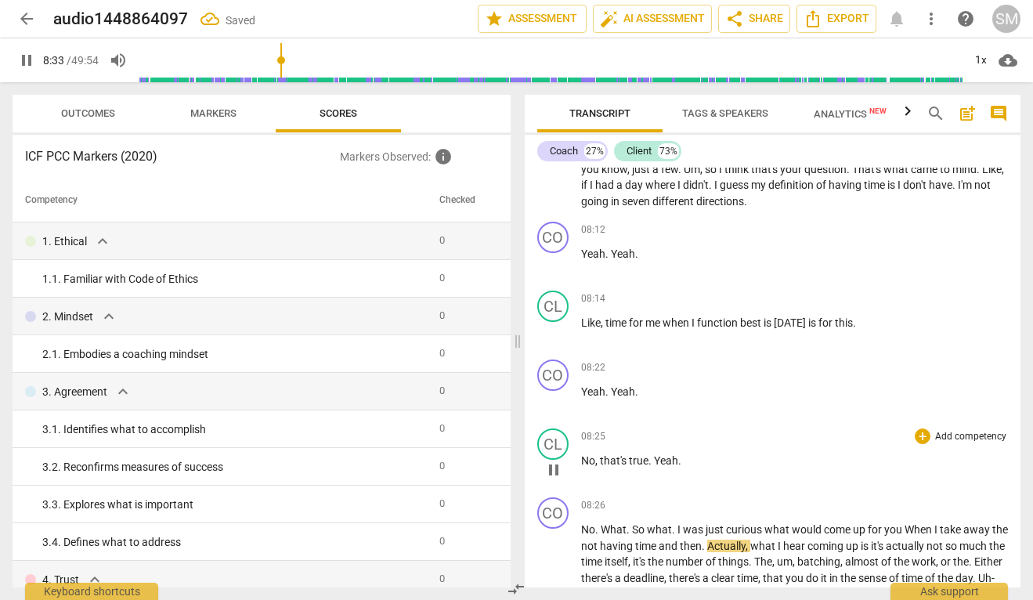
scroll to position [3141, 0]
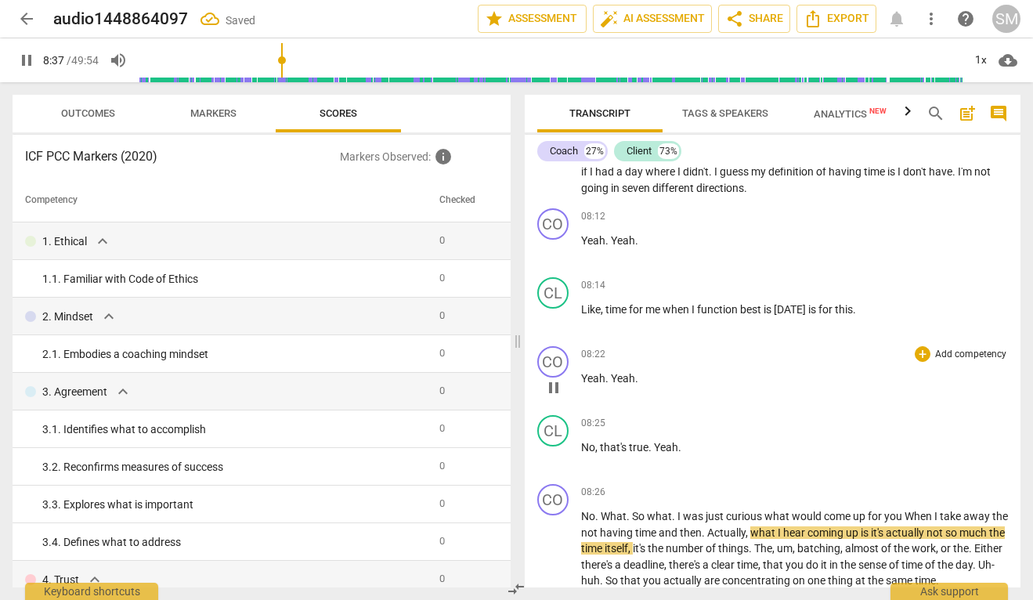
click at [558, 397] on span "pause" at bounding box center [553, 387] width 19 height 19
click at [553, 328] on span "play_arrow" at bounding box center [553, 318] width 19 height 19
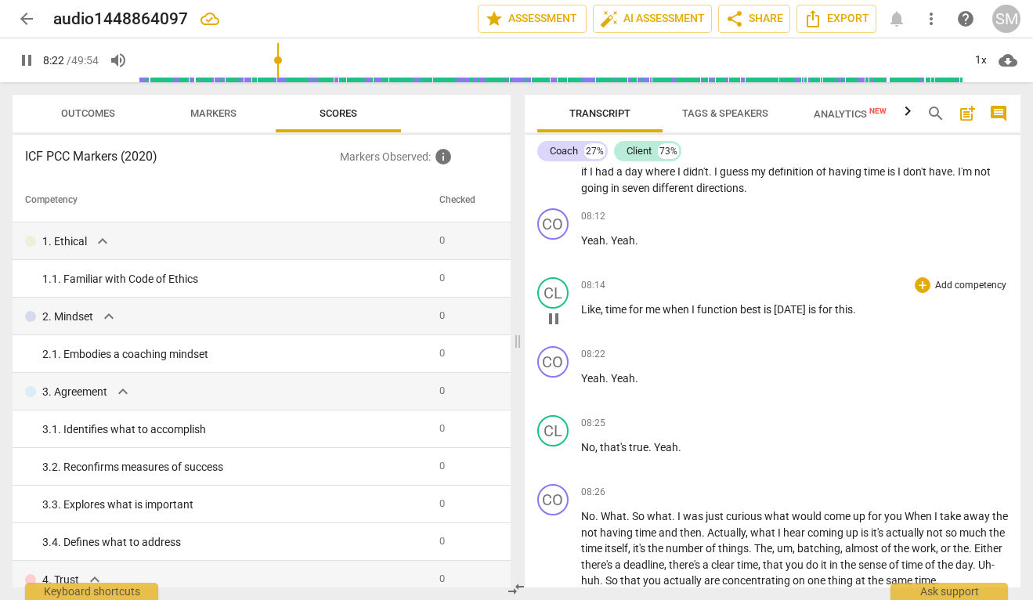
click at [773, 316] on span "is" at bounding box center [769, 309] width 10 height 13
click at [550, 328] on span "pause" at bounding box center [553, 318] width 19 height 19
type input "505"
click at [773, 316] on span "is" at bounding box center [769, 309] width 10 height 13
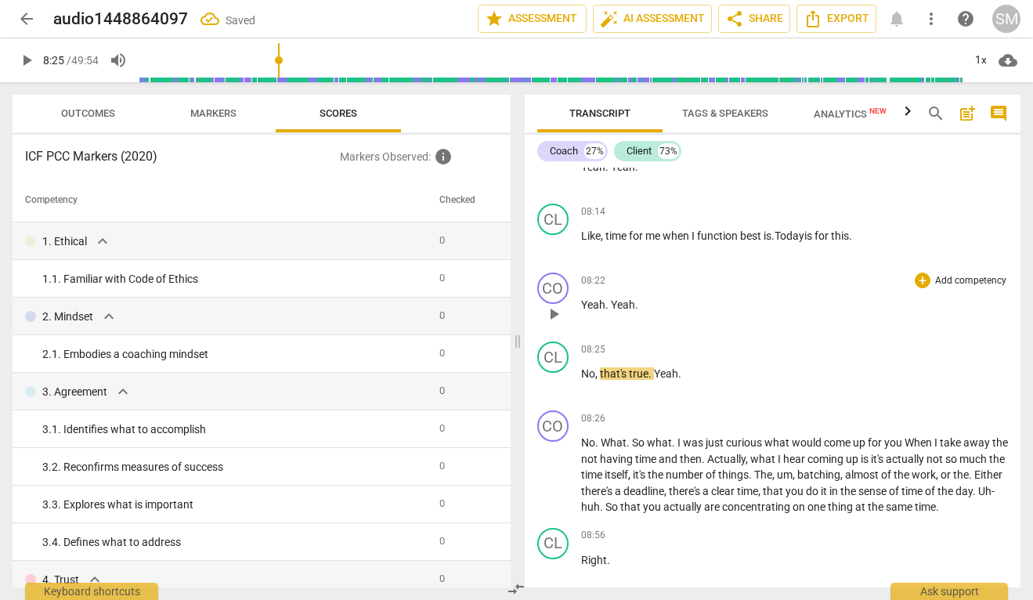
scroll to position [3246, 0]
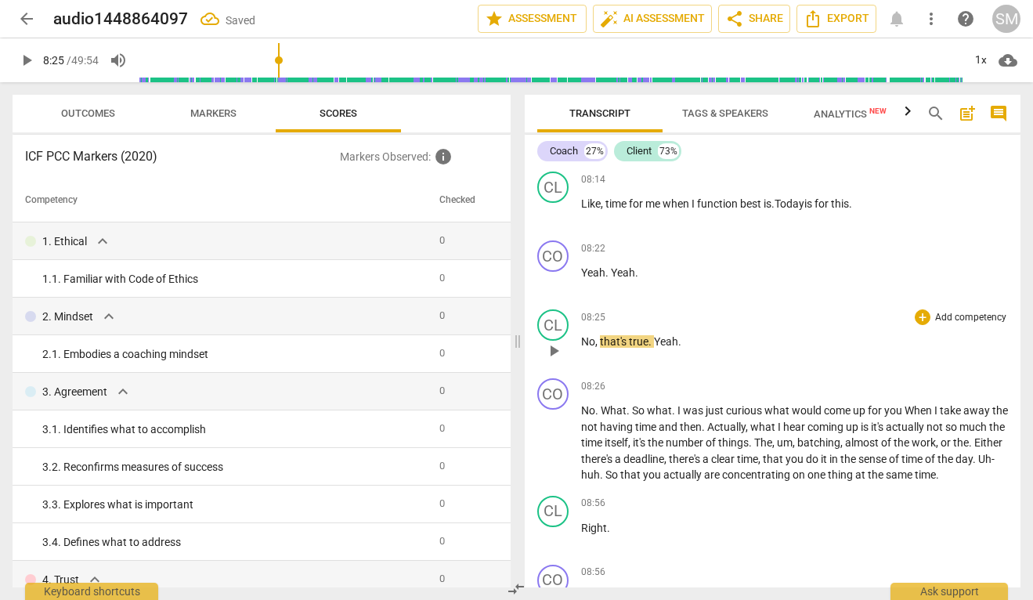
click at [554, 360] on span "play_arrow" at bounding box center [553, 351] width 19 height 19
click at [554, 360] on span "pause" at bounding box center [553, 351] width 19 height 19
type input "507"
drag, startPoint x: 659, startPoint y: 365, endPoint x: 685, endPoint y: 365, distance: 25.9
click at [685, 350] on p "No , that's true . Yeah ." at bounding box center [795, 342] width 428 height 16
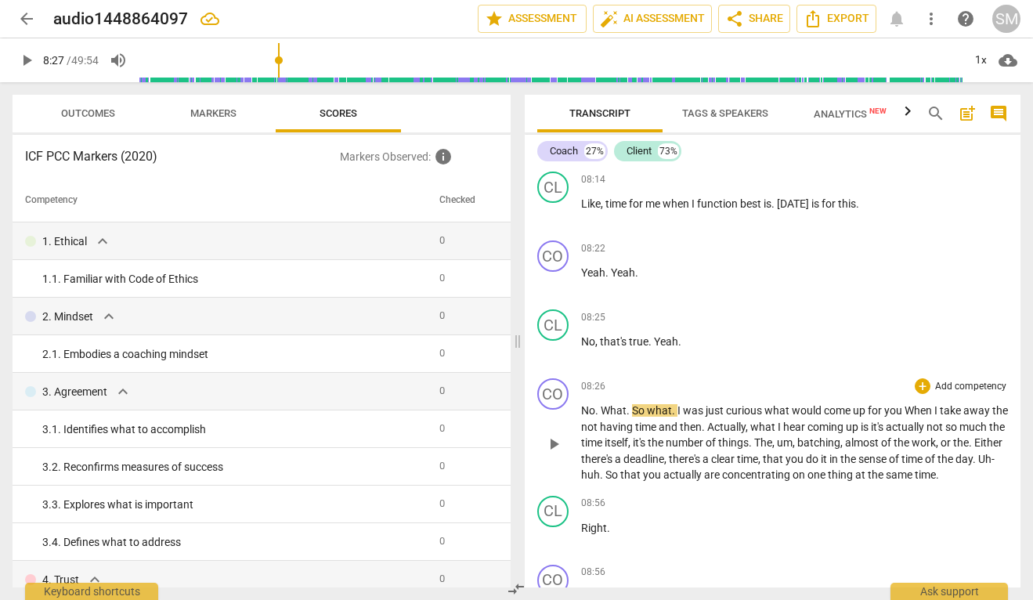
click at [582, 417] on span "No" at bounding box center [588, 410] width 14 height 13
click at [595, 449] on span "much" at bounding box center [596, 442] width 30 height 13
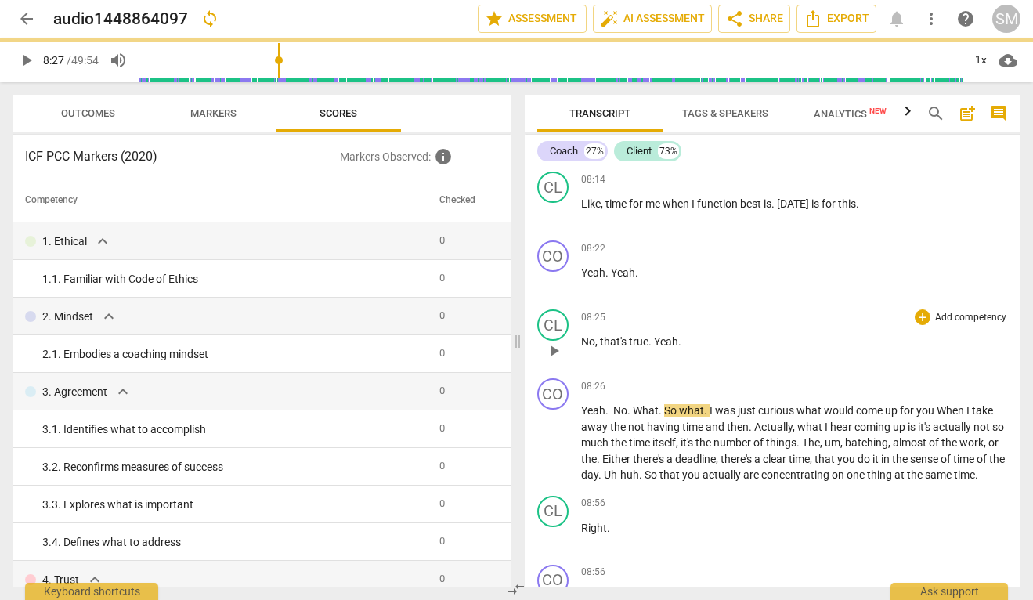
click at [583, 348] on span "No" at bounding box center [588, 341] width 14 height 13
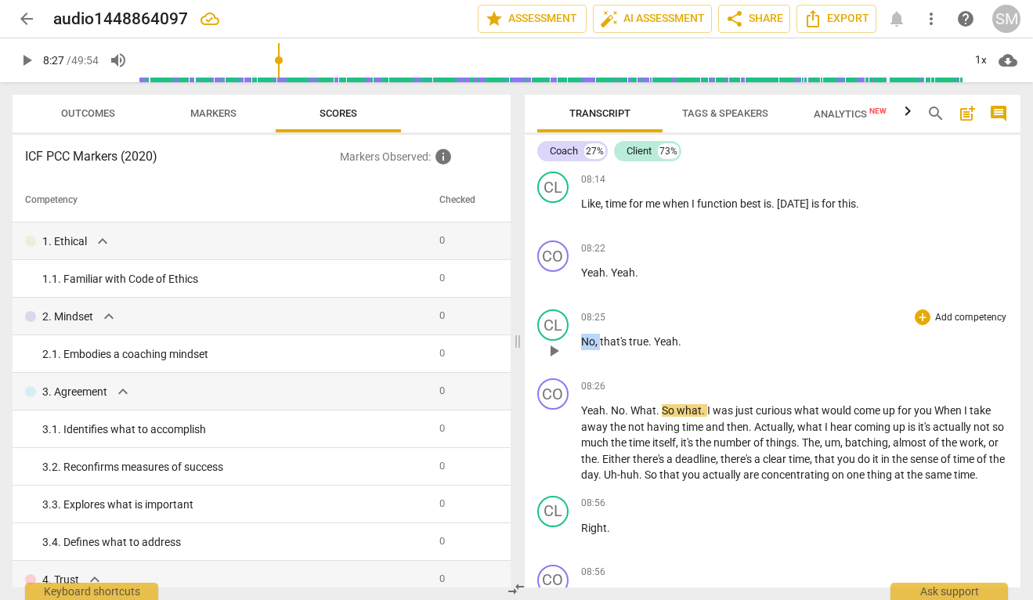
drag, startPoint x: 584, startPoint y: 372, endPoint x: 599, endPoint y: 372, distance: 15.7
click at [599, 350] on p "No , that's true . Yeah ." at bounding box center [795, 342] width 428 height 16
click at [677, 350] on p "That's true . Yeah ." at bounding box center [795, 342] width 428 height 16
click at [549, 291] on span "play_arrow" at bounding box center [553, 282] width 19 height 19
click at [559, 360] on span "pause" at bounding box center [553, 351] width 19 height 19
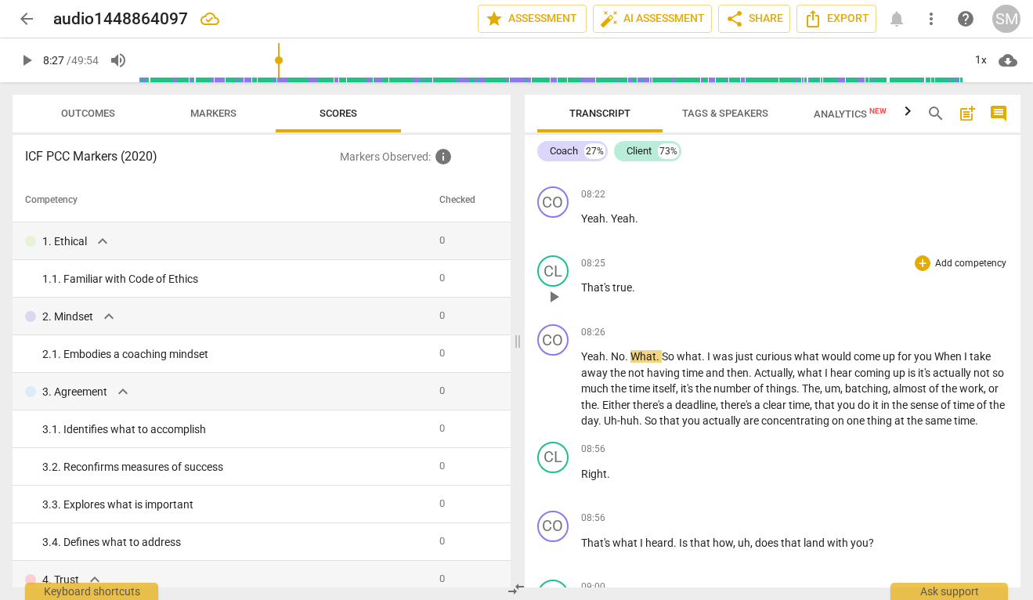
scroll to position [3308, 0]
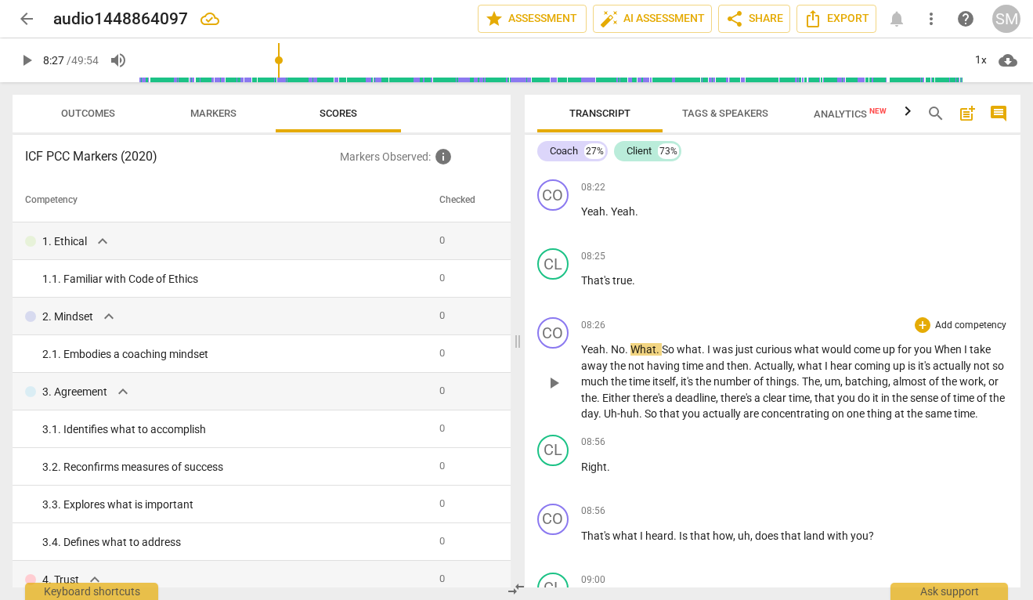
click at [562, 411] on div "play_arrow pause" at bounding box center [561, 383] width 40 height 69
click at [555, 392] on span "play_arrow" at bounding box center [553, 383] width 19 height 19
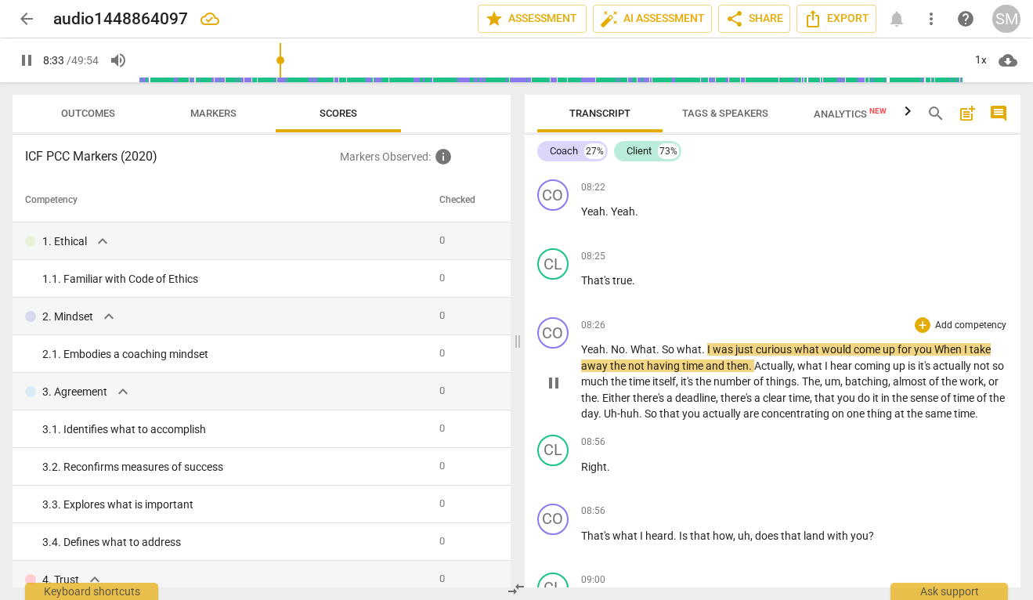
click at [944, 356] on span "When" at bounding box center [950, 349] width 30 height 13
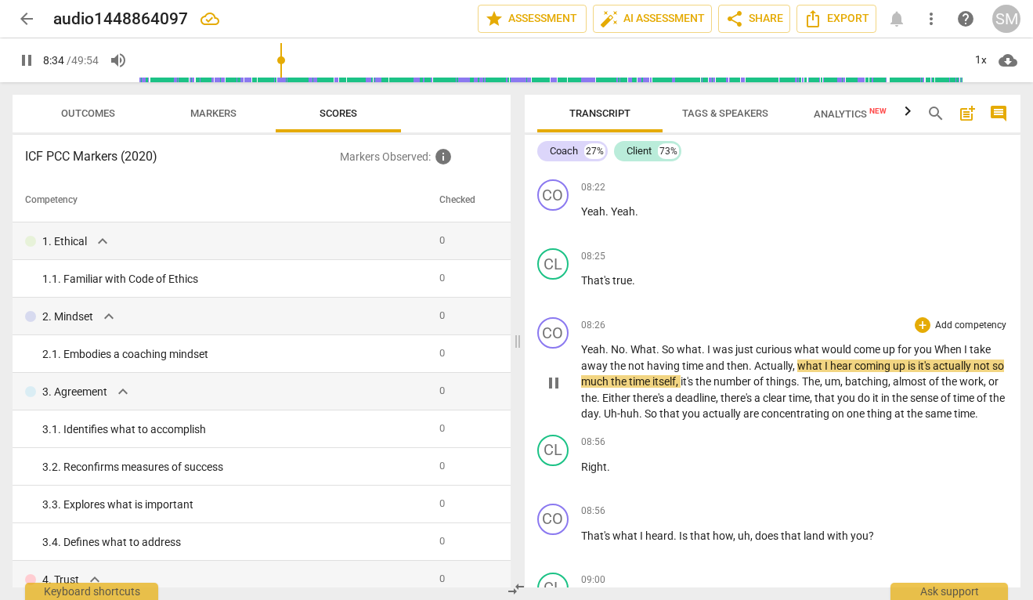
type input "515"
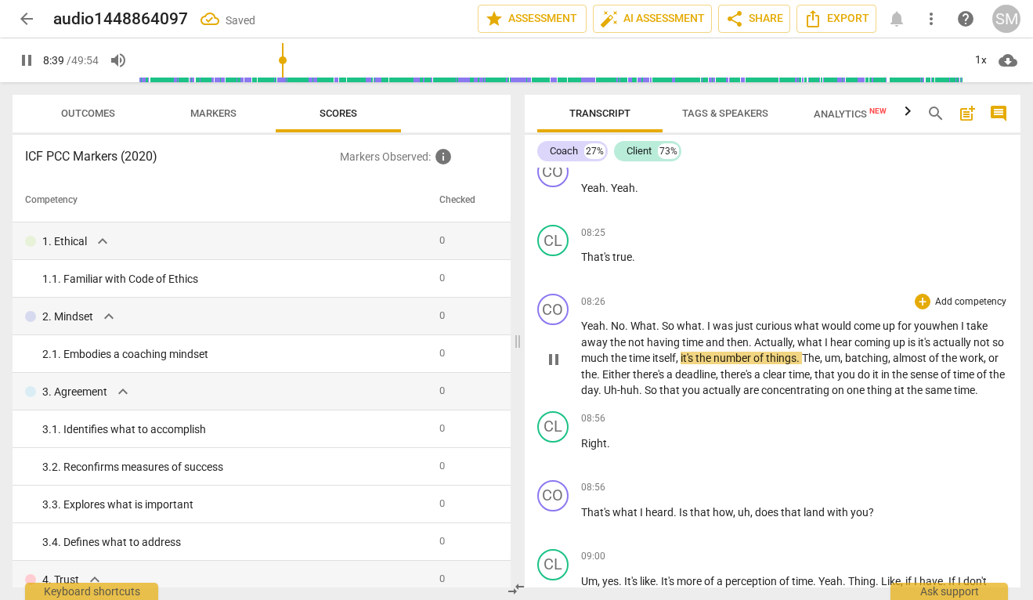
scroll to position [3334, 0]
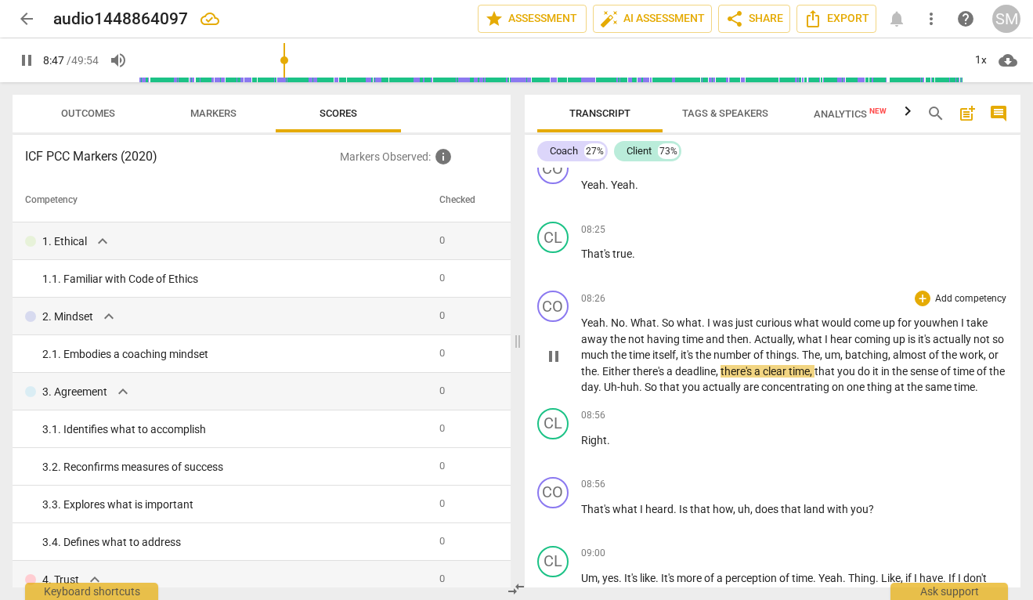
click at [550, 366] on span "pause" at bounding box center [553, 356] width 19 height 19
type input "528"
click at [633, 378] on span "Either" at bounding box center [617, 371] width 31 height 13
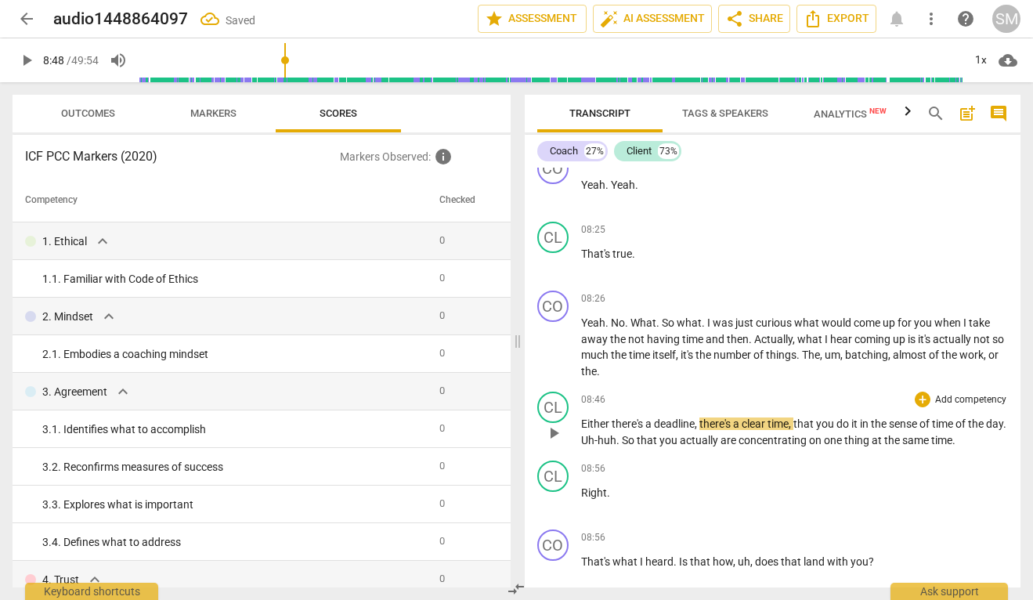
click at [583, 430] on span "Either" at bounding box center [596, 424] width 31 height 13
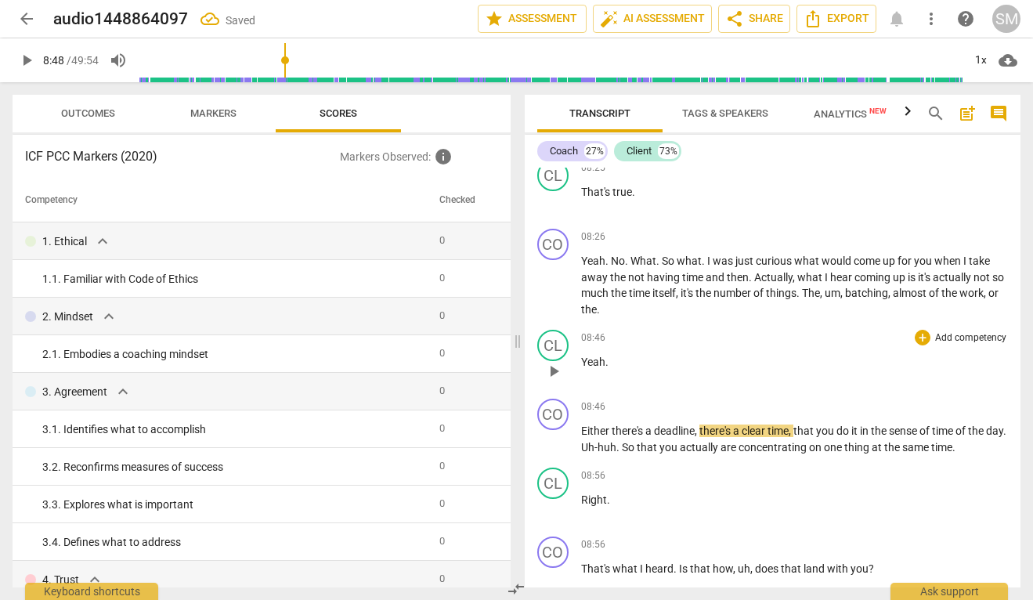
scroll to position [3398, 0]
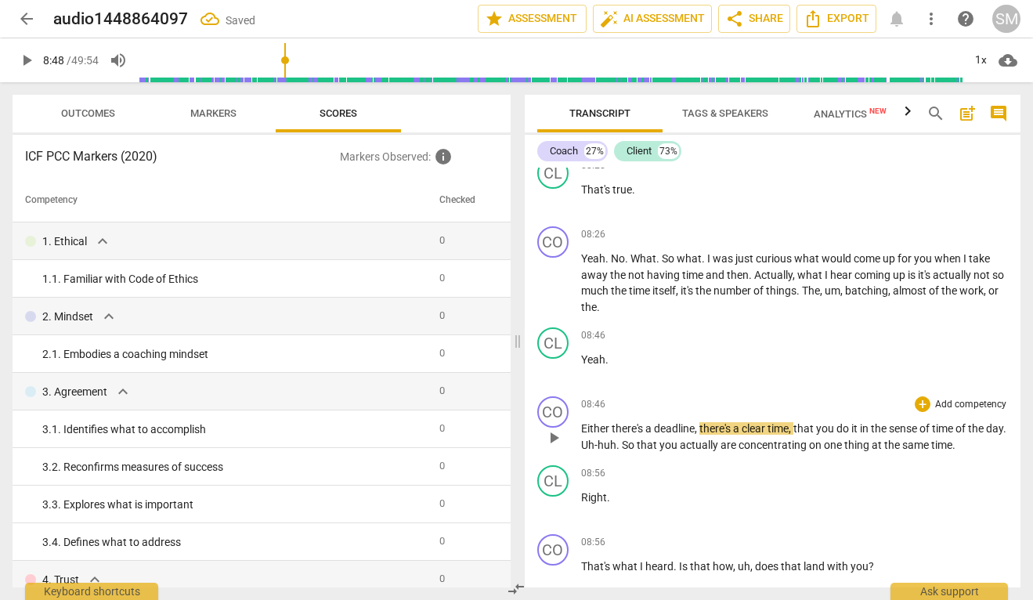
click at [551, 447] on span "play_arrow" at bounding box center [553, 438] width 19 height 19
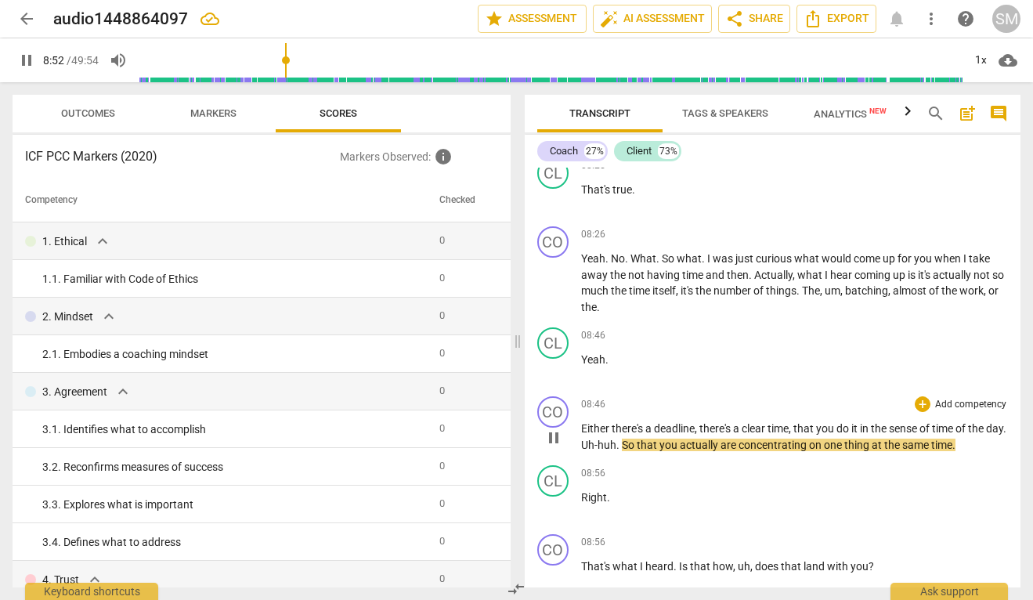
click at [557, 447] on span "pause" at bounding box center [553, 438] width 19 height 19
click at [604, 451] on span "Uh-huh" at bounding box center [598, 445] width 35 height 13
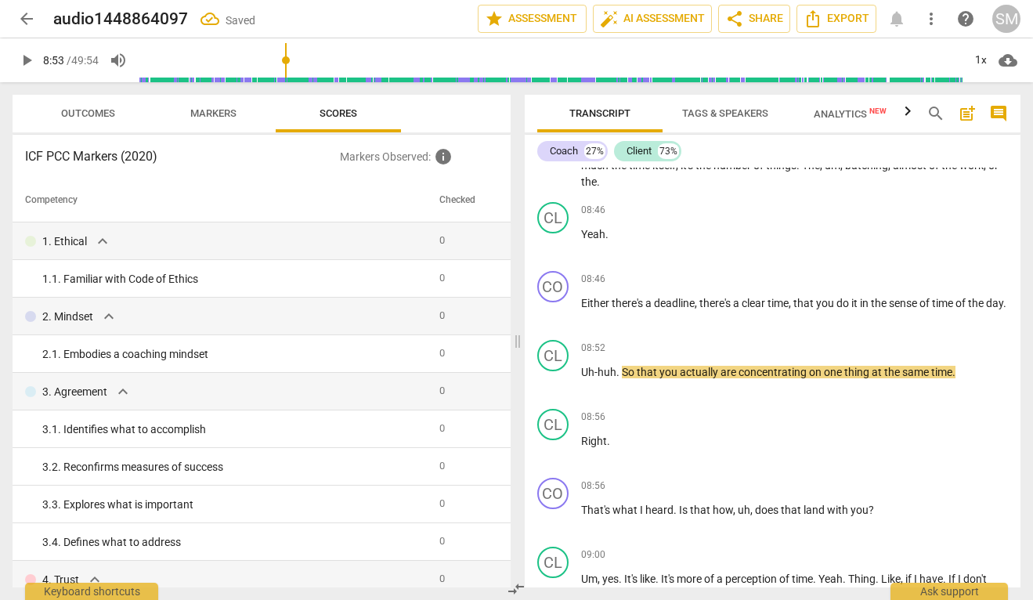
scroll to position [3532, 0]
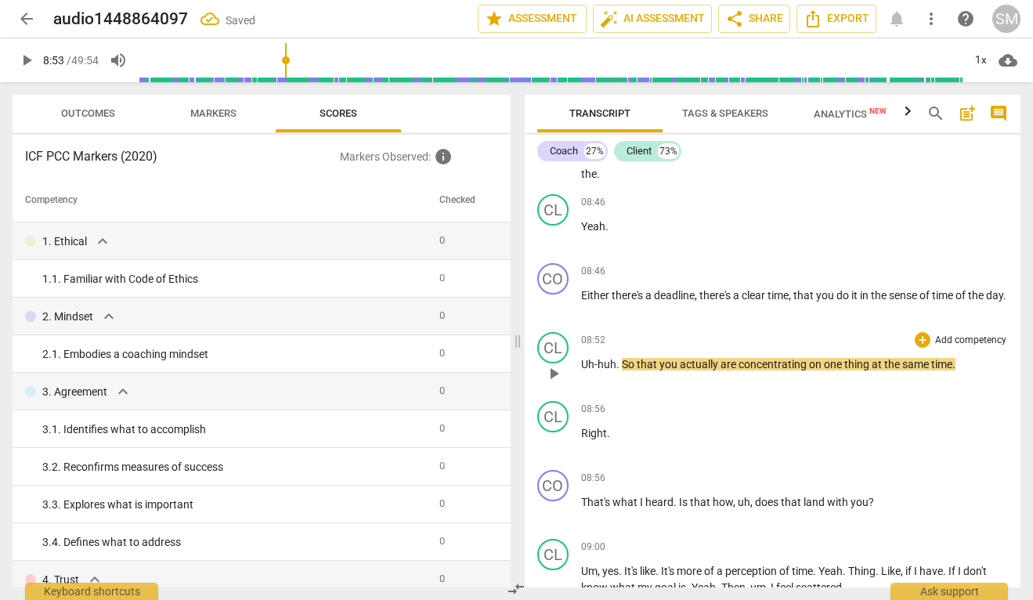
click at [623, 371] on span "So" at bounding box center [629, 364] width 15 height 13
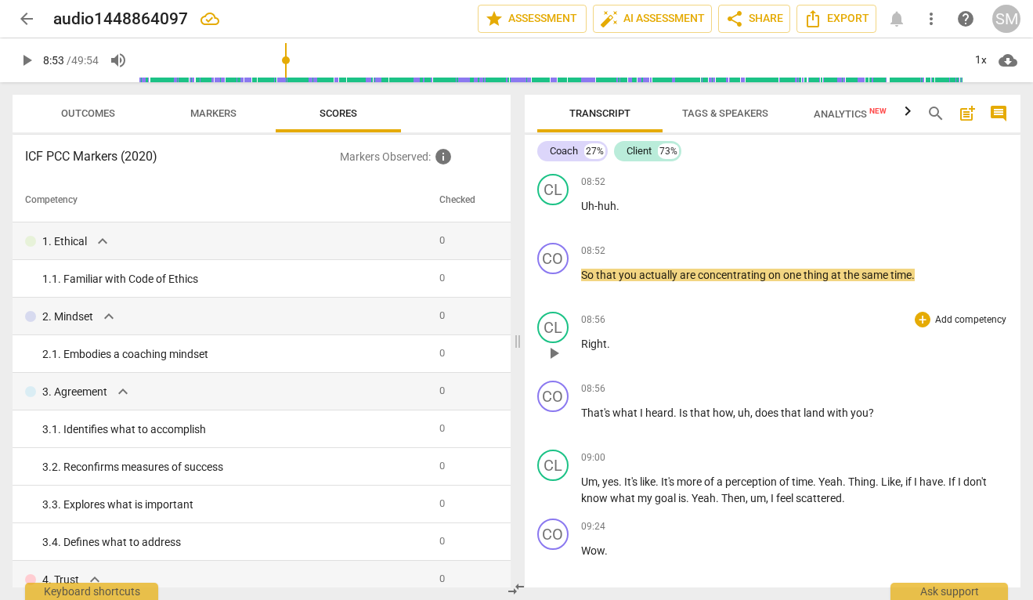
scroll to position [3699, 0]
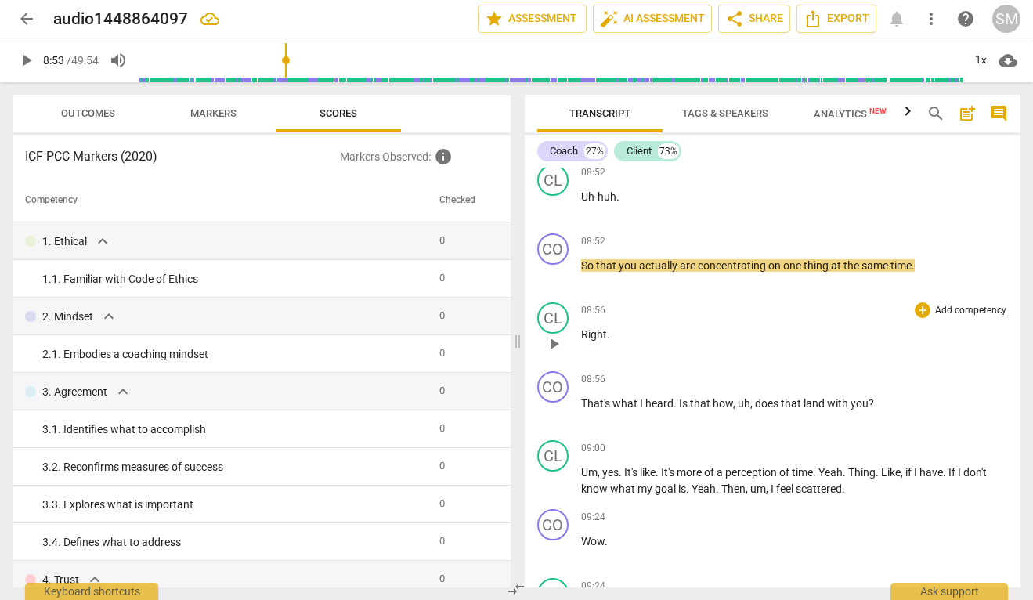
click at [555, 353] on span "play_arrow" at bounding box center [553, 344] width 19 height 19
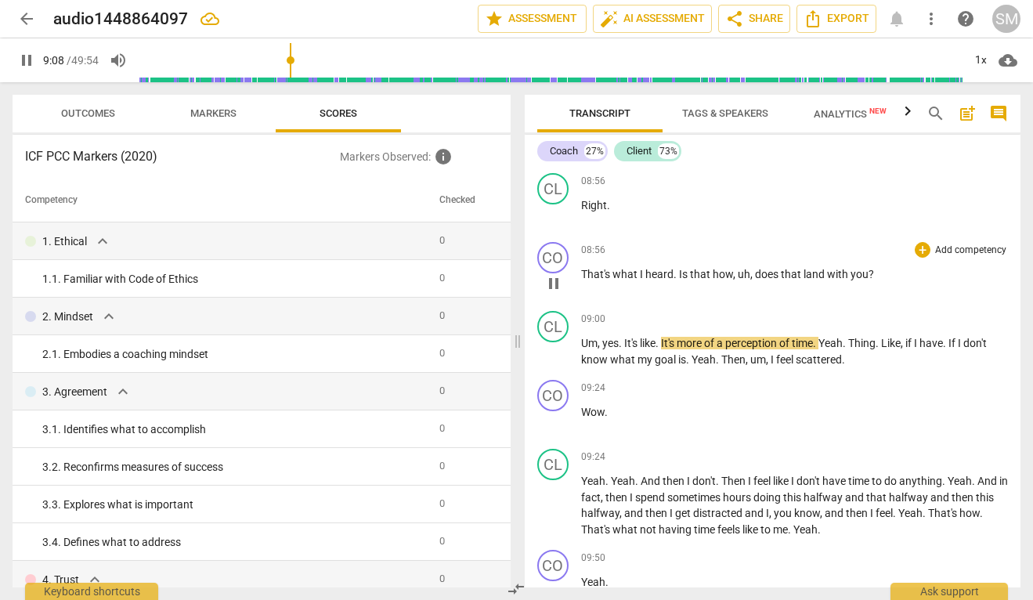
scroll to position [3832, 0]
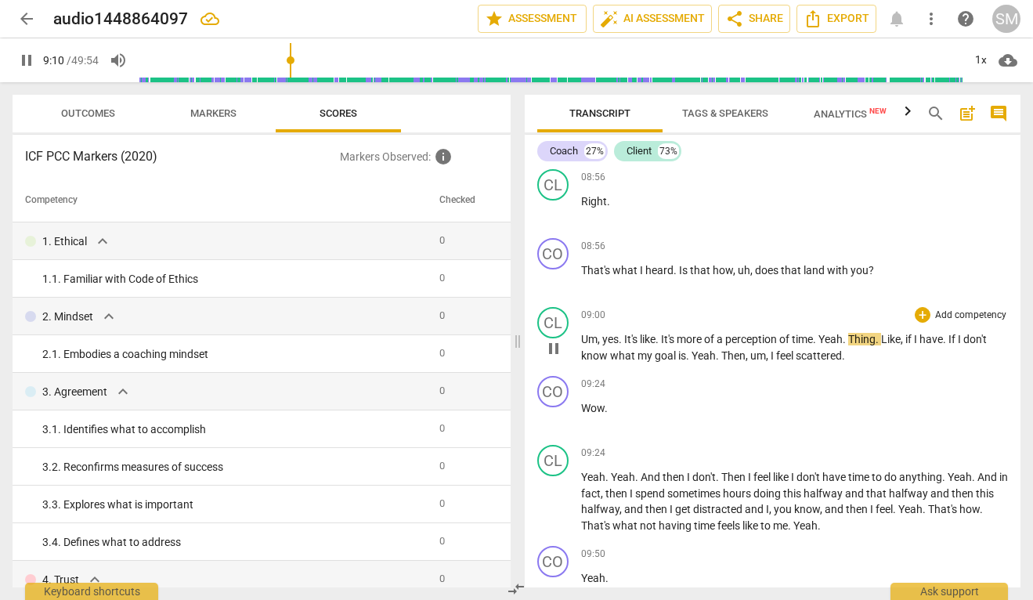
click at [819, 345] on span "." at bounding box center [815, 339] width 5 height 13
click at [848, 345] on span "." at bounding box center [845, 339] width 5 height 13
type input "554"
click at [664, 362] on span "Yeah" at bounding box center [675, 355] width 24 height 13
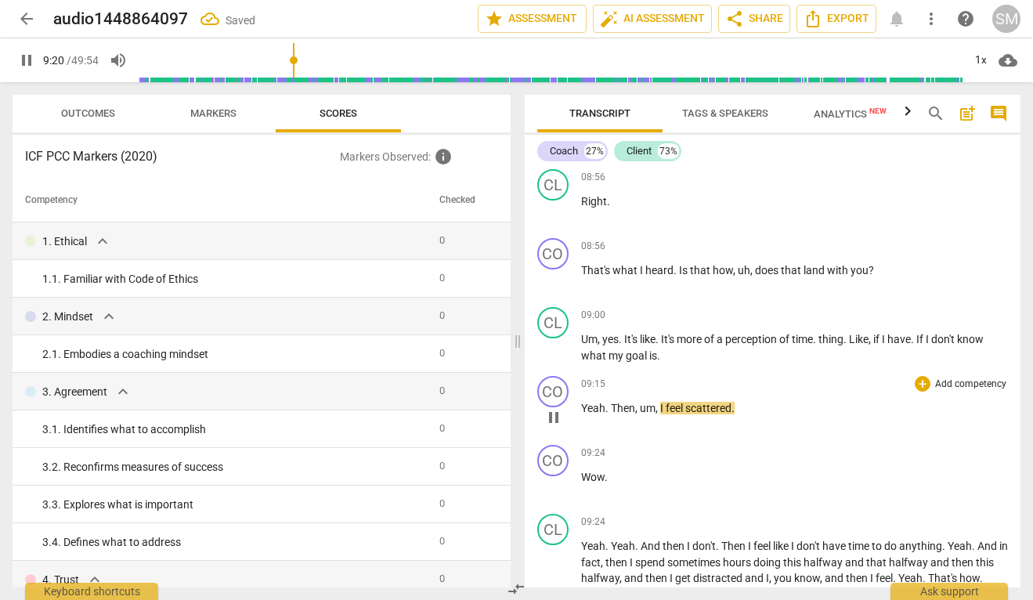
click at [613, 414] on span "Then" at bounding box center [623, 408] width 24 height 13
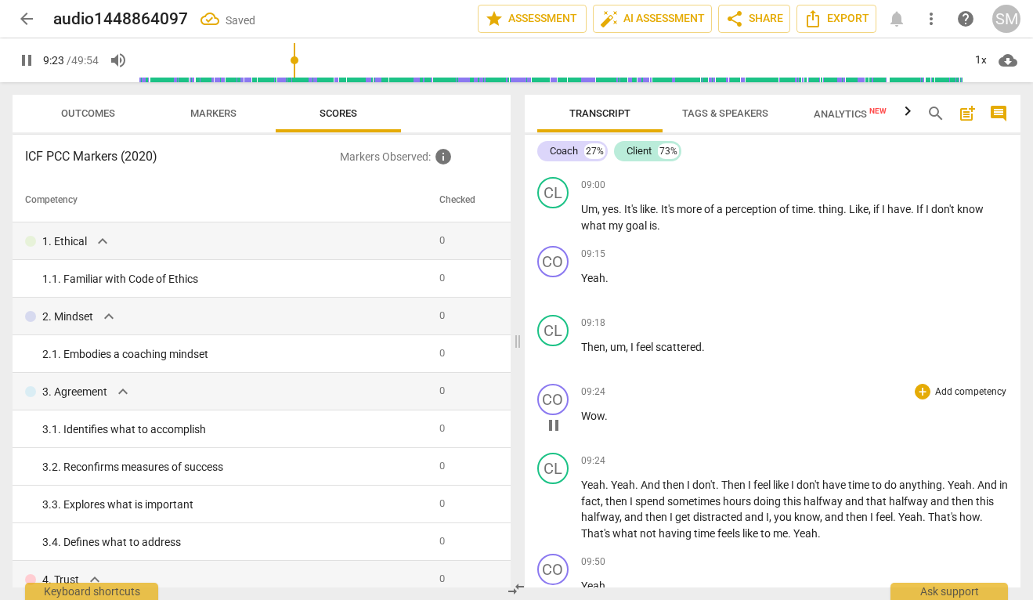
scroll to position [3966, 0]
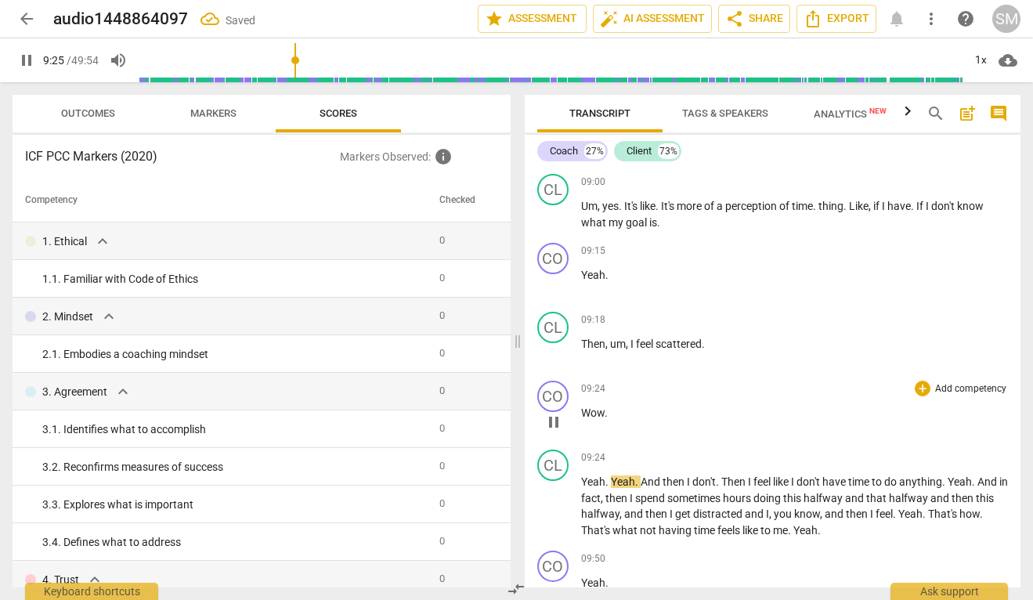
click at [613, 421] on p "Wow ." at bounding box center [795, 413] width 428 height 16
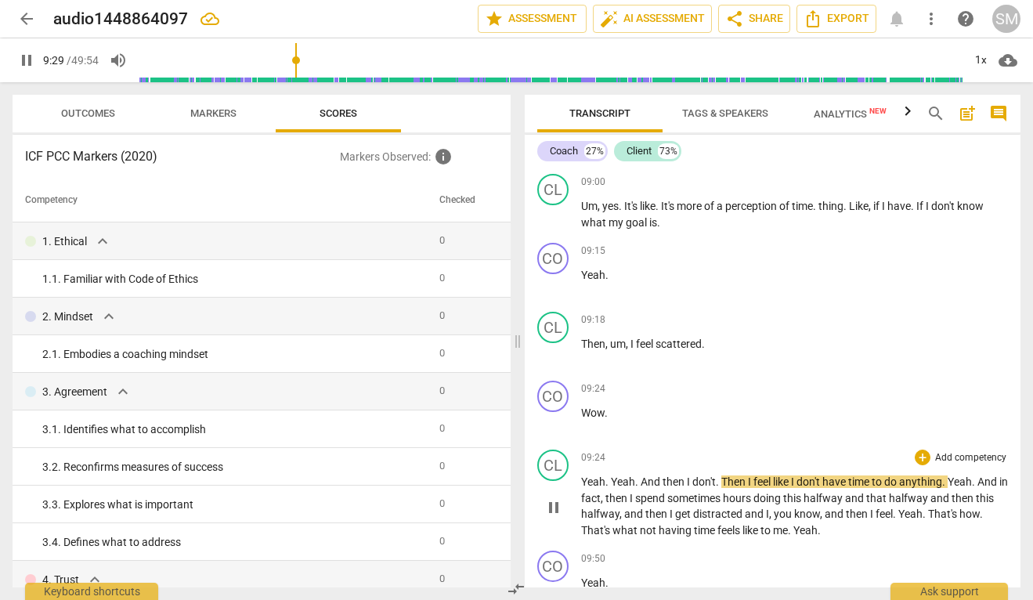
click at [582, 488] on span "Yeah" at bounding box center [593, 482] width 24 height 13
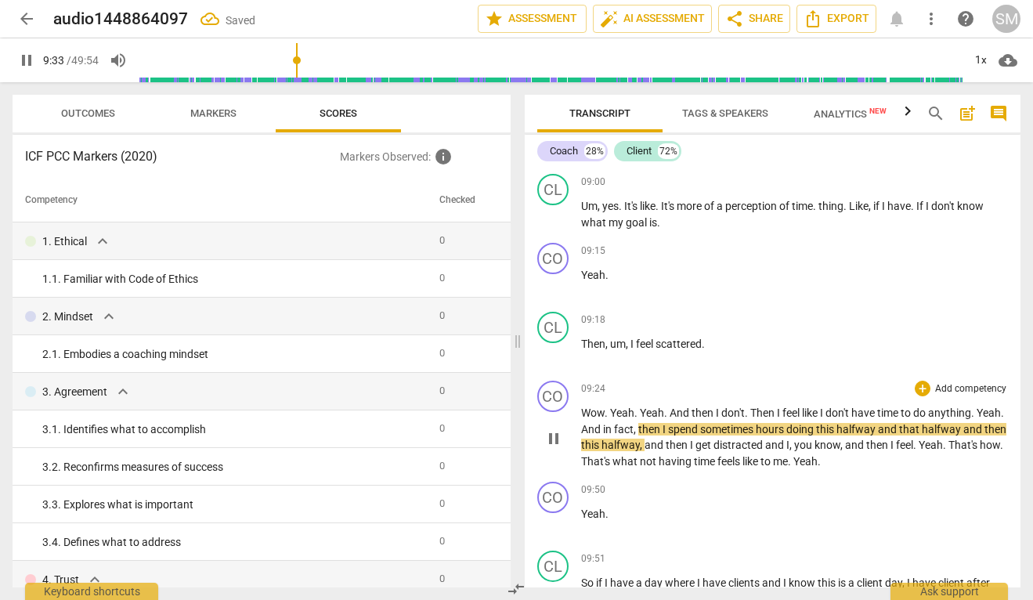
click at [670, 419] on span "And" at bounding box center [681, 413] width 22 height 13
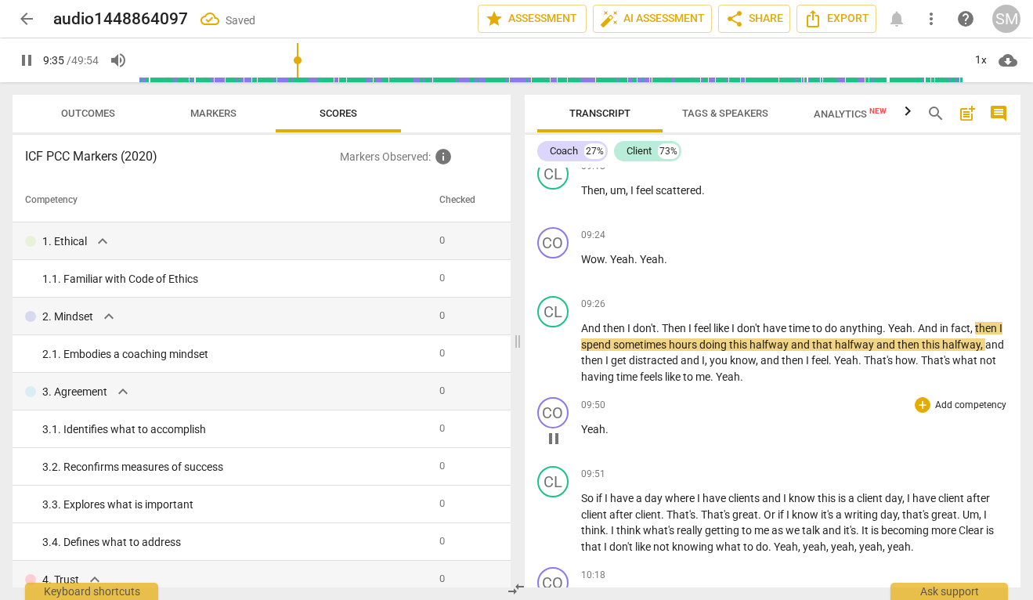
scroll to position [4122, 0]
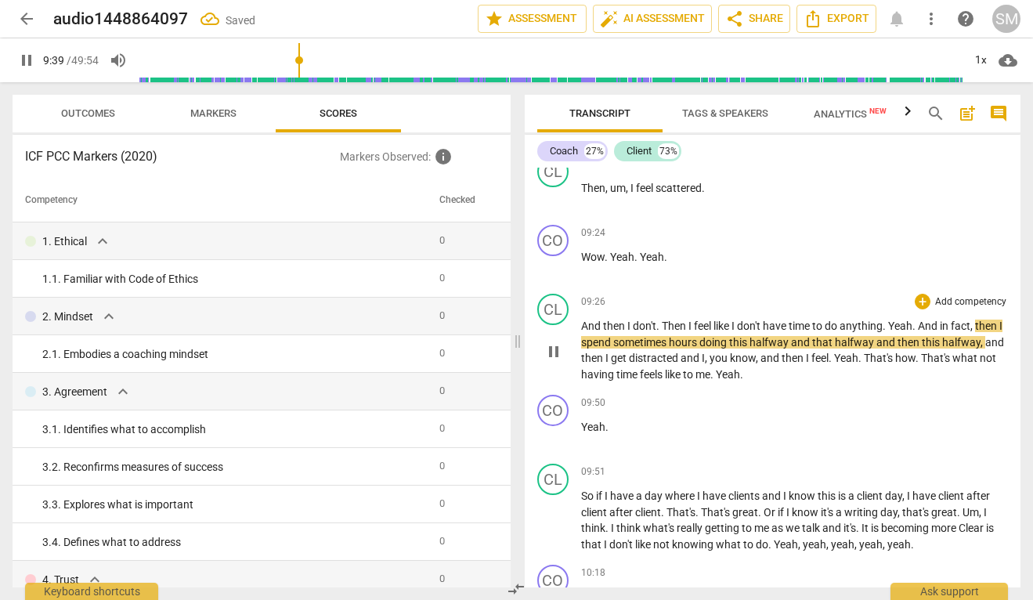
click at [918, 332] on span "." at bounding box center [915, 326] width 5 height 13
type input "580"
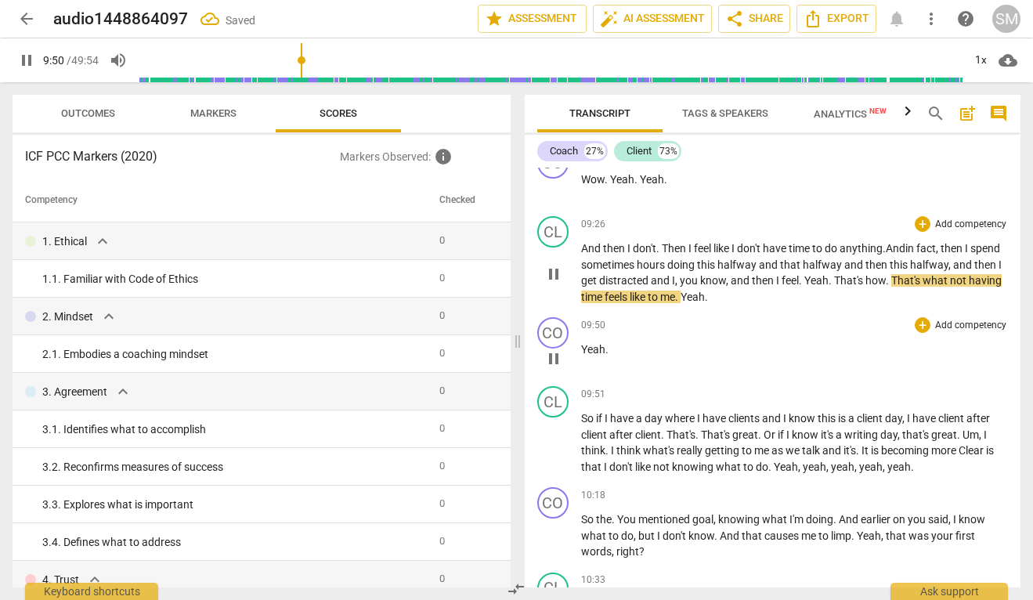
scroll to position [4200, 0]
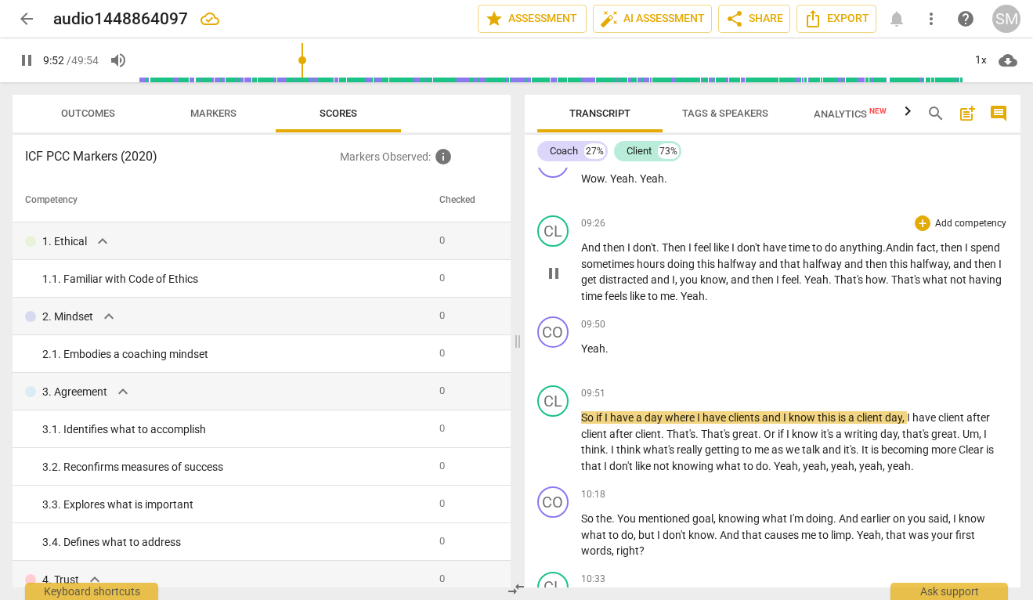
click at [705, 302] on span "Yeah" at bounding box center [693, 296] width 24 height 13
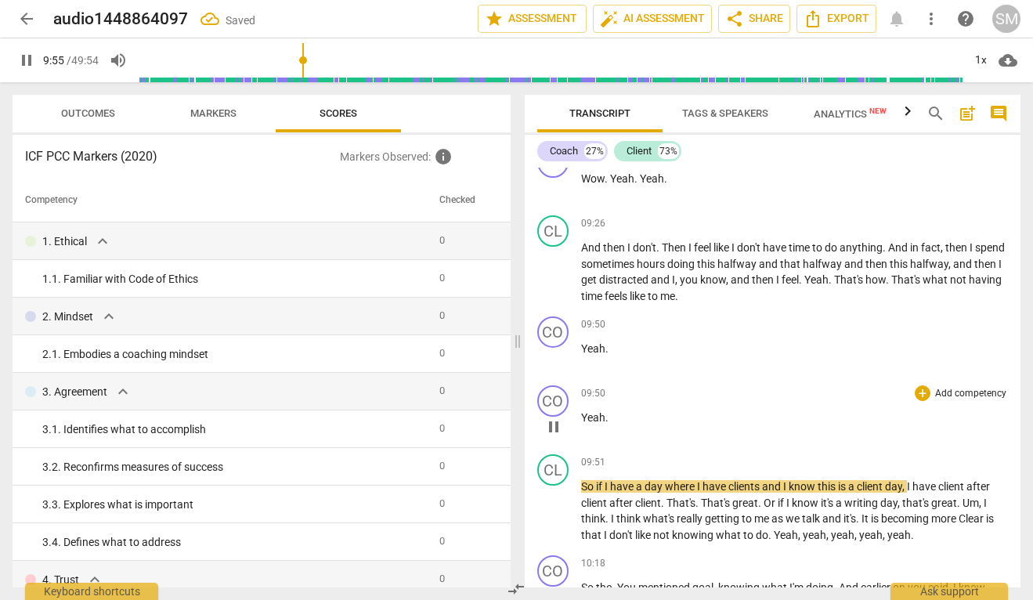
click at [582, 424] on span "Yeah" at bounding box center [593, 417] width 24 height 13
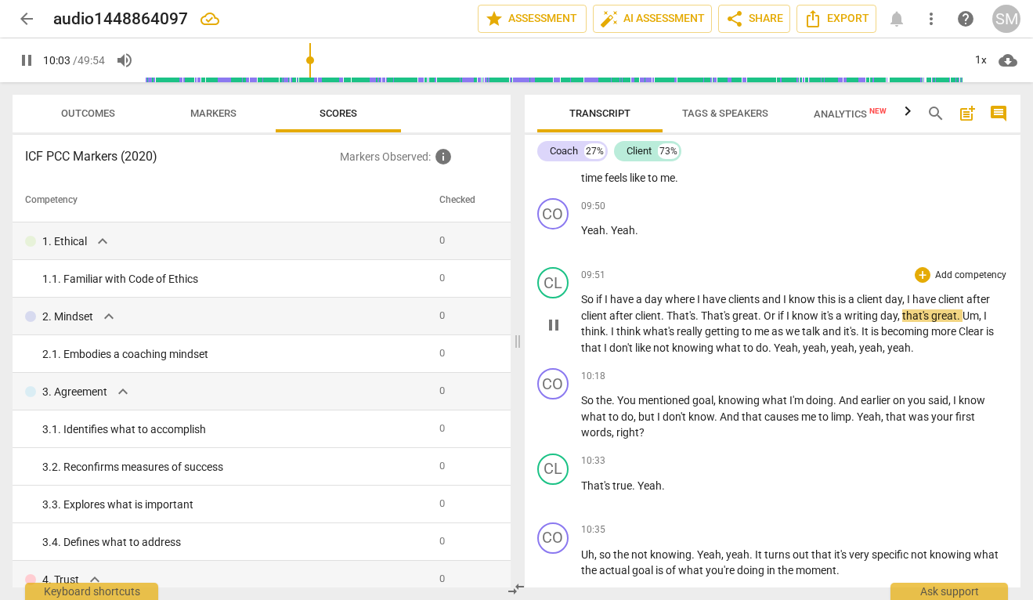
scroll to position [4319, 0]
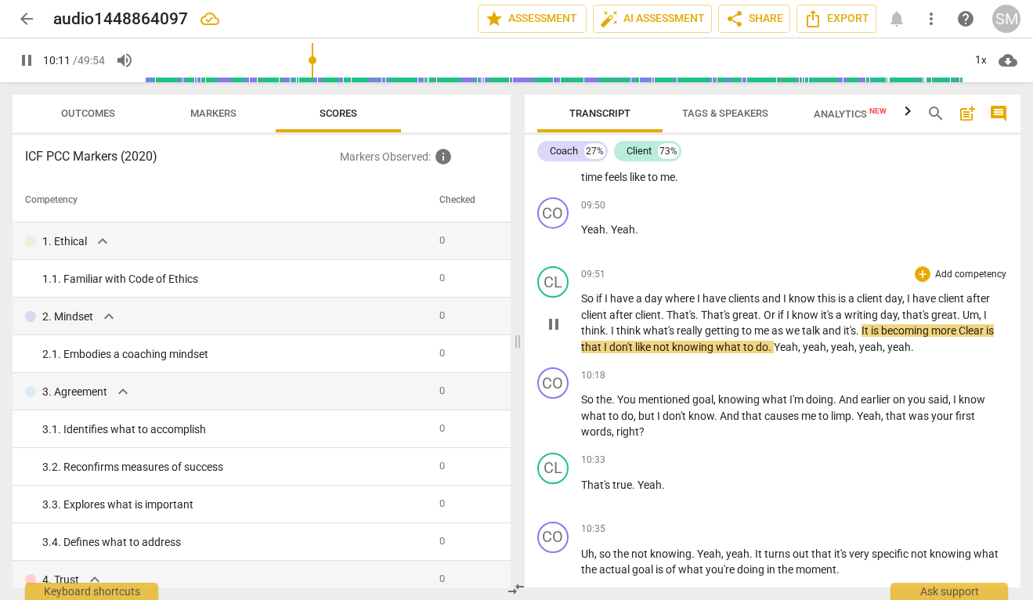
click at [968, 337] on span "Clear" at bounding box center [972, 330] width 27 height 13
type input "613"
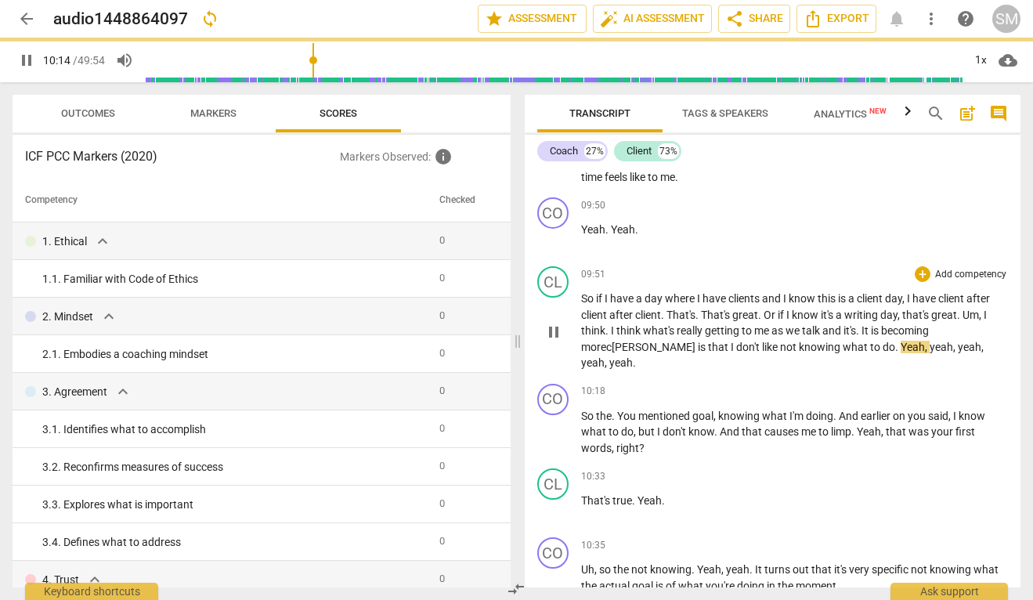
scroll to position [4337, 0]
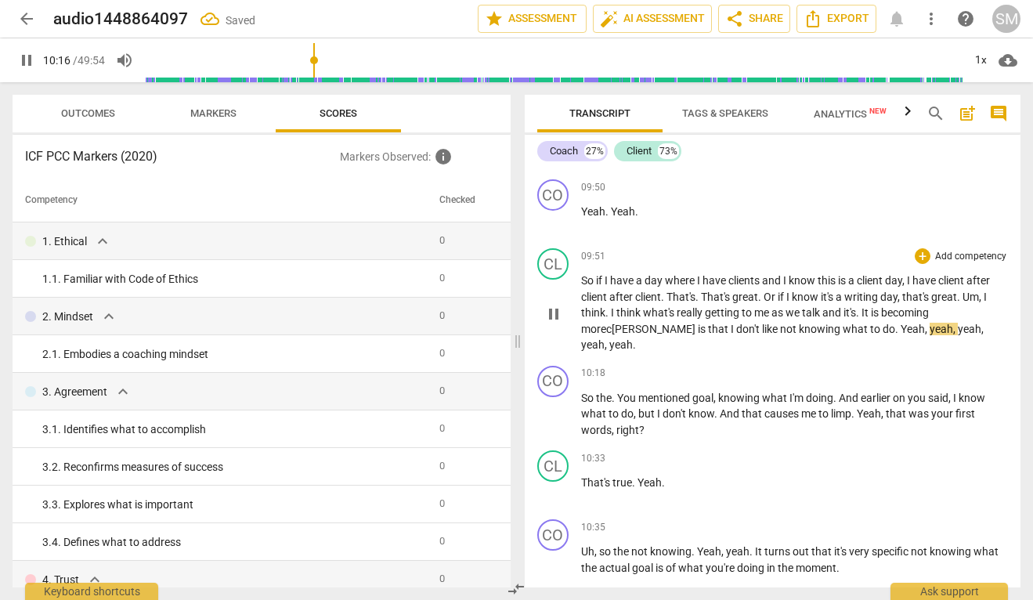
click at [901, 335] on span "Yeah" at bounding box center [913, 329] width 24 height 13
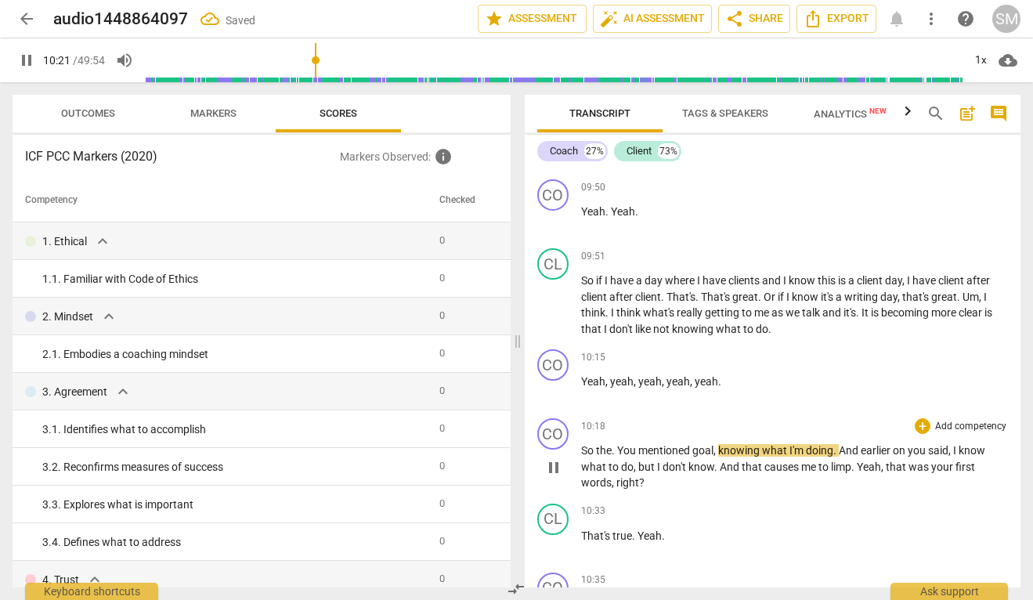
click at [581, 457] on span "So" at bounding box center [588, 450] width 15 height 13
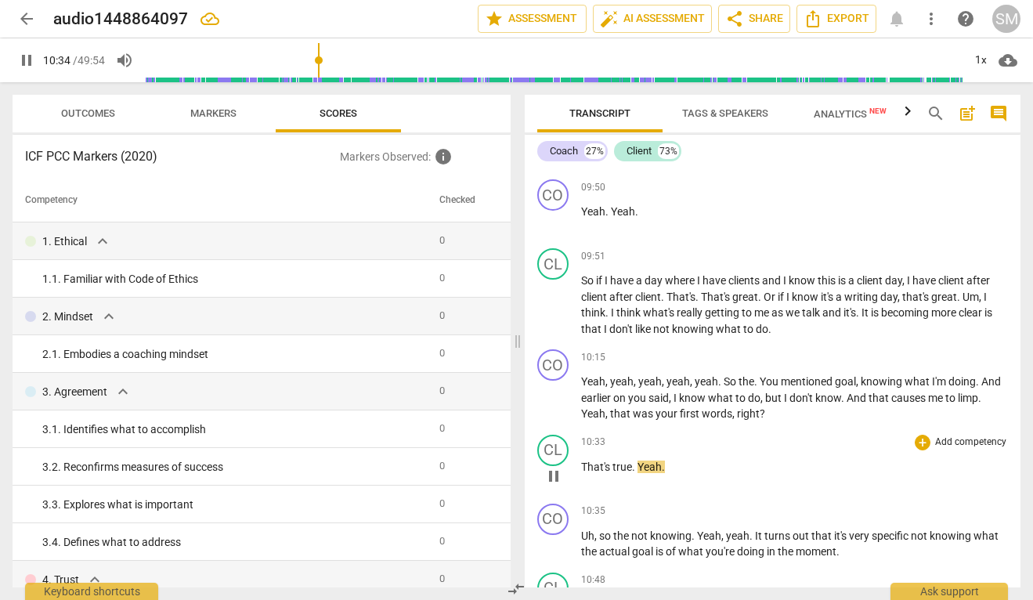
click at [581, 473] on span "That's" at bounding box center [596, 467] width 31 height 13
type input "635"
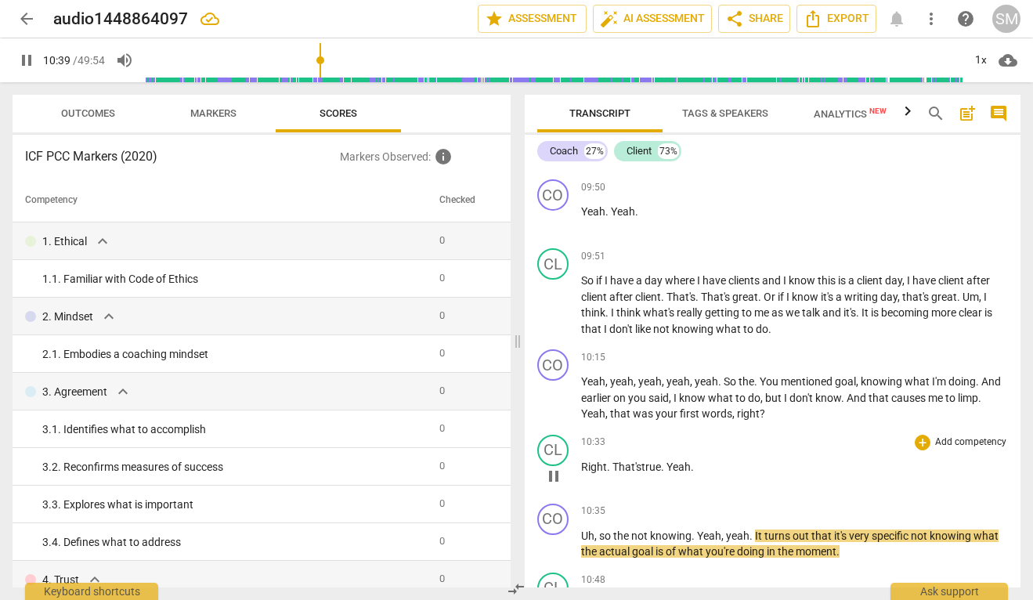
scroll to position [4415, 0]
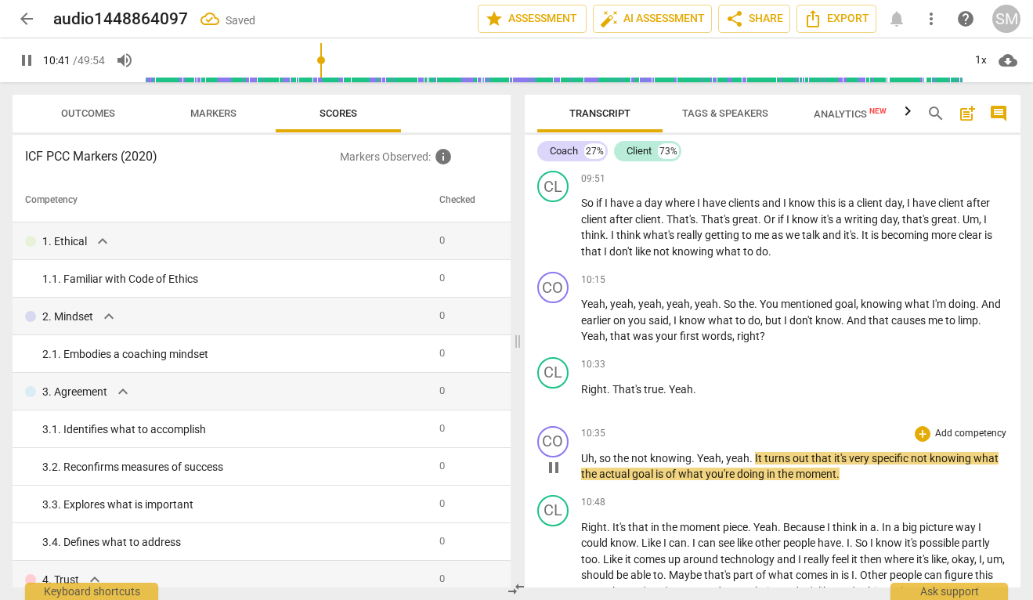
click at [697, 465] on span "Yeah" at bounding box center [709, 458] width 24 height 13
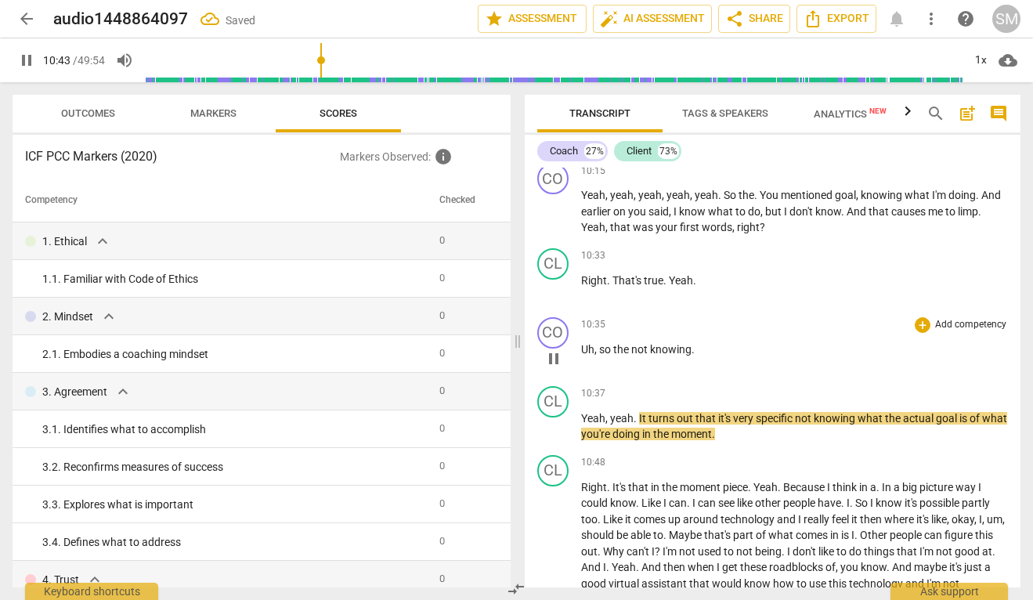
scroll to position [4546, 0]
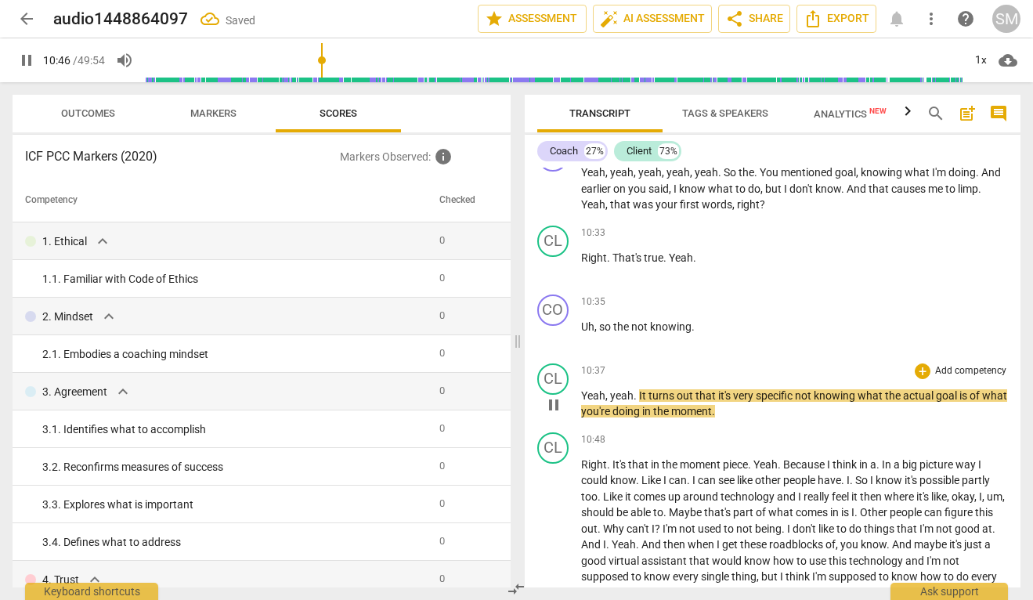
click at [639, 402] on span "It" at bounding box center [643, 395] width 9 height 13
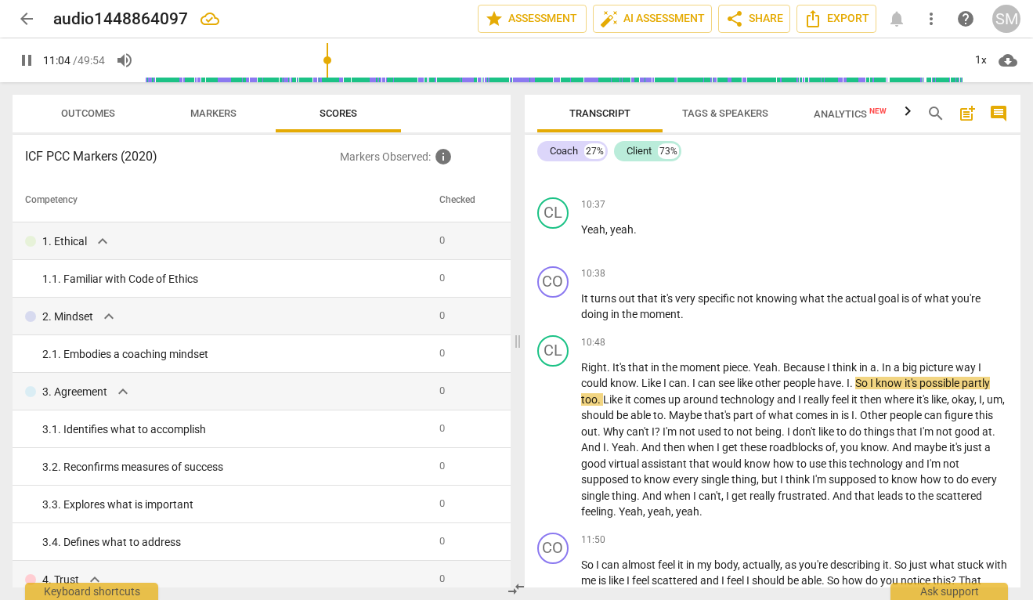
scroll to position [4715, 0]
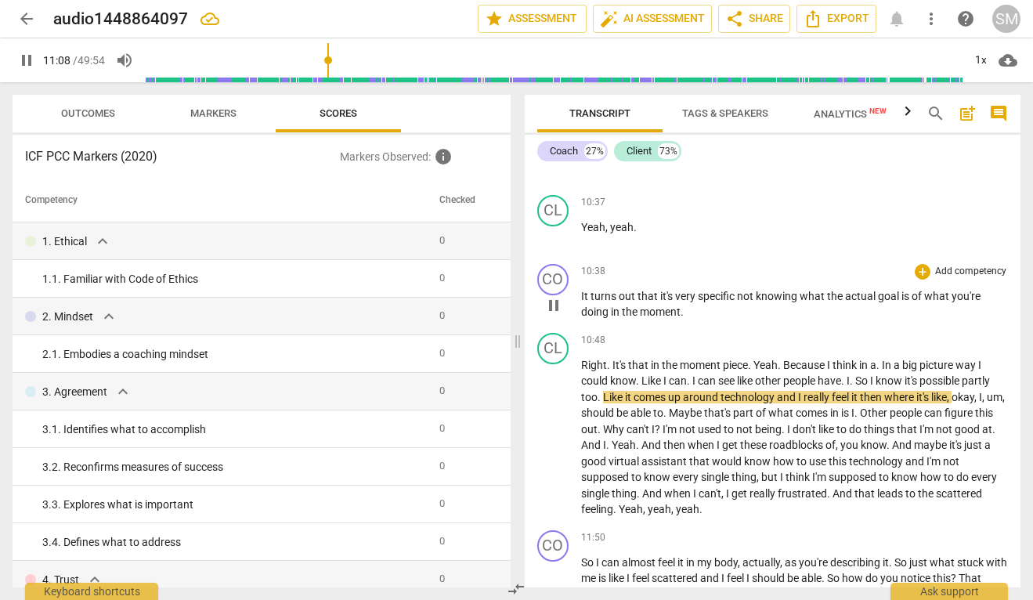
click at [691, 320] on p "It turns out that it's very specific not knowing what the actual goal is of wha…" at bounding box center [795, 304] width 428 height 32
type input "670"
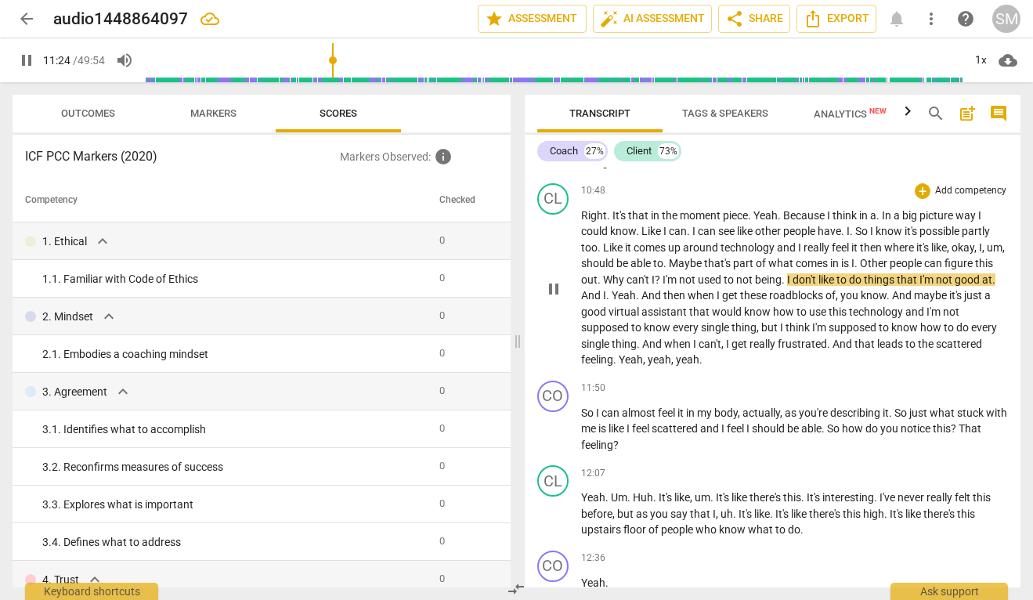
scroll to position [4891, 0]
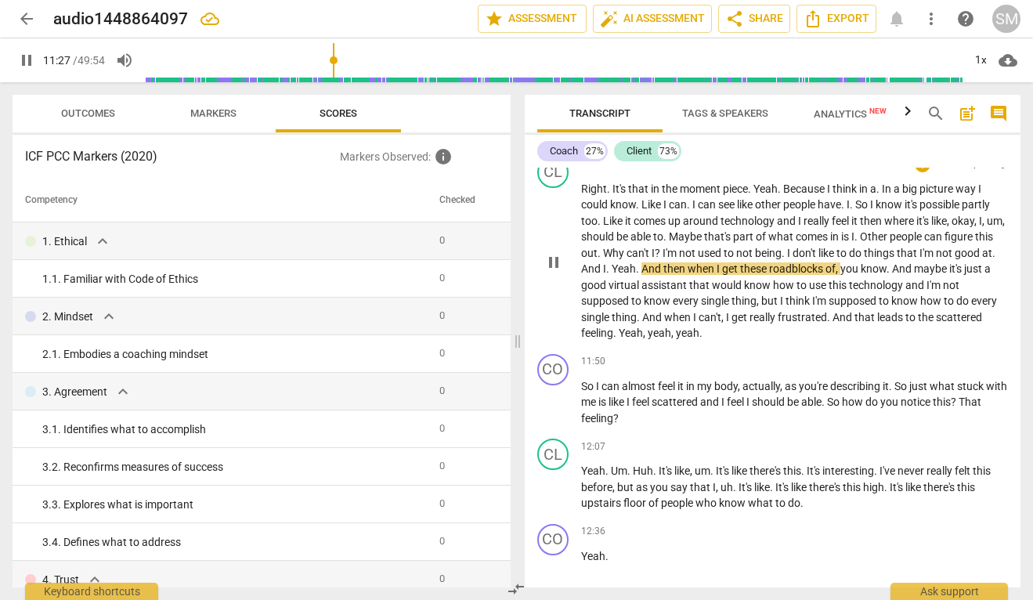
click at [636, 275] on span "Yeah" at bounding box center [624, 268] width 24 height 13
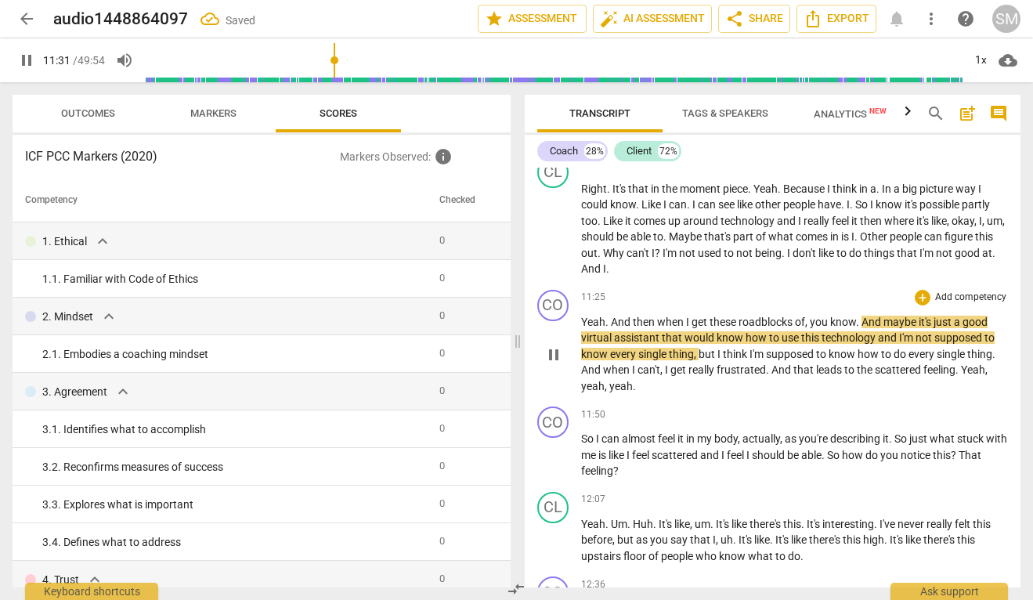
click at [612, 328] on span "And" at bounding box center [622, 322] width 22 height 13
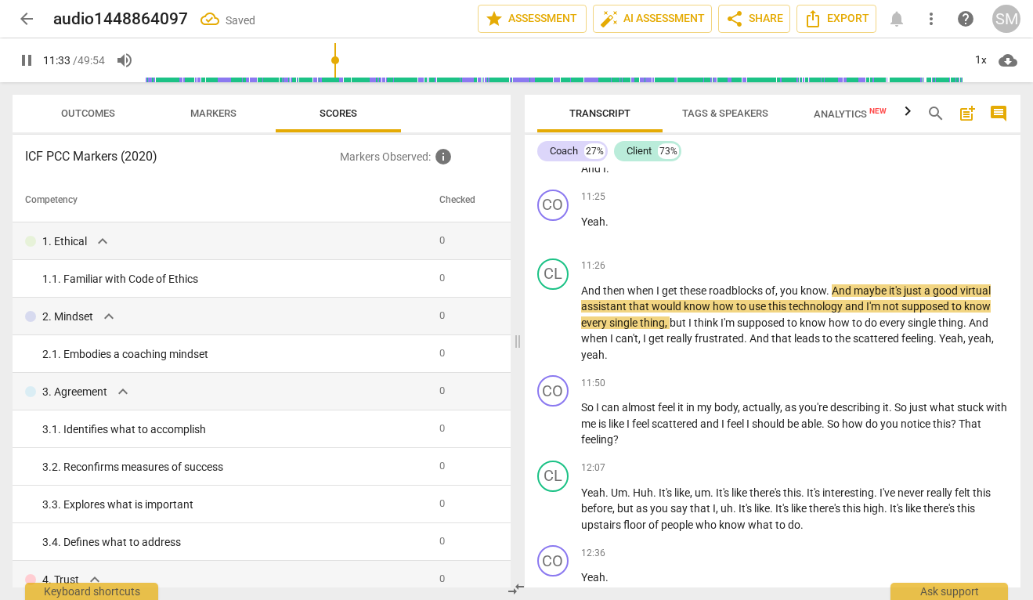
scroll to position [5002, 0]
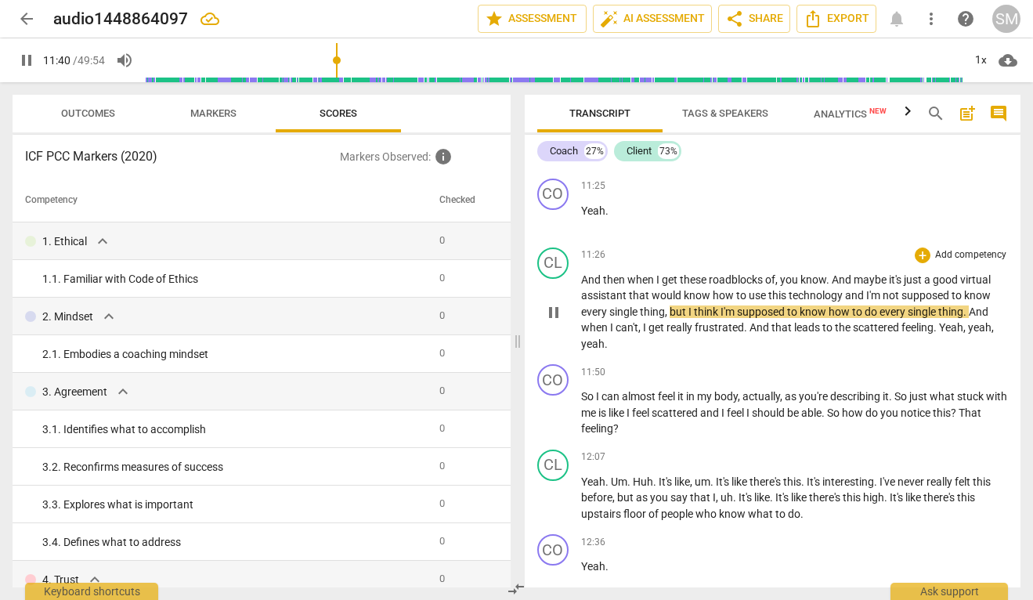
click at [556, 322] on span "pause" at bounding box center [553, 312] width 19 height 19
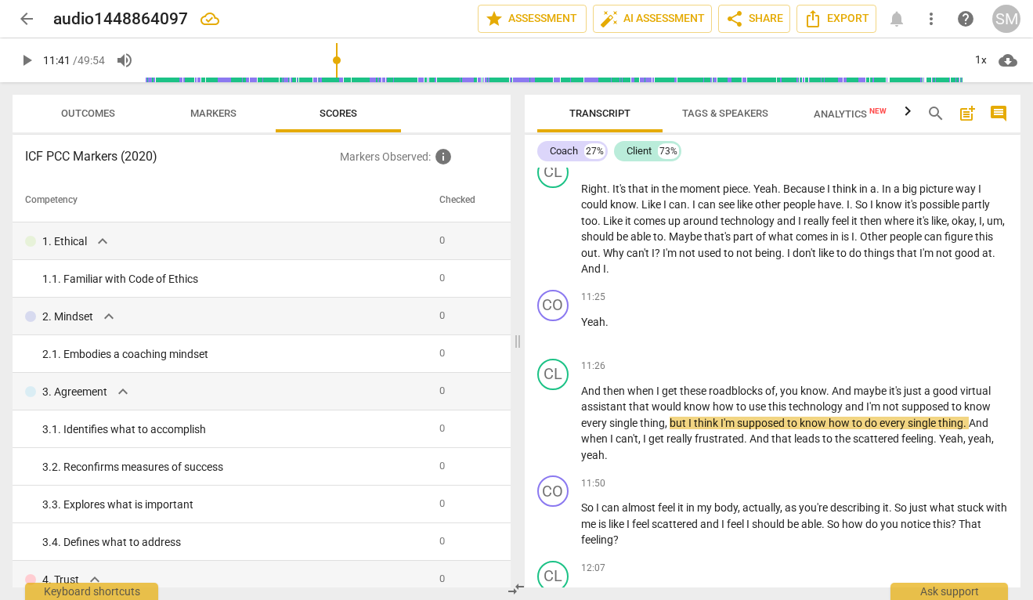
scroll to position [4885, 0]
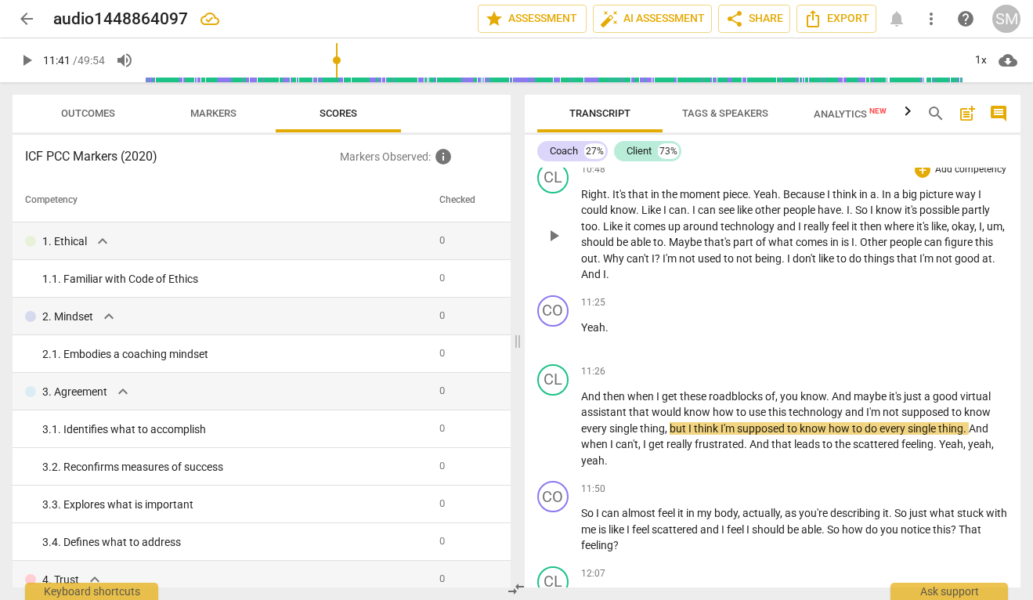
click at [588, 201] on span "Right" at bounding box center [594, 194] width 26 height 13
click at [581, 201] on span "Right" at bounding box center [594, 194] width 26 height 13
click at [552, 245] on span "play_arrow" at bounding box center [553, 235] width 19 height 19
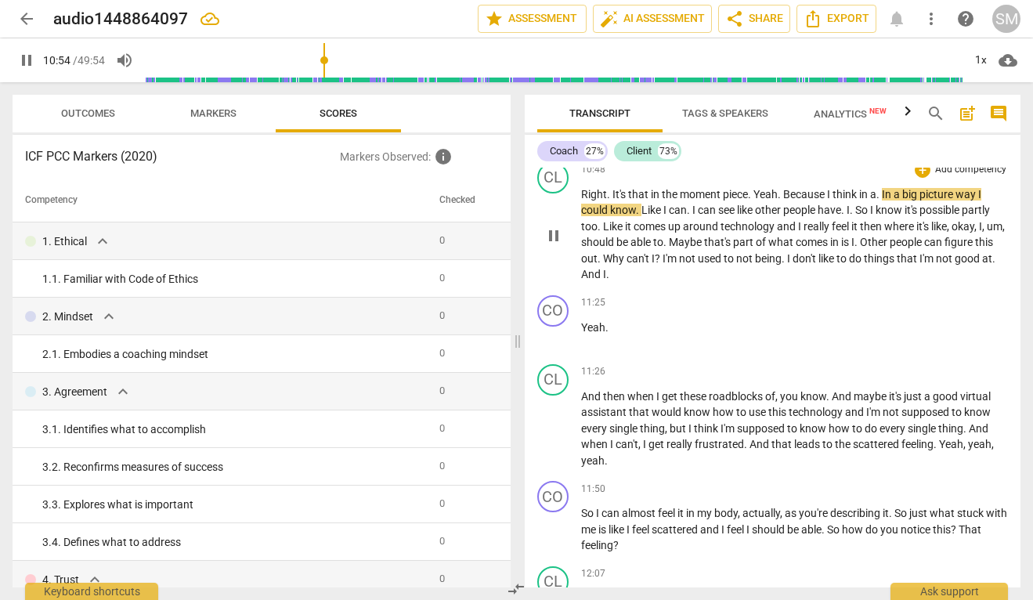
click at [755, 201] on span "Yeah" at bounding box center [766, 194] width 24 height 13
click at [548, 245] on span "pause" at bounding box center [553, 235] width 19 height 19
type input "656"
click at [758, 201] on span "Yeah" at bounding box center [766, 194] width 24 height 13
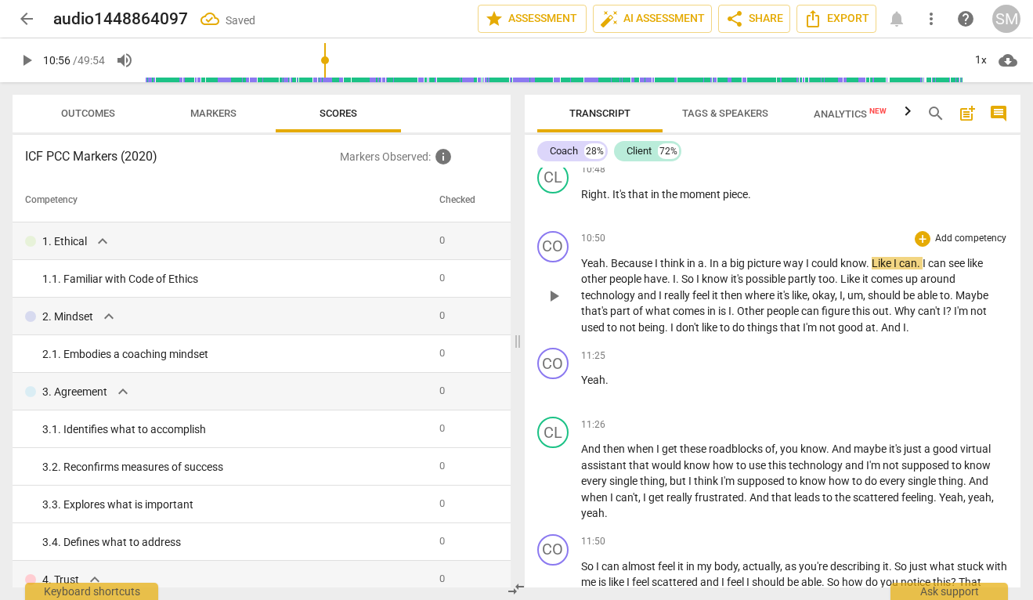
click at [612, 269] on span "Because" at bounding box center [633, 263] width 44 height 13
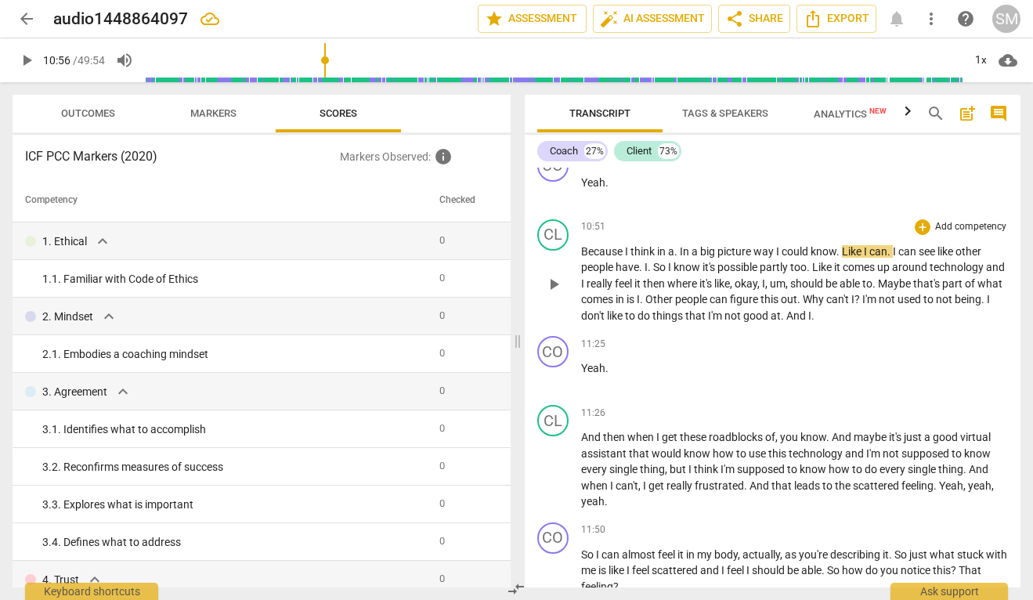
scroll to position [4970, 0]
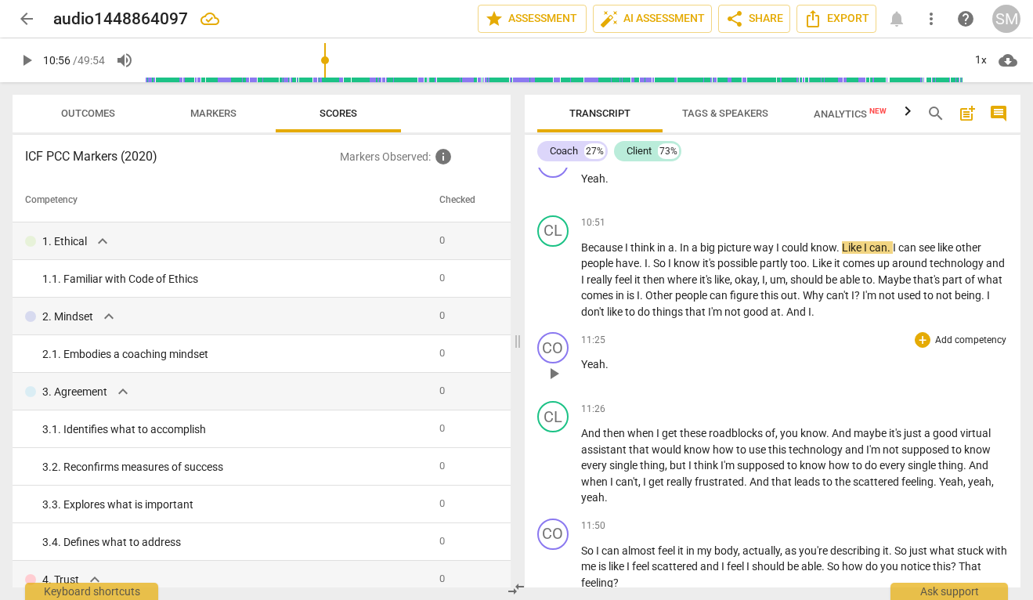
click at [609, 373] on p "Yeah ." at bounding box center [795, 364] width 428 height 16
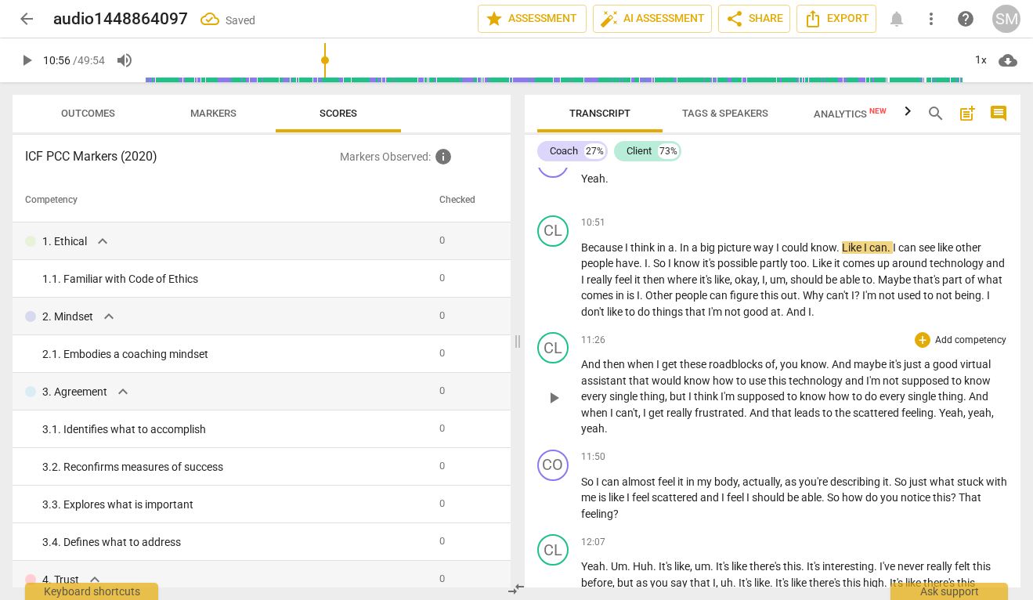
click at [583, 371] on span "And" at bounding box center [592, 364] width 22 height 13
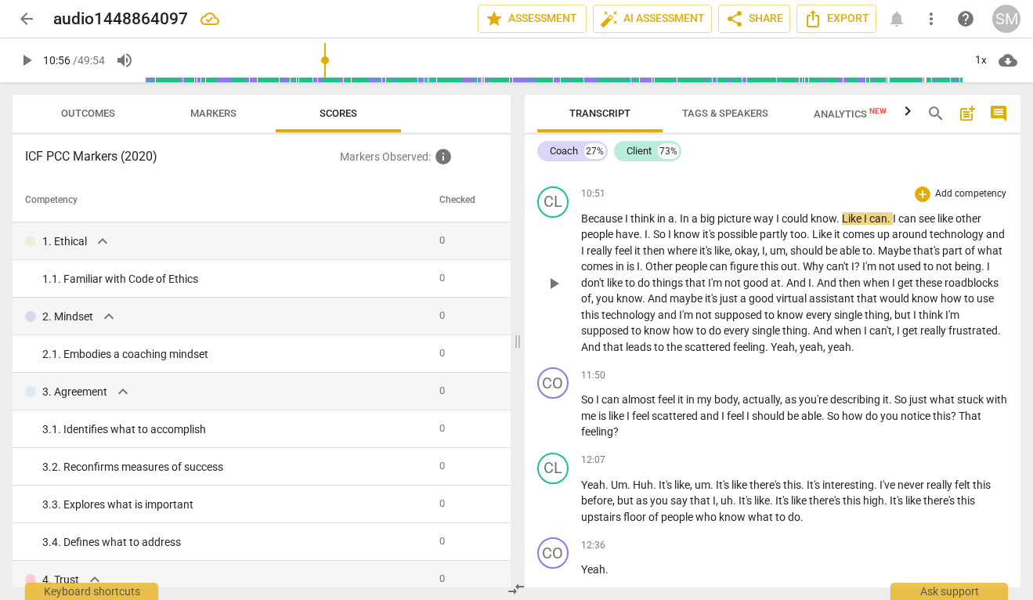
scroll to position [5009, 0]
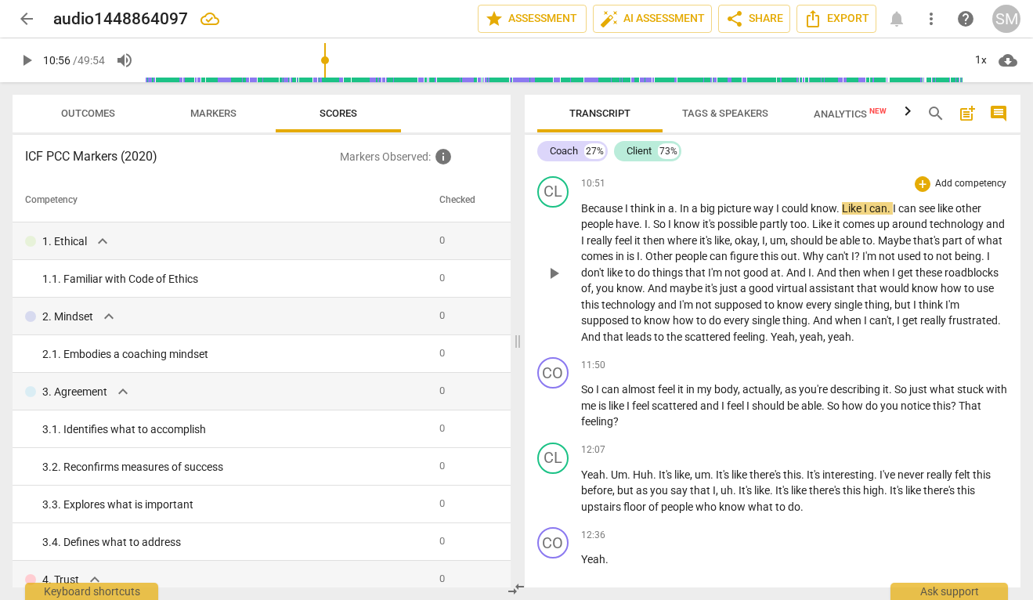
click at [795, 343] on span "Yeah" at bounding box center [783, 337] width 24 height 13
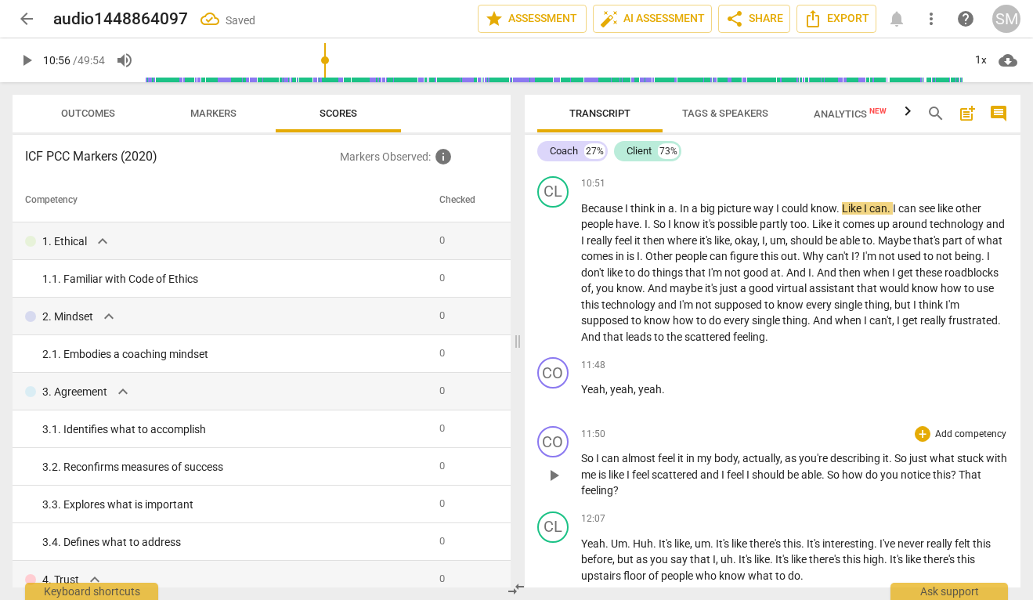
click at [582, 465] on span "So" at bounding box center [588, 458] width 15 height 13
